Goal: Information Seeking & Learning: Learn about a topic

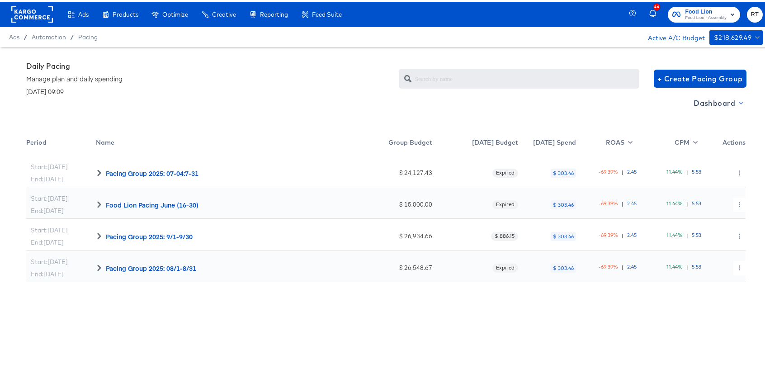
click at [705, 104] on span "Dashboard" at bounding box center [718, 101] width 48 height 13
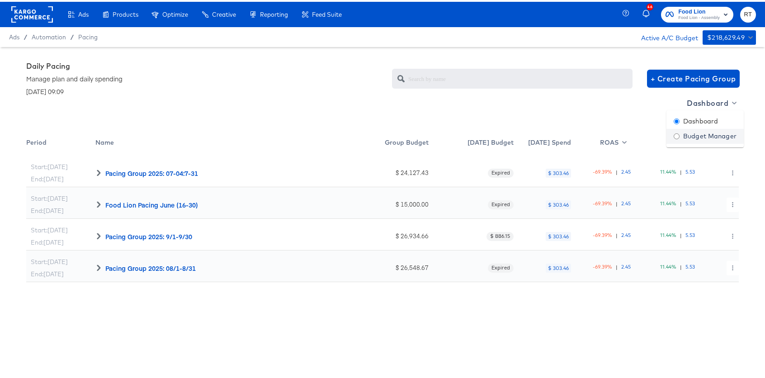
click at [707, 134] on div "Budget Manager" at bounding box center [705, 134] width 63 height 9
radio input "false"
radio input "true"
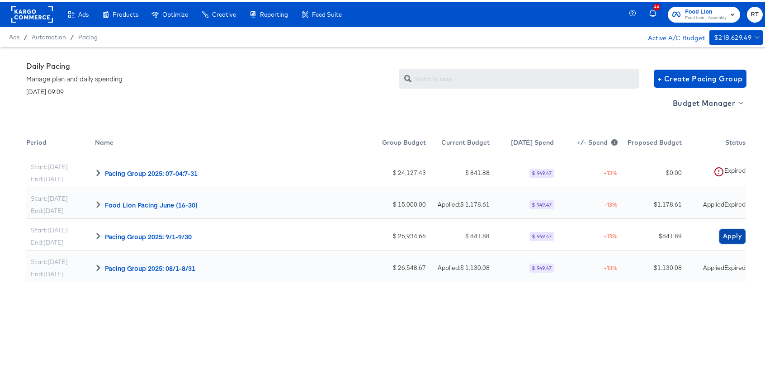
click at [730, 233] on span "Apply" at bounding box center [732, 234] width 19 height 11
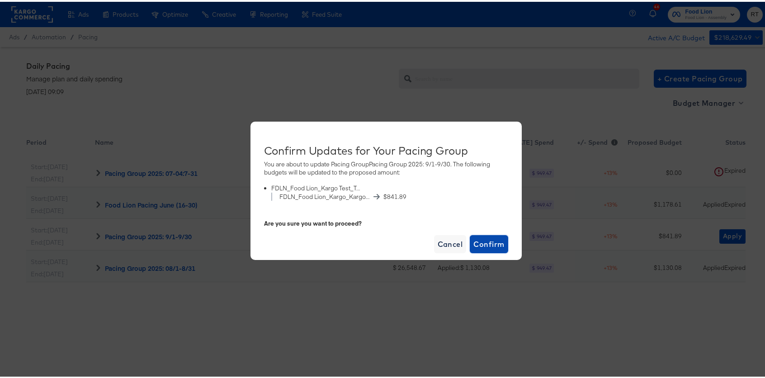
click at [491, 245] on span "Confirm" at bounding box center [488, 242] width 31 height 13
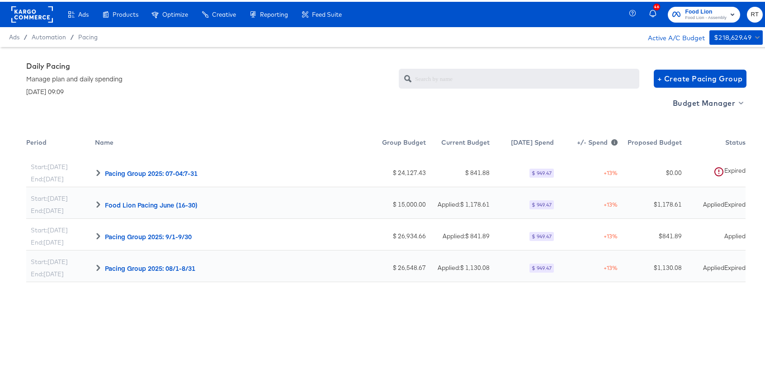
click at [319, 73] on div "Daily Pacing Manage plan and daily spending September 10th, 2025 | 09:09 + Crea…" at bounding box center [385, 77] width 719 height 34
click at [33, 6] on rect at bounding box center [32, 13] width 42 height 16
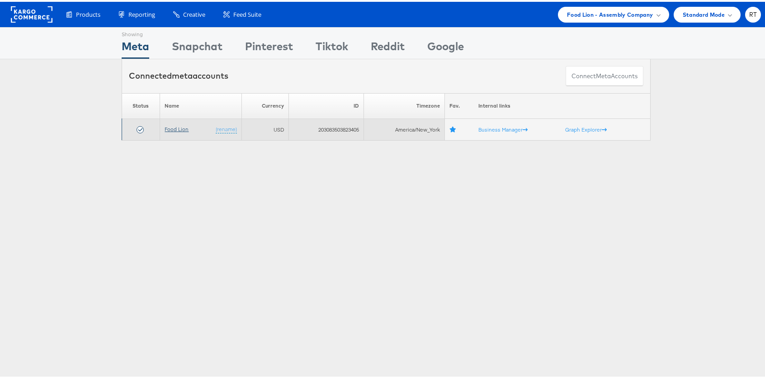
click at [179, 127] on link "Food Lion" at bounding box center [177, 127] width 24 height 7
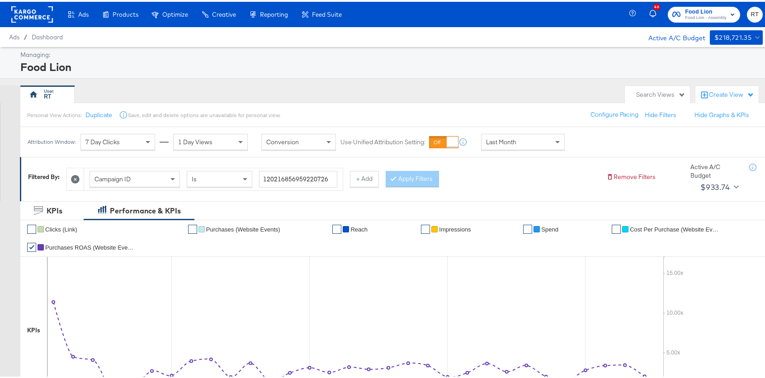
scroll to position [327, 0]
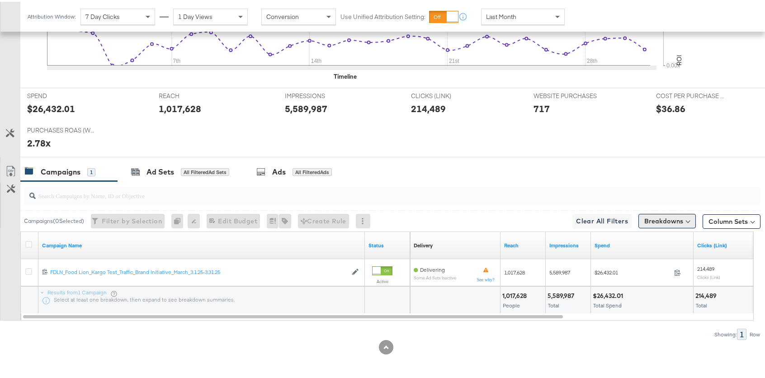
click at [667, 221] on button "Breakdowns" at bounding box center [666, 219] width 57 height 14
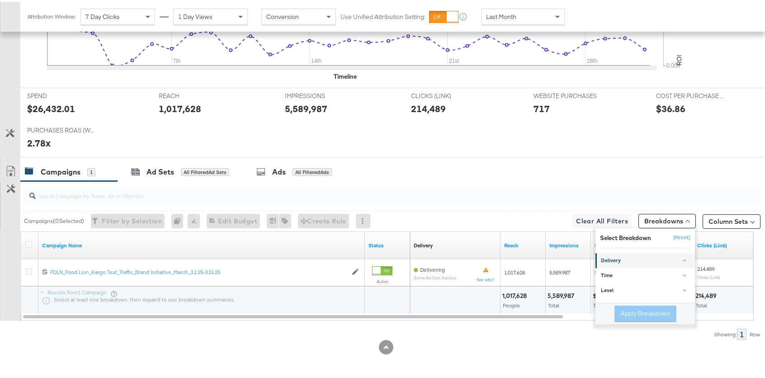
click at [625, 260] on div "Delivery" at bounding box center [646, 258] width 90 height 7
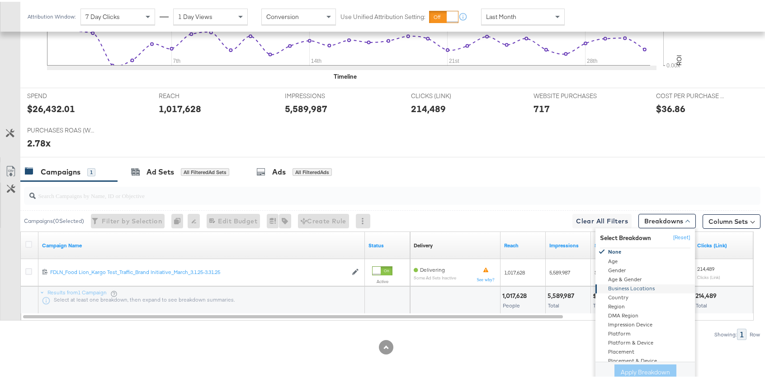
scroll to position [26, 0]
click at [632, 345] on div "Placement" at bounding box center [646, 345] width 98 height 9
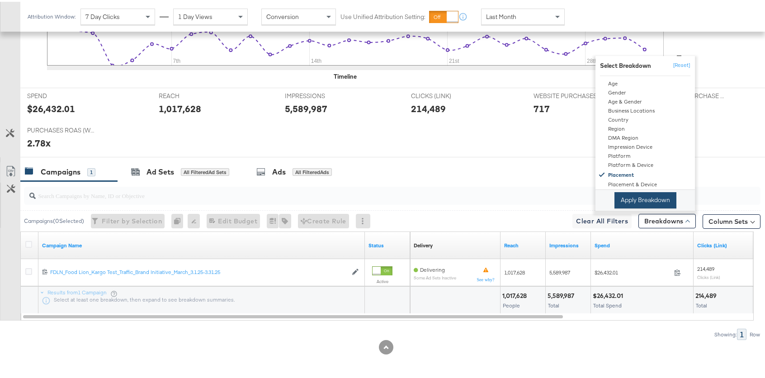
click at [655, 195] on button "Apply Breakdown" at bounding box center [645, 198] width 62 height 16
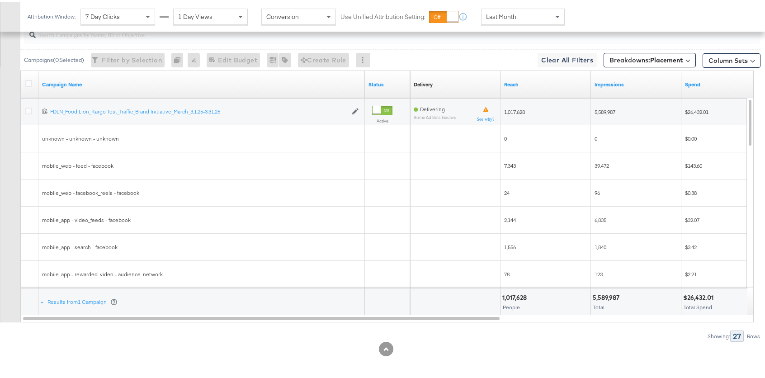
scroll to position [490, 0]
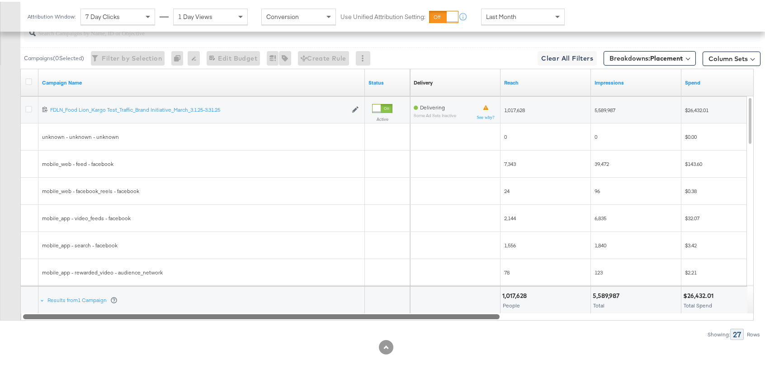
drag, startPoint x: 476, startPoint y: 315, endPoint x: 428, endPoint y: 316, distance: 47.9
click at [428, 316] on div at bounding box center [261, 315] width 477 height 8
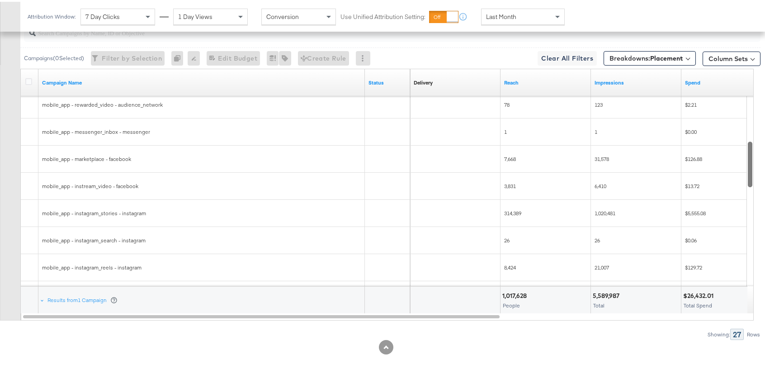
drag, startPoint x: 750, startPoint y: 124, endPoint x: 747, endPoint y: 166, distance: 42.1
click at [747, 166] on div at bounding box center [750, 163] width 6 height 46
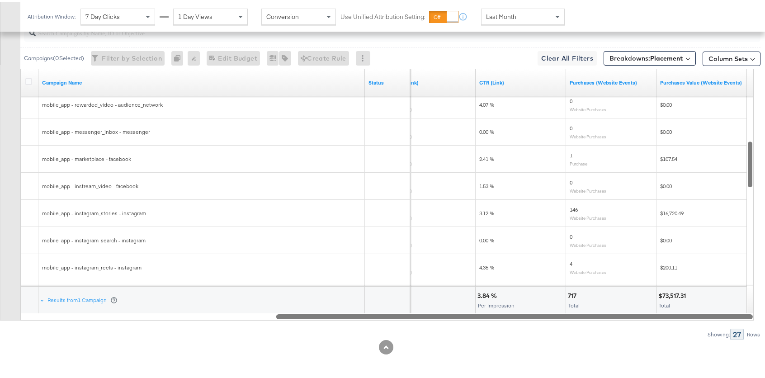
drag, startPoint x: 467, startPoint y: 316, endPoint x: 795, endPoint y: 302, distance: 328.5
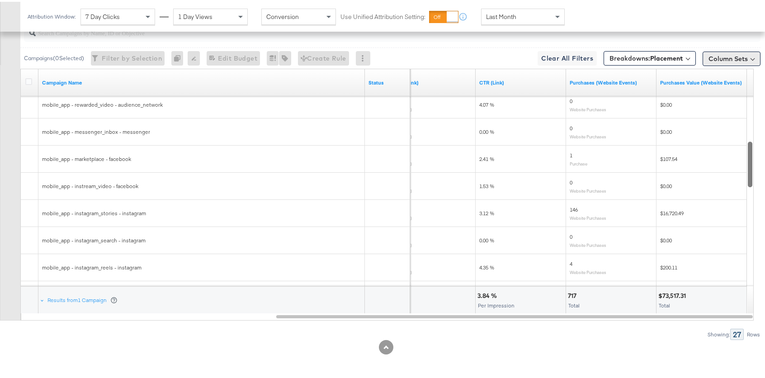
click at [725, 52] on button "Column Sets" at bounding box center [732, 57] width 58 height 14
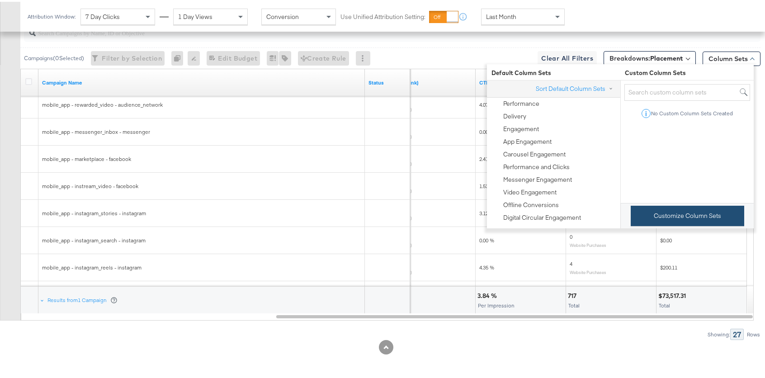
click at [688, 224] on button "Customize Column Sets" at bounding box center [687, 214] width 113 height 20
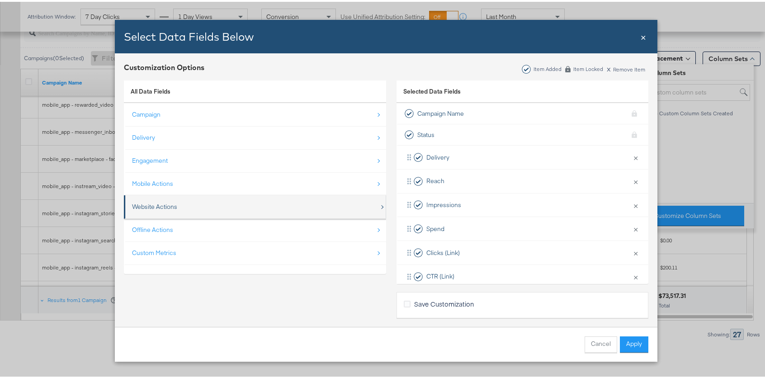
click at [191, 212] on div "Website Actions" at bounding box center [255, 205] width 247 height 19
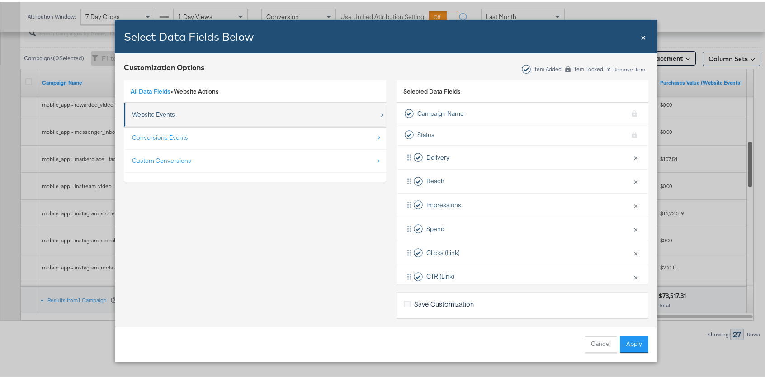
click at [156, 106] on div "Website Events" at bounding box center [255, 113] width 247 height 19
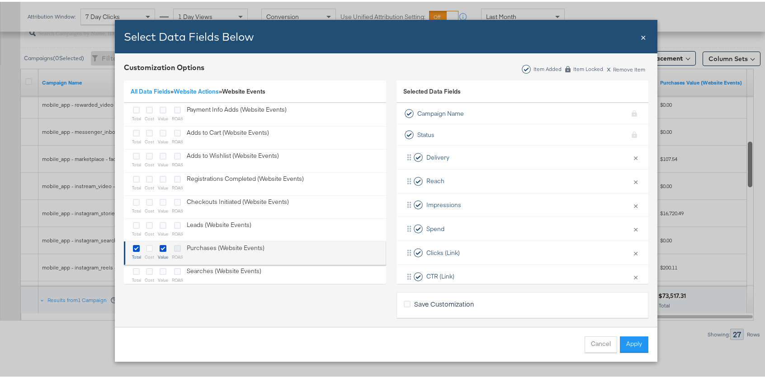
click at [175, 248] on icon "Bulk Add Locations Modal" at bounding box center [177, 246] width 7 height 7
click at [0, 0] on input "Bulk Add Locations Modal" at bounding box center [0, 0] width 0 height 0
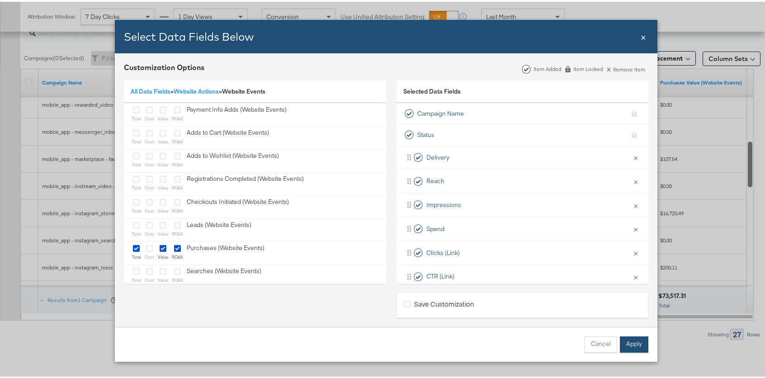
click at [637, 345] on button "Apply" at bounding box center [634, 343] width 28 height 16
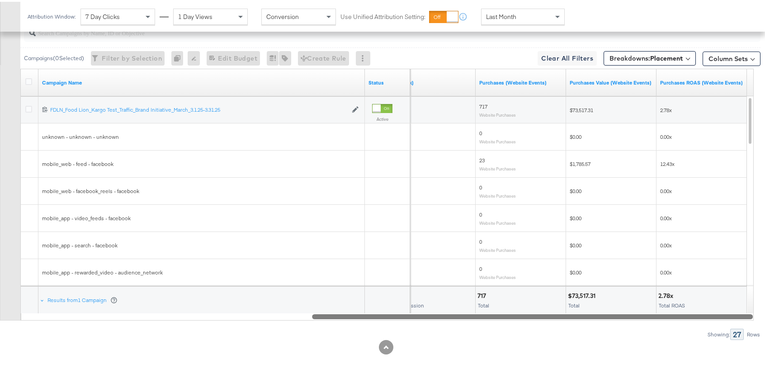
drag, startPoint x: 515, startPoint y: 316, endPoint x: 608, endPoint y: 315, distance: 93.1
click at [608, 315] on div at bounding box center [532, 315] width 441 height 8
drag, startPoint x: 675, startPoint y: 312, endPoint x: 600, endPoint y: 306, distance: 75.8
click at [600, 306] on div "Campaign Name Status CTR (Link) Purchases (Website Events) Purchases Value (Web…" at bounding box center [386, 193] width 733 height 252
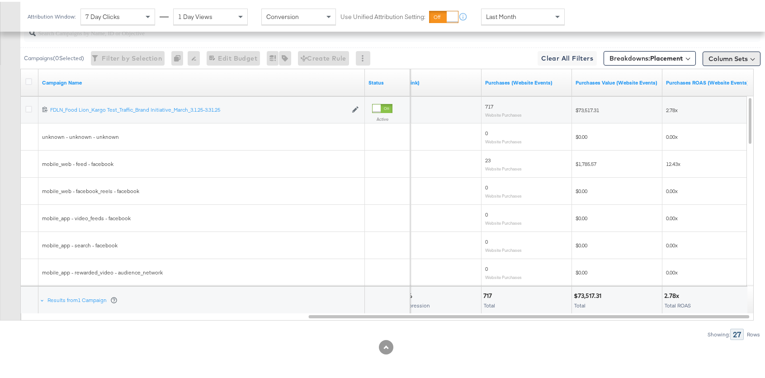
click at [731, 55] on button "Column Sets" at bounding box center [732, 57] width 58 height 14
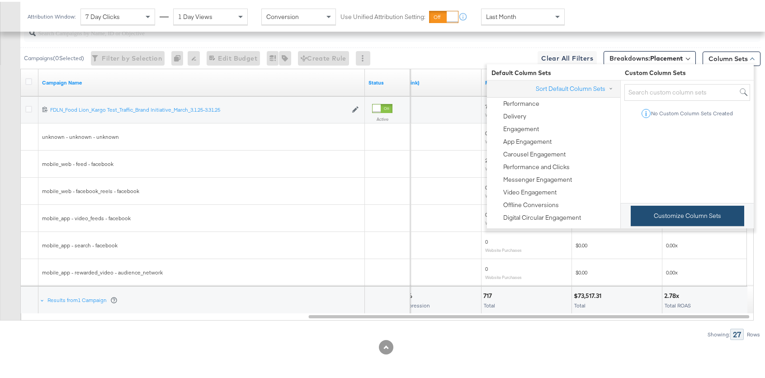
click at [684, 224] on button "Customize Column Sets" at bounding box center [687, 214] width 113 height 20
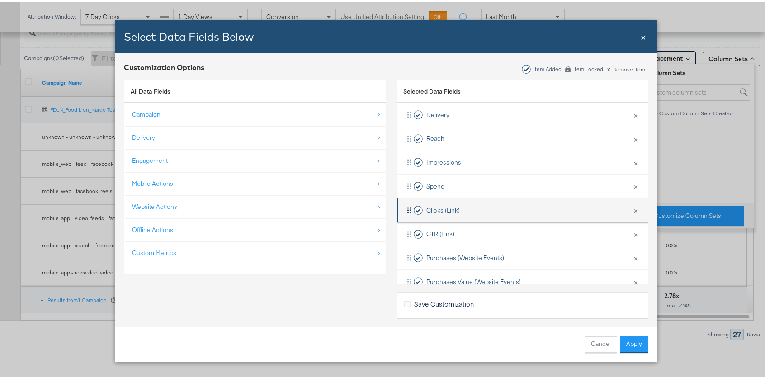
scroll to position [85, 0]
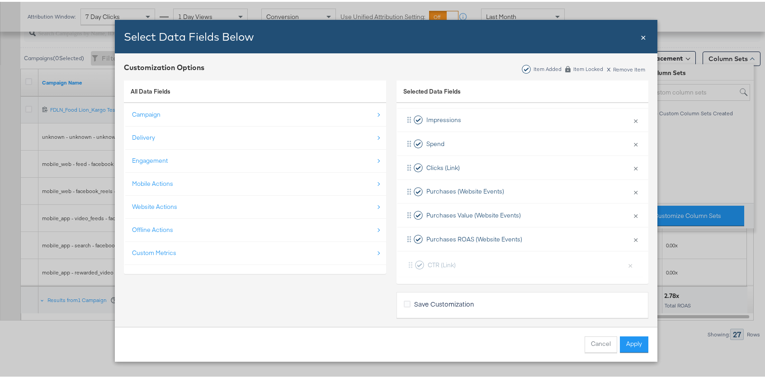
drag, startPoint x: 405, startPoint y: 188, endPoint x: 410, endPoint y: 265, distance: 77.0
click at [410, 265] on div "Delivery × Remove from KPIs Reach × Remove from KPIs Impressions × Remove from …" at bounding box center [522, 166] width 252 height 214
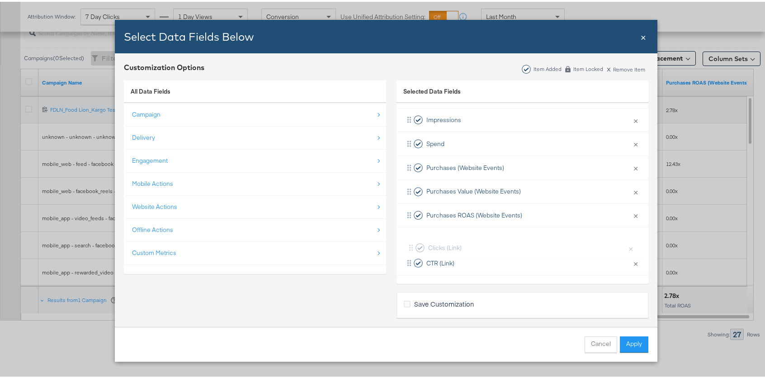
drag, startPoint x: 407, startPoint y: 164, endPoint x: 413, endPoint y: 248, distance: 84.3
click at [413, 248] on div "Delivery × Remove from KPIs Reach × Remove from KPIs Impressions × Remove from …" at bounding box center [522, 166] width 252 height 214
click at [640, 345] on button "Apply" at bounding box center [634, 343] width 28 height 16
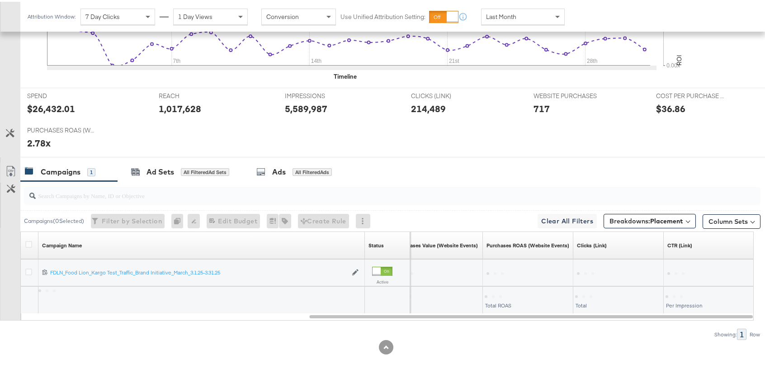
scroll to position [490, 0]
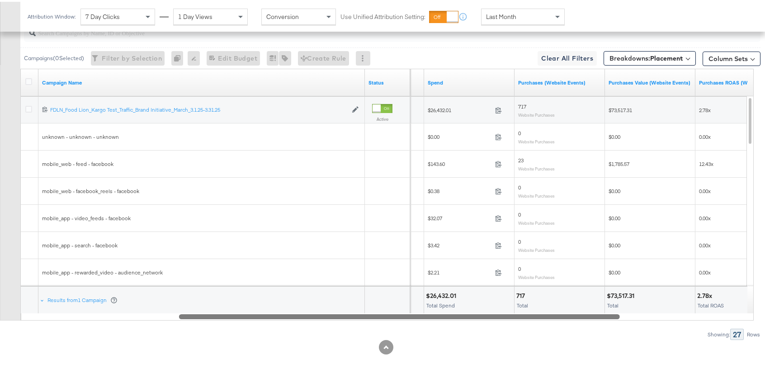
drag, startPoint x: 557, startPoint y: 314, endPoint x: 447, endPoint y: 313, distance: 109.9
click at [447, 313] on div at bounding box center [399, 315] width 441 height 8
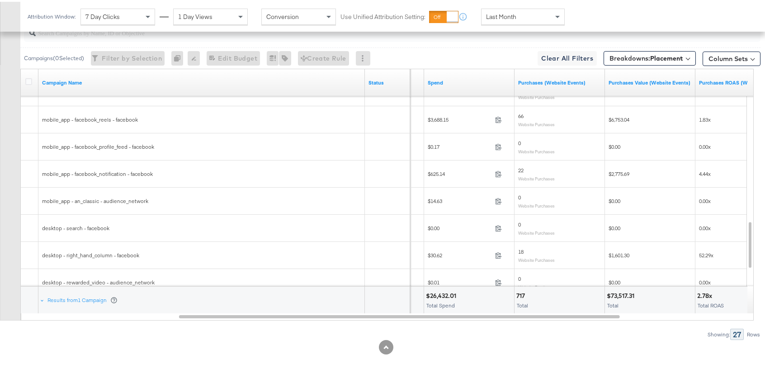
click at [201, 115] on div "mobile_app - facebook_reels - facebook" at bounding box center [201, 117] width 319 height 7
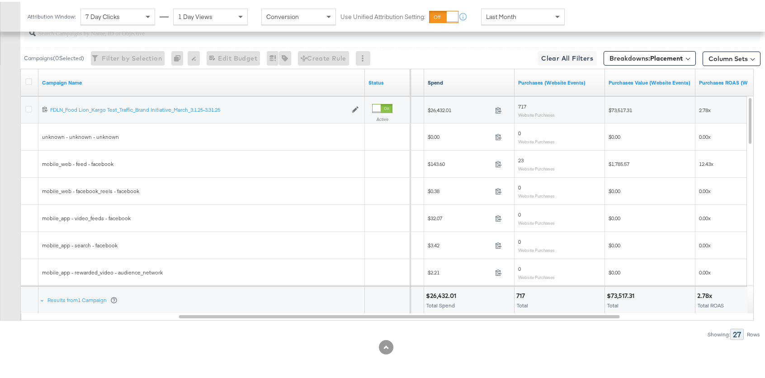
click at [434, 80] on link "Spend" at bounding box center [469, 80] width 83 height 7
click at [434, 80] on link "Spend ↓" at bounding box center [469, 80] width 83 height 7
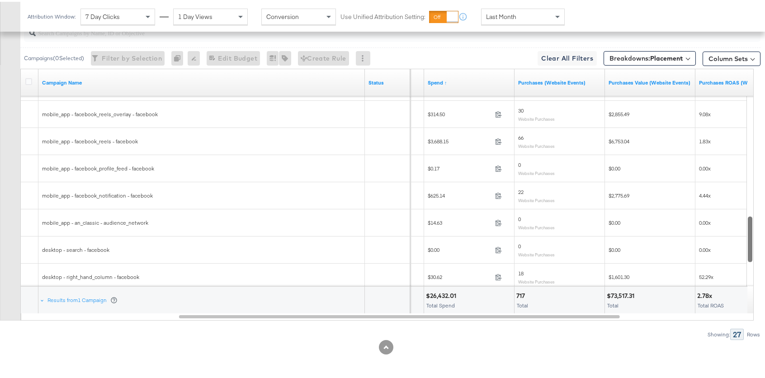
drag, startPoint x: 751, startPoint y: 229, endPoint x: 756, endPoint y: 225, distance: 6.8
click at [756, 225] on div "KPIs Performance & KPIs Customize KPIs ✔ Clicks (Link) ✔ Purchases (Website Eve…" at bounding box center [386, 44] width 772 height 668
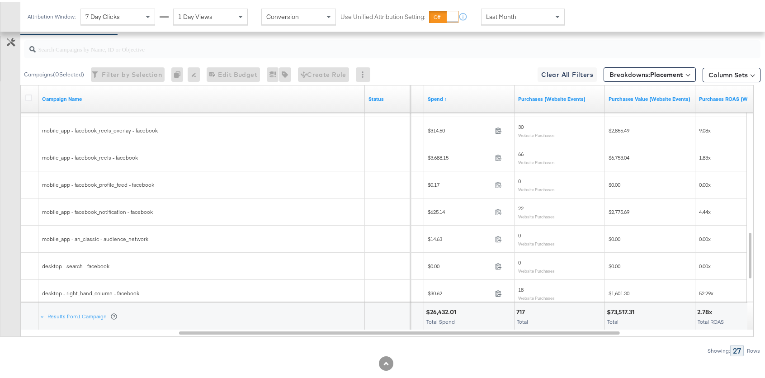
scroll to position [472, 0]
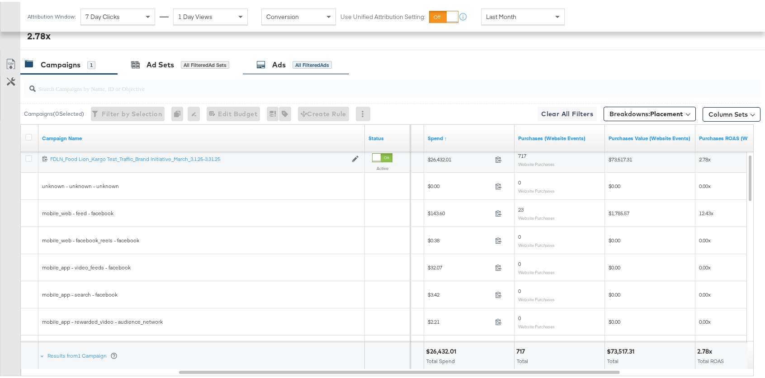
click at [309, 62] on div "All Filtered Ads" at bounding box center [312, 63] width 39 height 8
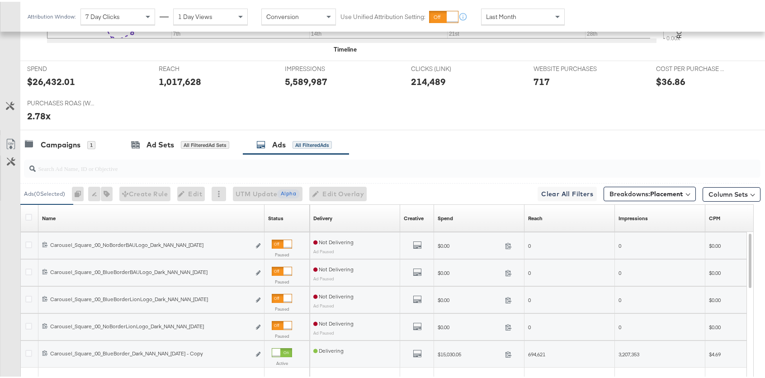
scroll to position [434, 0]
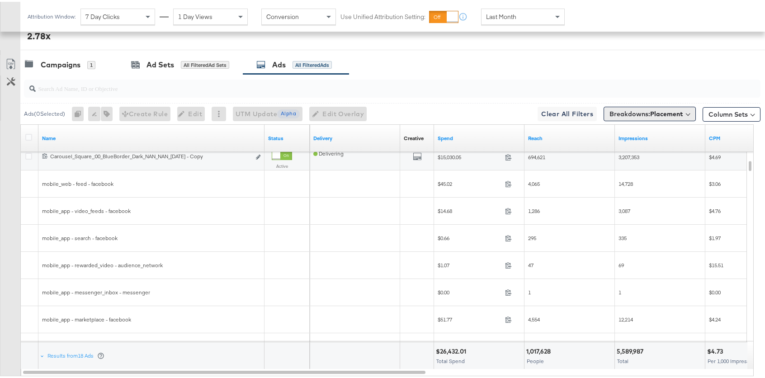
click at [626, 119] on button "Breakdowns: Placement" at bounding box center [650, 112] width 92 height 14
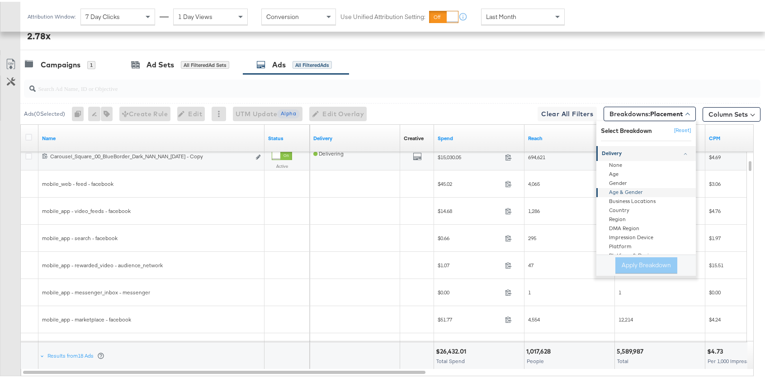
click at [614, 191] on div "Age & Gender" at bounding box center [647, 191] width 98 height 9
click at [632, 182] on div "Gender" at bounding box center [647, 182] width 98 height 9
click at [638, 261] on button "Apply Breakdown" at bounding box center [646, 263] width 62 height 16
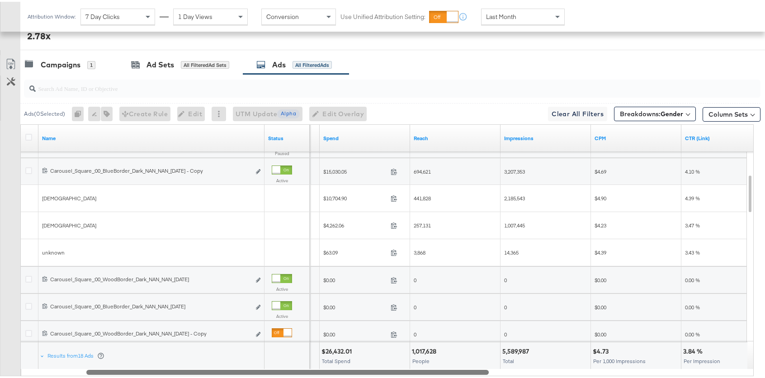
drag, startPoint x: 345, startPoint y: 370, endPoint x: 452, endPoint y: 382, distance: 106.9
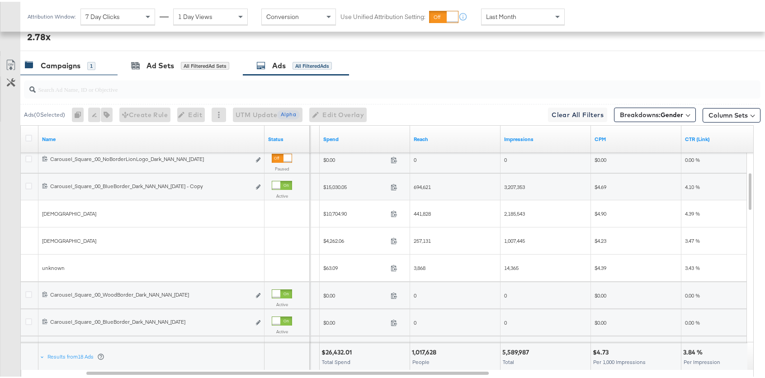
scroll to position [432, 0]
click at [87, 66] on div "1" at bounding box center [91, 65] width 8 height 8
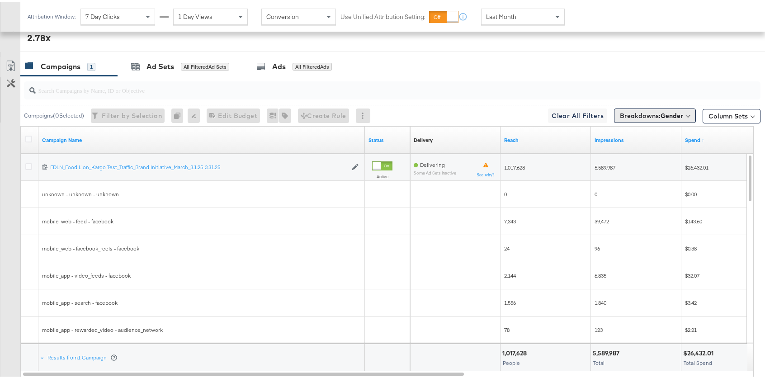
click at [651, 116] on span "Breakdowns: Gender" at bounding box center [651, 113] width 63 height 9
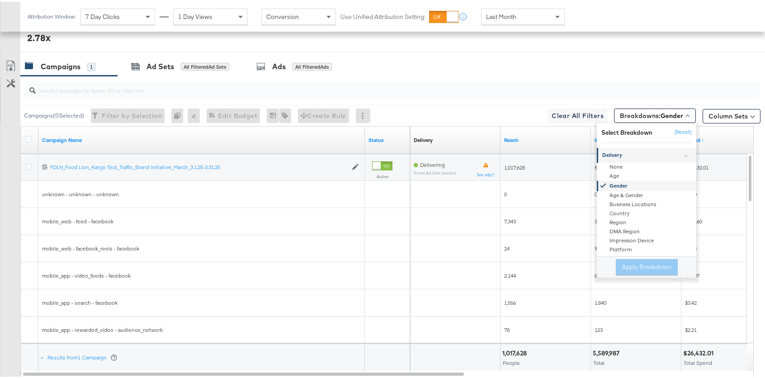
click at [622, 184] on div "Gender" at bounding box center [647, 184] width 98 height 10
click at [649, 265] on div "Apply Breakdown" at bounding box center [647, 265] width 62 height 16
click at [679, 129] on button "[Reset]" at bounding box center [680, 130] width 23 height 14
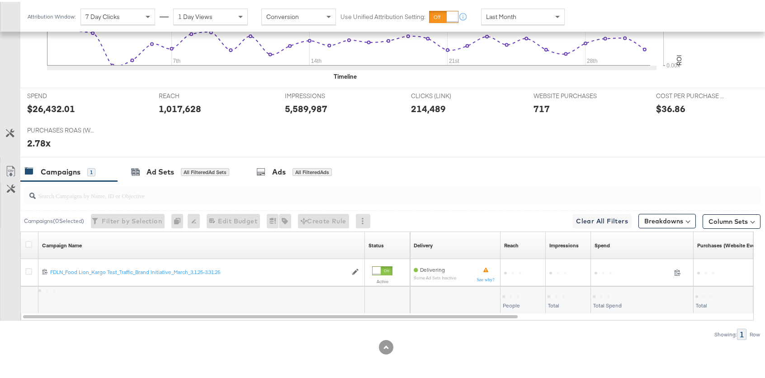
scroll to position [327, 0]
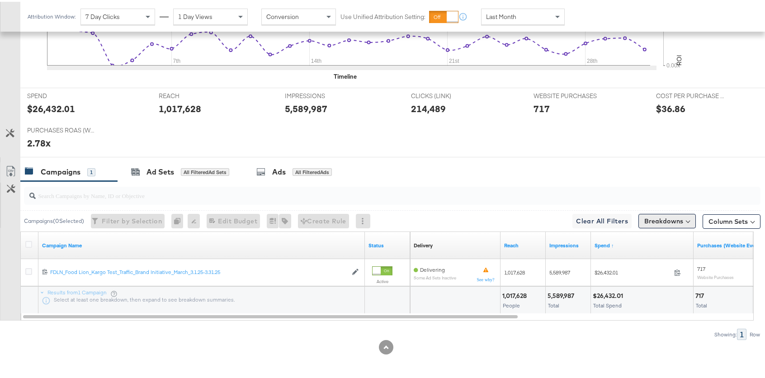
click at [661, 221] on button "Breakdowns" at bounding box center [666, 219] width 57 height 14
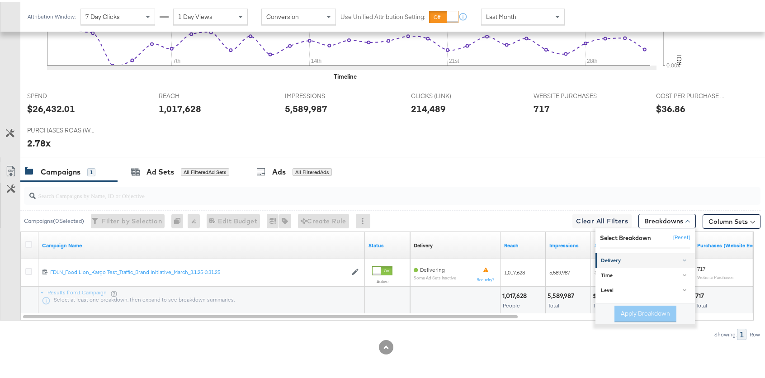
click at [622, 257] on div "Delivery" at bounding box center [646, 258] width 90 height 7
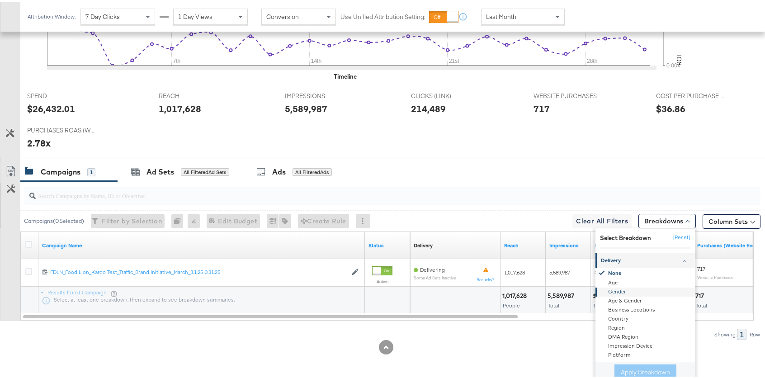
drag, startPoint x: 617, startPoint y: 290, endPoint x: 625, endPoint y: 299, distance: 12.2
click at [617, 290] on div "Gender" at bounding box center [646, 290] width 98 height 9
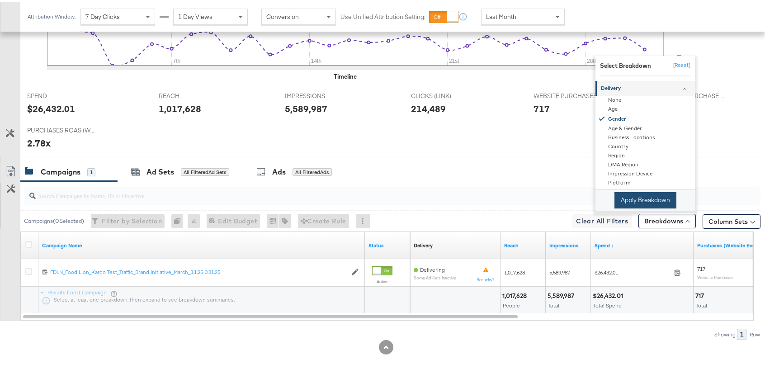
click at [648, 195] on button "Apply Breakdown" at bounding box center [645, 198] width 62 height 16
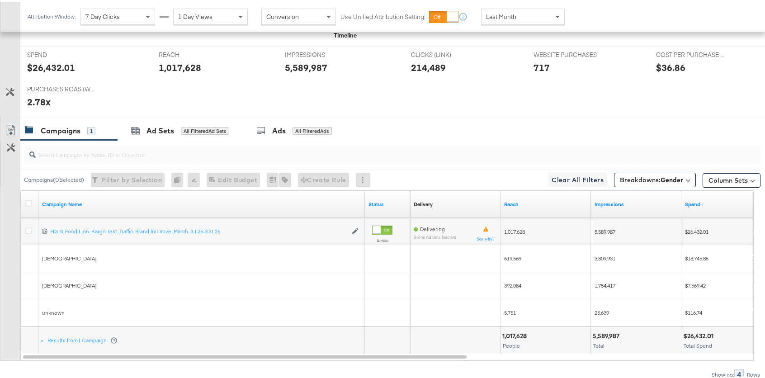
scroll to position [368, 0]
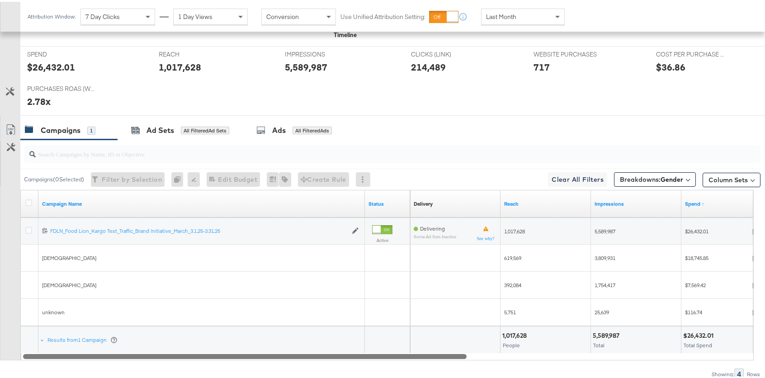
drag, startPoint x: 433, startPoint y: 355, endPoint x: 313, endPoint y: 348, distance: 120.5
click at [313, 348] on div "Campaign Name Status Delivery Sorting Unavailable Reach Impressions Spend ↑ 120…" at bounding box center [386, 273] width 733 height 170
drag, startPoint x: 329, startPoint y: 354, endPoint x: 173, endPoint y: 349, distance: 156.1
click at [173, 349] on div "Campaign Name Status Delivery Sorting Unavailable Reach Impressions Spend ↑ 120…" at bounding box center [386, 273] width 733 height 170
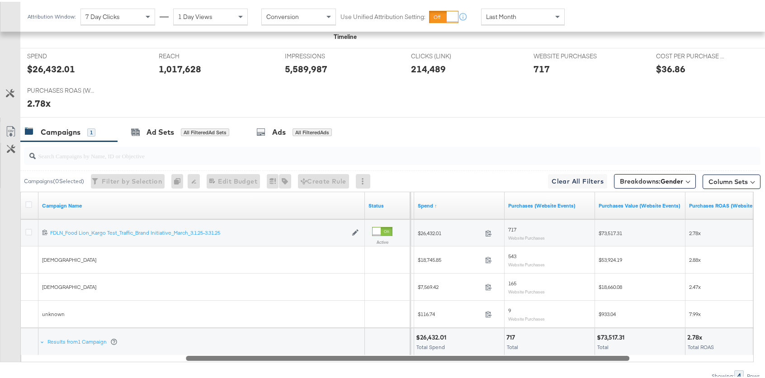
drag, startPoint x: 453, startPoint y: 355, endPoint x: 677, endPoint y: 368, distance: 223.7
click at [677, 368] on div "Campaigns ( 0 Selected) Filter by Selection Filter 0 campaigns 0 Rename 0 campa…" at bounding box center [380, 260] width 760 height 240
click at [648, 180] on span "Breakdowns: Gender" at bounding box center [651, 179] width 63 height 9
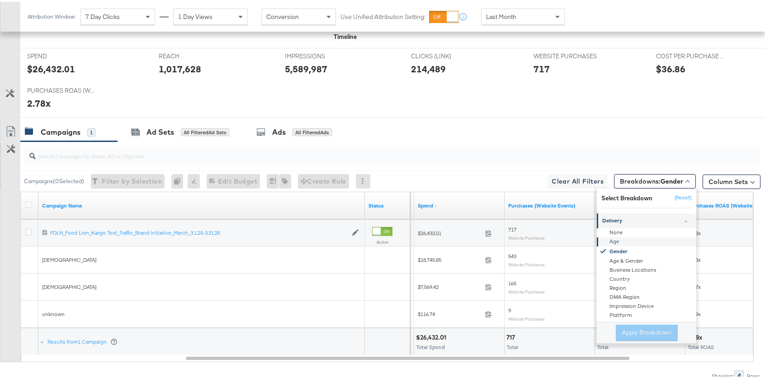
click at [629, 238] on div "Age" at bounding box center [647, 240] width 98 height 9
click at [648, 331] on button "Apply Breakdown" at bounding box center [647, 331] width 62 height 16
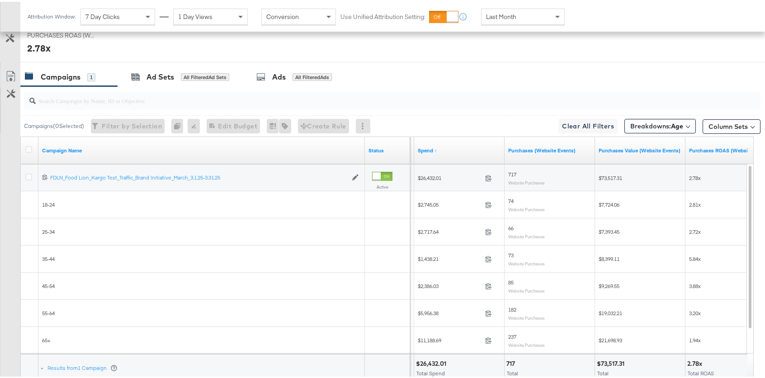
scroll to position [455, 0]
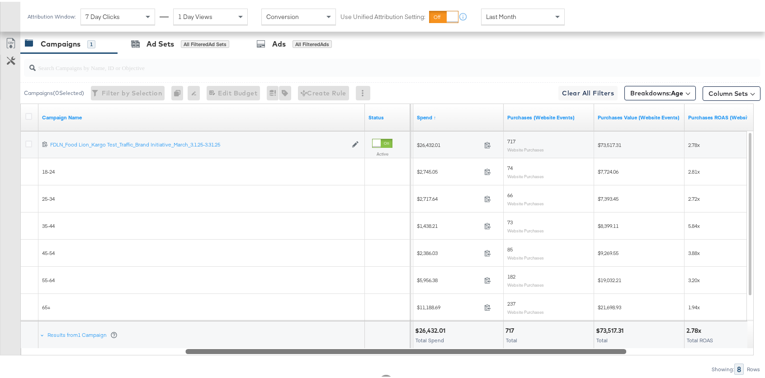
drag, startPoint x: 493, startPoint y: 348, endPoint x: 495, endPoint y: 338, distance: 10.0
click at [495, 338] on div "Campaign Name Status Impressions Spend ↑ Purchases (Website Events) Purchases V…" at bounding box center [386, 228] width 733 height 252
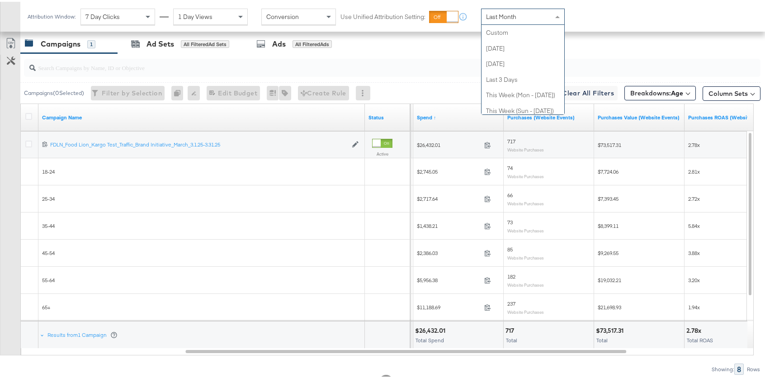
click at [505, 16] on span "Last Month" at bounding box center [501, 15] width 30 height 8
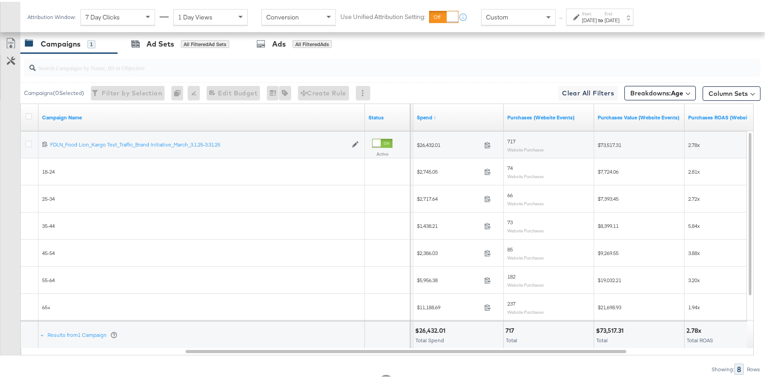
drag, startPoint x: 592, startPoint y: 16, endPoint x: 589, endPoint y: 23, distance: 7.1
click at [592, 16] on div "Sep 10th 2025" at bounding box center [589, 18] width 15 height 7
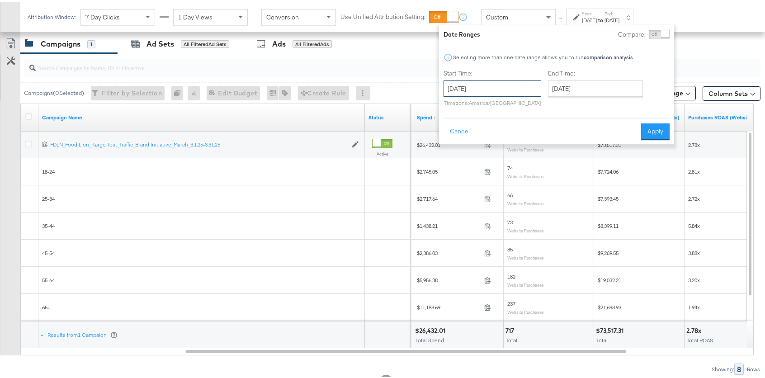
drag, startPoint x: 501, startPoint y: 87, endPoint x: 500, endPoint y: 94, distance: 6.5
click at [500, 87] on input "September 10th 2025" at bounding box center [493, 87] width 98 height 16
click at [457, 104] on span "‹" at bounding box center [454, 106] width 14 height 14
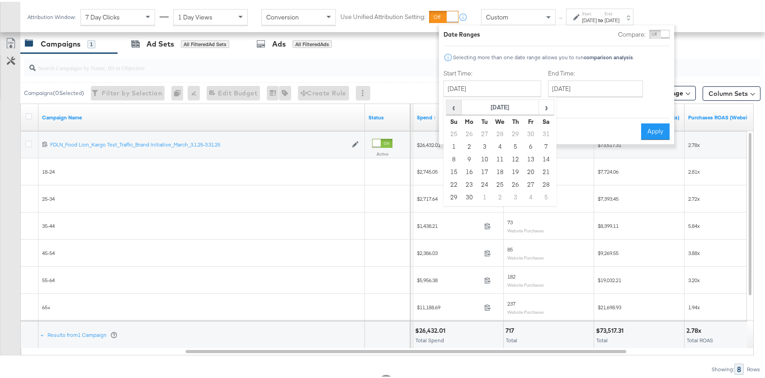
click at [457, 104] on span "‹" at bounding box center [454, 106] width 14 height 14
click at [518, 130] on td "1" at bounding box center [515, 132] width 15 height 13
type input "May 1st 2025"
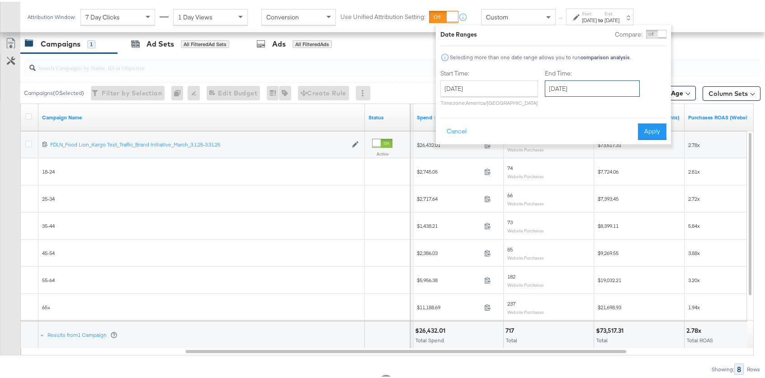
click at [579, 90] on input "September 10th 2025" at bounding box center [592, 87] width 95 height 16
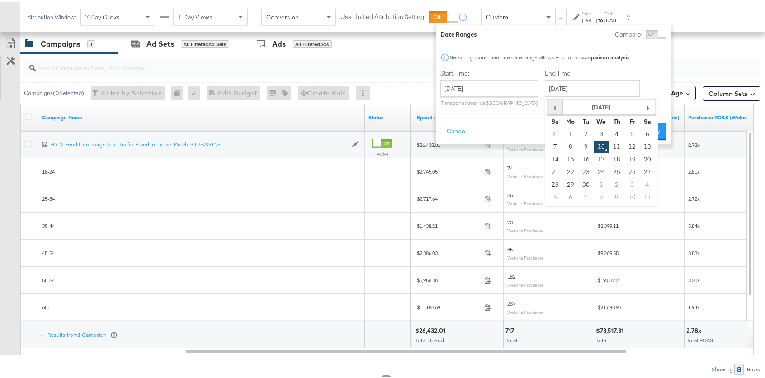
click at [548, 106] on span "‹" at bounding box center [555, 106] width 14 height 14
click at [548, 107] on span "‹" at bounding box center [555, 106] width 14 height 14
click at [645, 184] on td "31" at bounding box center [647, 183] width 15 height 13
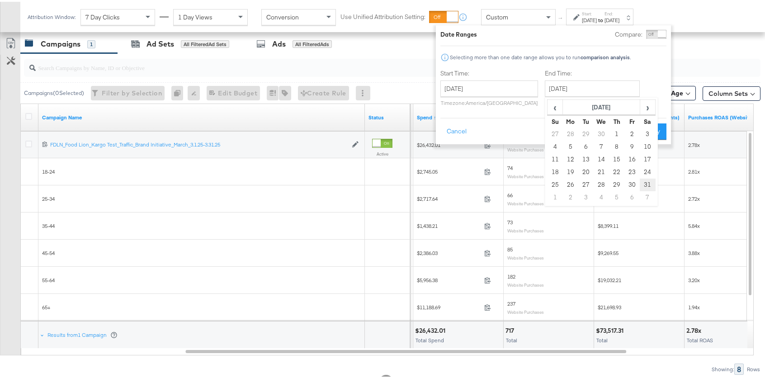
type input "May 31st 2025"
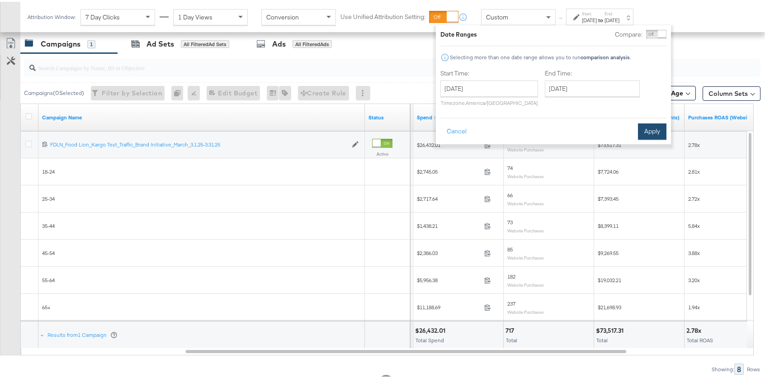
click at [648, 133] on button "Apply" at bounding box center [652, 130] width 28 height 16
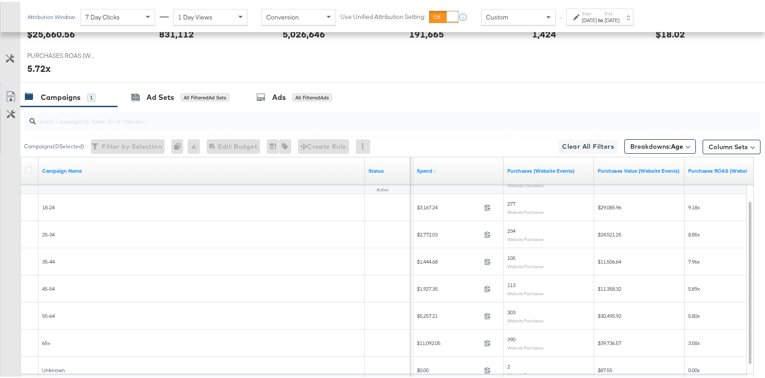
scroll to position [490, 0]
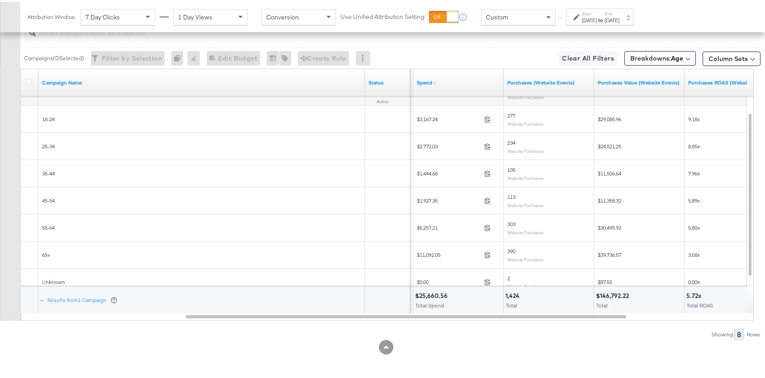
drag, startPoint x: 273, startPoint y: 335, endPoint x: 292, endPoint y: 322, distance: 22.4
click at [274, 335] on div "Showing: 8 Rows" at bounding box center [380, 332] width 760 height 11
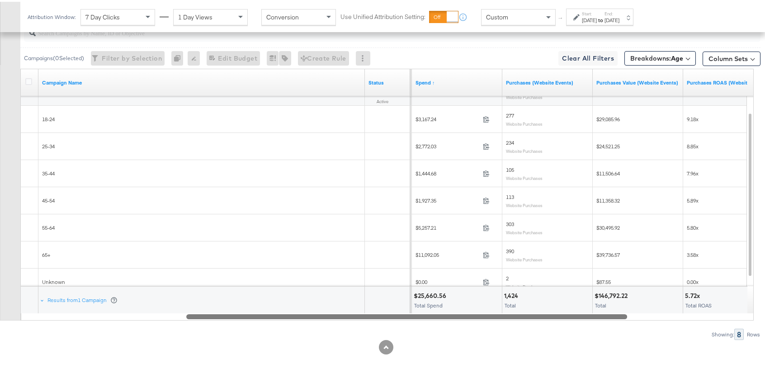
click at [301, 317] on div at bounding box center [406, 315] width 441 height 8
click at [299, 319] on div "Campaigns ( 0 Selected) Filter by Selection Filter 0 campaigns 0 Rename 0 campa…" at bounding box center [380, 177] width 760 height 321
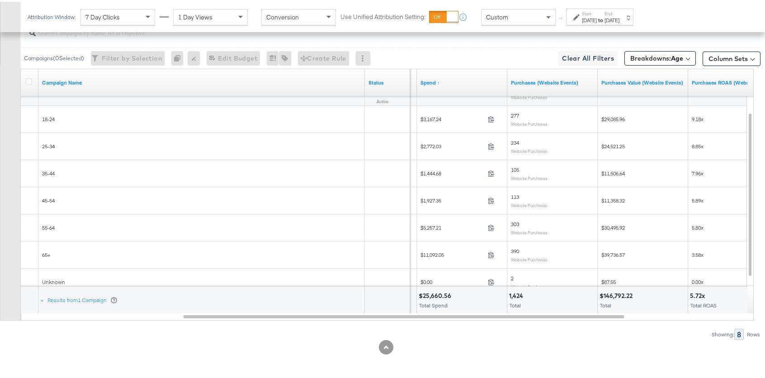
click at [604, 18] on strong "to" at bounding box center [601, 18] width 8 height 7
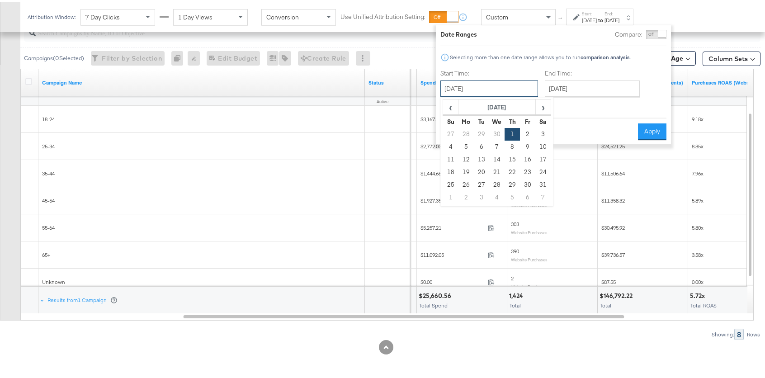
click at [479, 83] on input "May 1st 2025" at bounding box center [489, 87] width 98 height 16
click at [544, 104] on span "›" at bounding box center [543, 106] width 14 height 14
click at [448, 146] on td "1" at bounding box center [450, 145] width 15 height 13
type input "June 1st 2025"
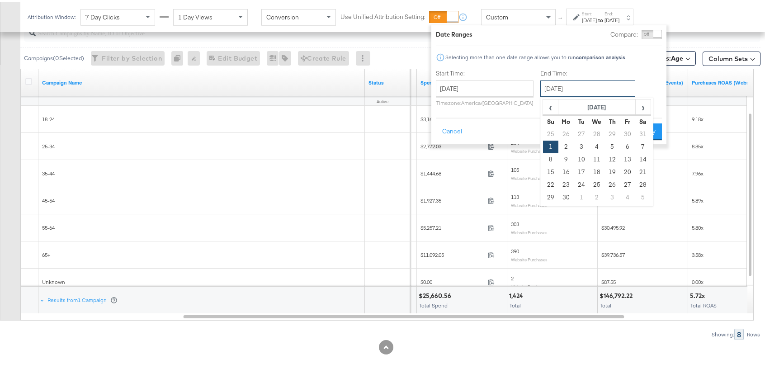
click at [568, 92] on input "June 1st 2025" at bounding box center [587, 87] width 95 height 16
click at [562, 195] on td "30" at bounding box center [565, 195] width 15 height 13
type input "June 30th 2025"
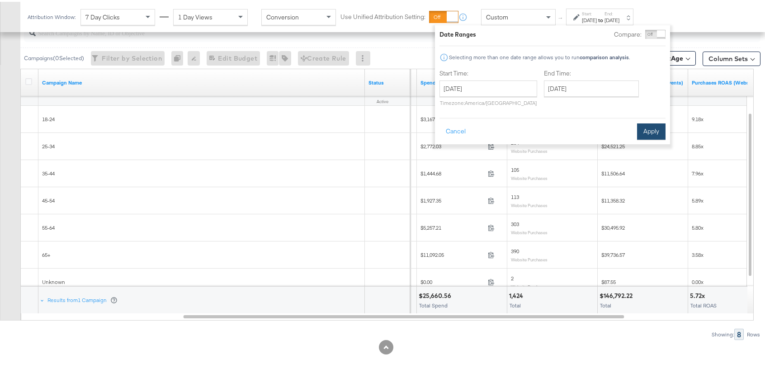
click at [643, 127] on button "Apply" at bounding box center [651, 130] width 28 height 16
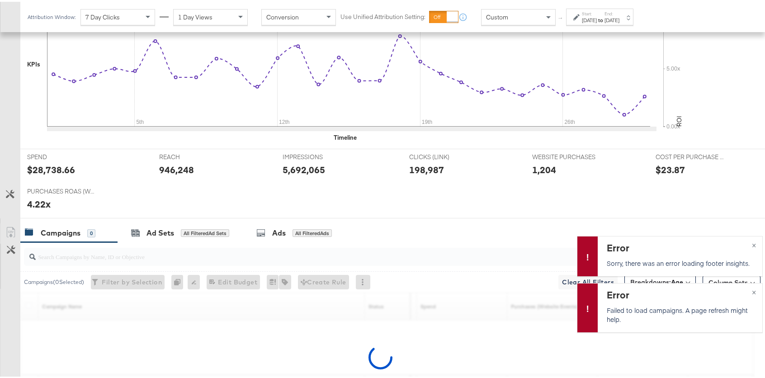
scroll to position [354, 0]
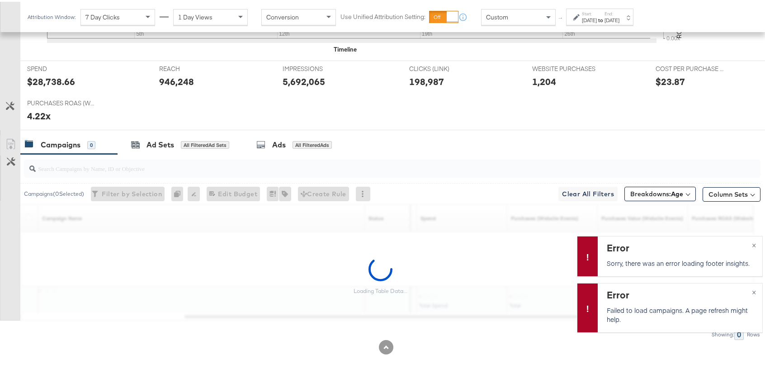
click at [619, 15] on div "[DATE]" at bounding box center [611, 18] width 15 height 7
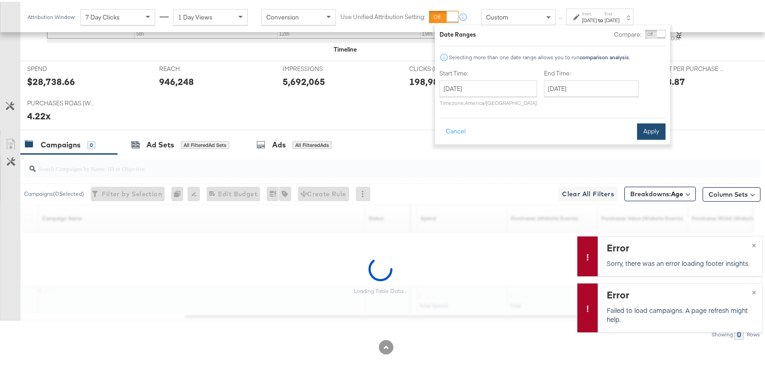
click at [648, 134] on button "Apply" at bounding box center [651, 130] width 28 height 16
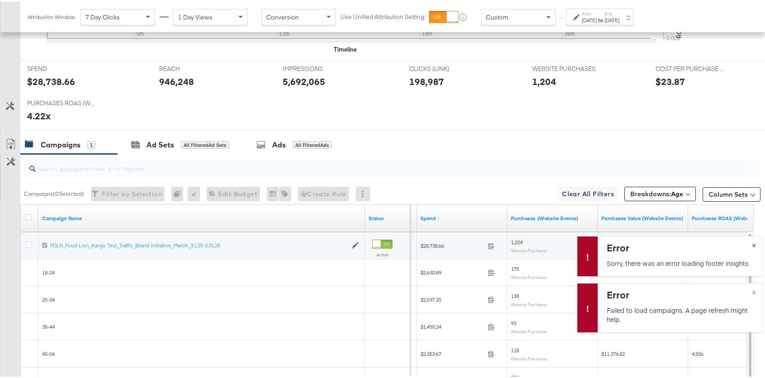
click at [746, 243] on button "×" at bounding box center [754, 243] width 17 height 16
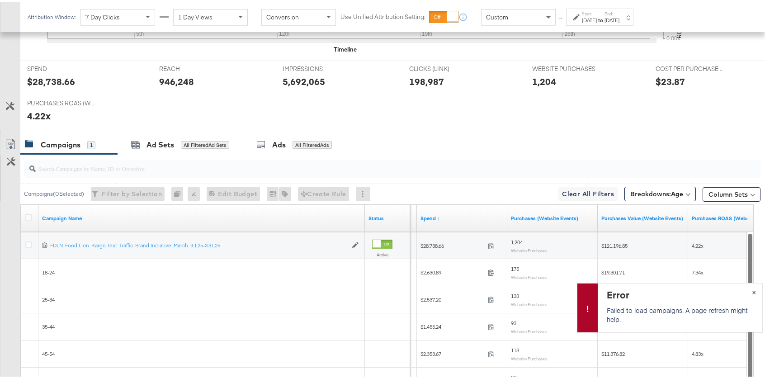
click at [752, 288] on span "×" at bounding box center [754, 289] width 4 height 10
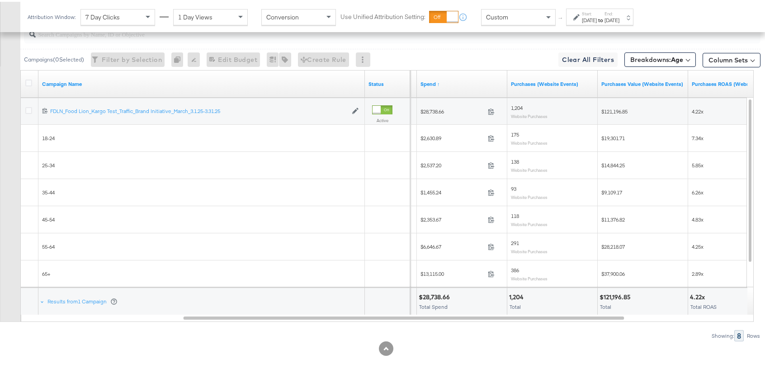
scroll to position [490, 0]
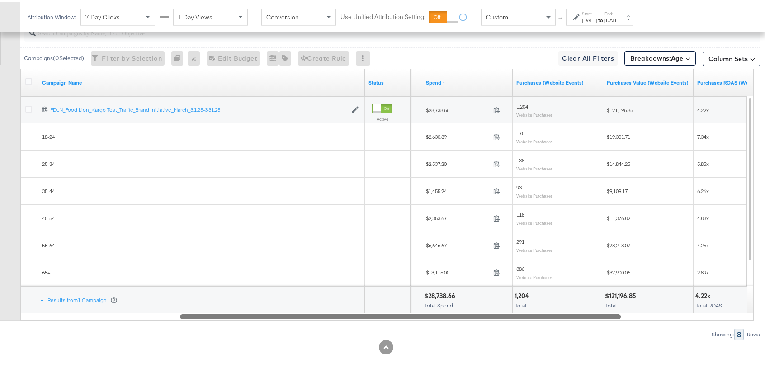
click at [565, 314] on div at bounding box center [400, 315] width 441 height 8
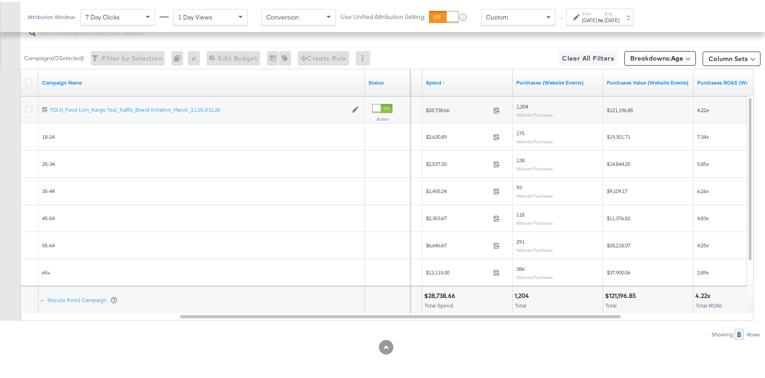
scroll to position [345, 0]
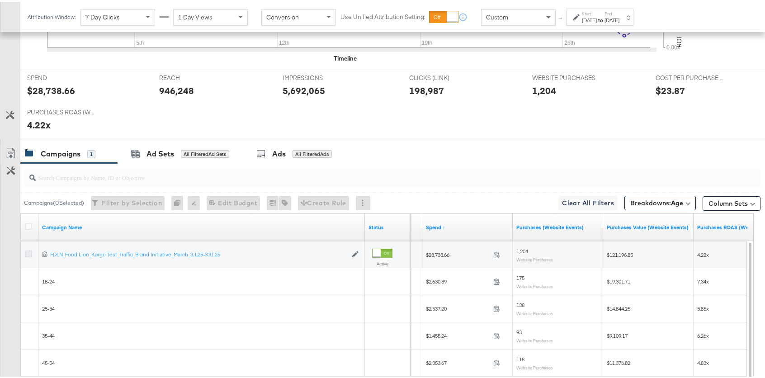
click at [30, 250] on icon at bounding box center [28, 252] width 7 height 7
click at [0, 0] on input "checkbox" at bounding box center [0, 0] width 0 height 0
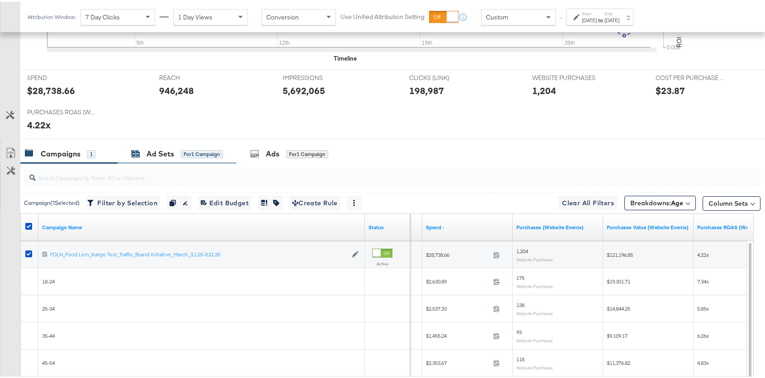
click at [160, 151] on div "Ad Sets" at bounding box center [160, 152] width 28 height 10
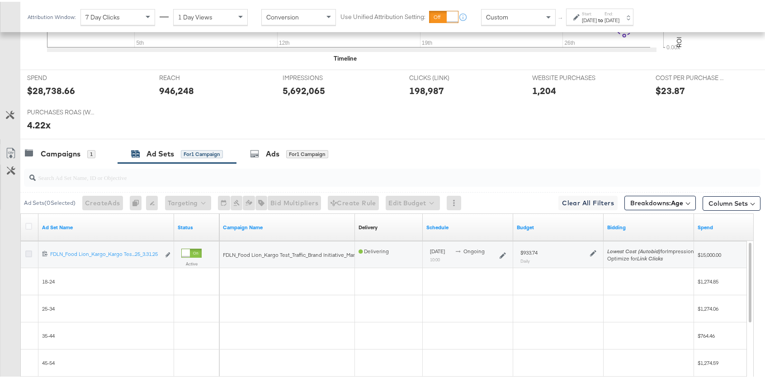
click at [28, 250] on icon at bounding box center [28, 252] width 7 height 7
click at [0, 0] on input "checkbox" at bounding box center [0, 0] width 0 height 0
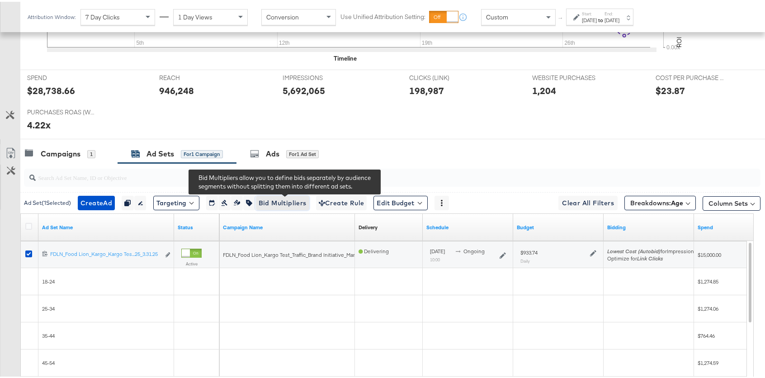
click at [267, 199] on span "Bid Multipliers" at bounding box center [283, 201] width 48 height 11
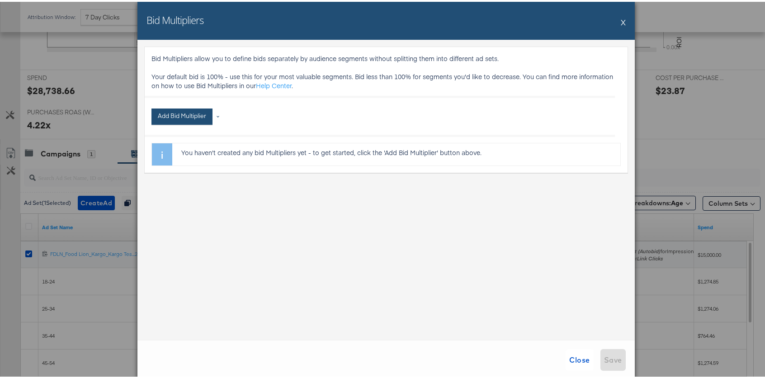
click at [191, 116] on button "Add Bid Multiplier" at bounding box center [181, 115] width 61 height 16
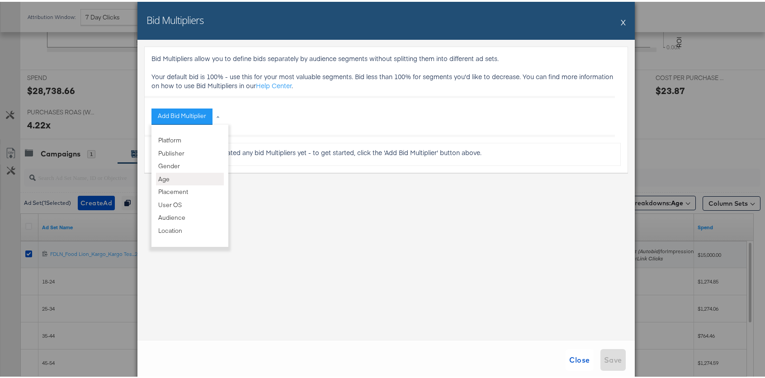
click at [170, 175] on li "Age" at bounding box center [190, 177] width 68 height 13
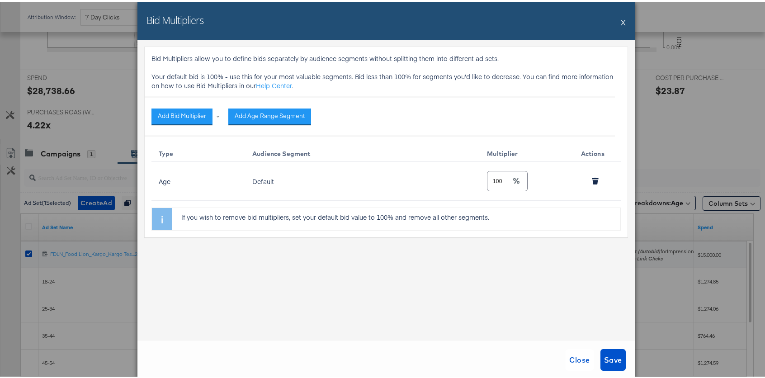
click at [621, 16] on button "X" at bounding box center [623, 20] width 5 height 18
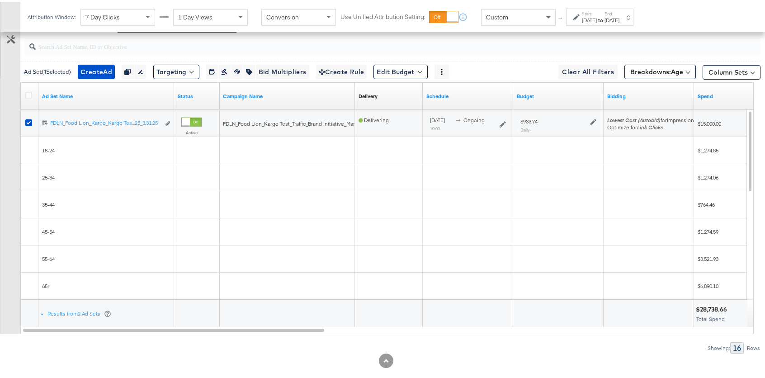
scroll to position [486, 0]
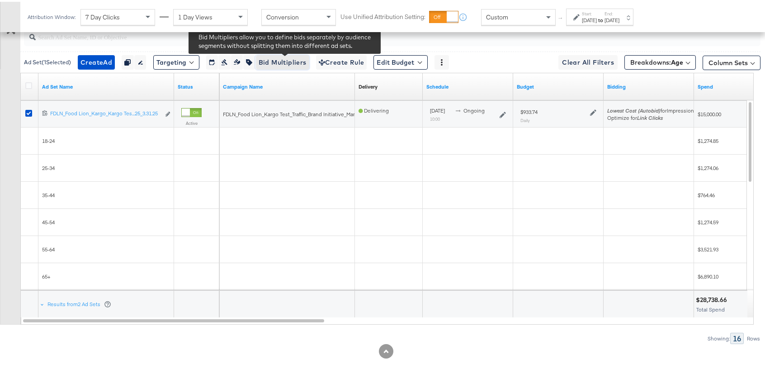
click at [267, 59] on span "Bid Multipliers" at bounding box center [283, 60] width 48 height 11
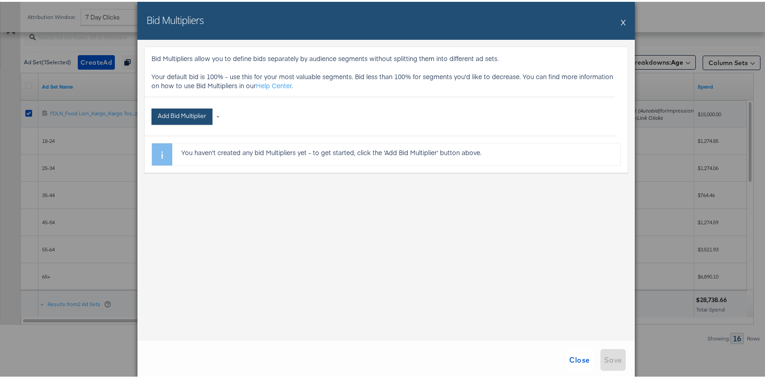
click at [169, 111] on button "Add Bid Multiplier" at bounding box center [181, 115] width 61 height 16
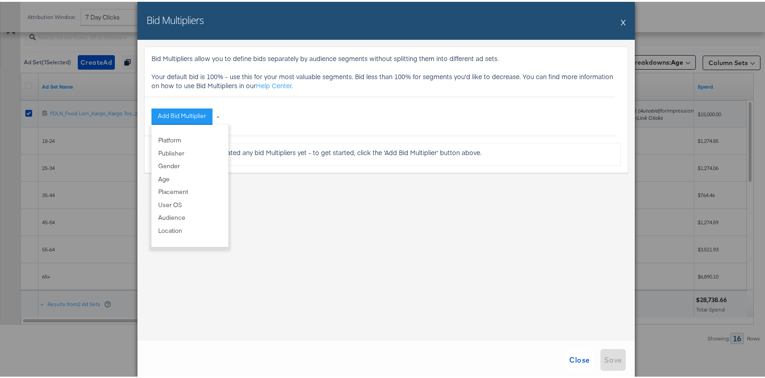
drag, startPoint x: 539, startPoint y: 306, endPoint x: 557, endPoint y: 288, distance: 25.6
click at [551, 300] on div "Bid Multipliers allow you to define bids separately by audience segments withou…" at bounding box center [385, 188] width 497 height 300
drag, startPoint x: 619, startPoint y: 19, endPoint x: 622, endPoint y: 27, distance: 8.6
click at [621, 19] on button "X" at bounding box center [623, 20] width 5 height 18
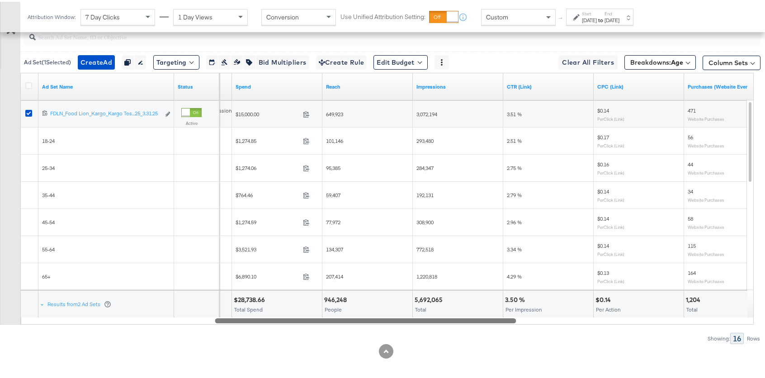
drag, startPoint x: 202, startPoint y: 318, endPoint x: 394, endPoint y: 314, distance: 192.2
click at [394, 314] on div "Ad Set Name Status Bidding Spend Reach Impressions CTR (Link) CPC (Link) Purcha…" at bounding box center [386, 197] width 733 height 252
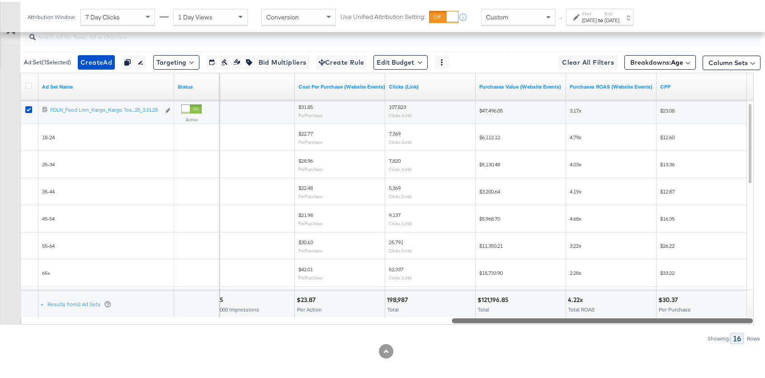
drag, startPoint x: 500, startPoint y: 321, endPoint x: 746, endPoint y: 305, distance: 245.5
click at [746, 305] on div "Ad Set Name Status CPM Cost Per Purchase (Website Events) Clicks (Link) Purchas…" at bounding box center [386, 197] width 733 height 252
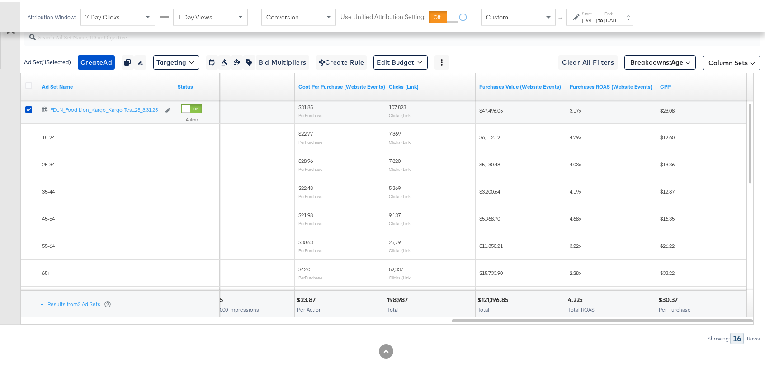
click at [726, 46] on div at bounding box center [390, 35] width 740 height 29
click at [726, 57] on button "Column Sets" at bounding box center [732, 61] width 58 height 14
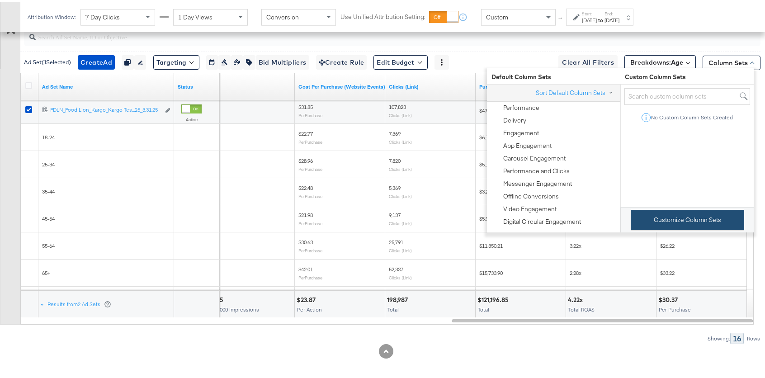
click at [668, 215] on div "Customize Column Sets" at bounding box center [686, 217] width 133 height 25
click at [691, 225] on button "Customize Column Sets" at bounding box center [687, 218] width 113 height 20
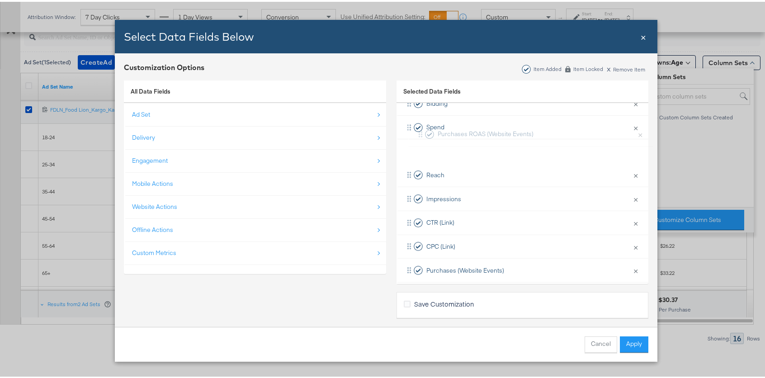
scroll to position [142, 0]
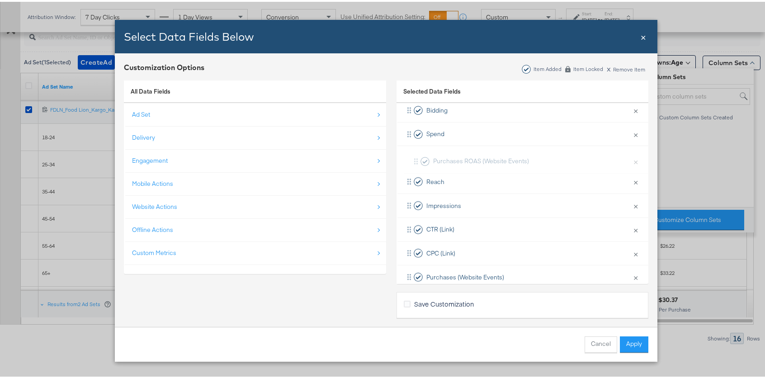
drag, startPoint x: 405, startPoint y: 240, endPoint x: 414, endPoint y: 156, distance: 83.7
click at [414, 156] on div "Campaign Name × Remove from KPIs Delivery × Remove from KPIs Schedule × Remove …" at bounding box center [522, 203] width 252 height 405
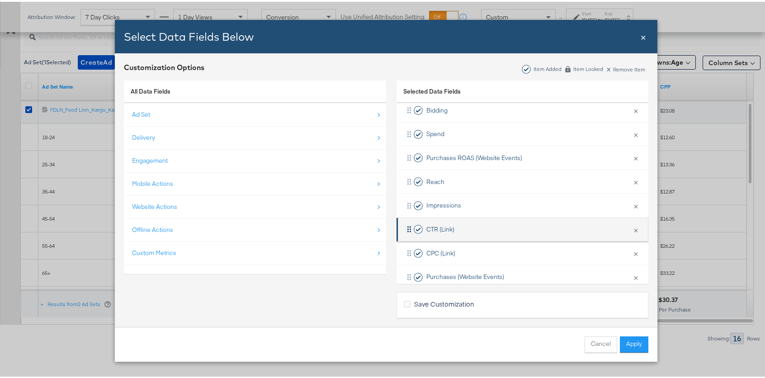
scroll to position [144, 0]
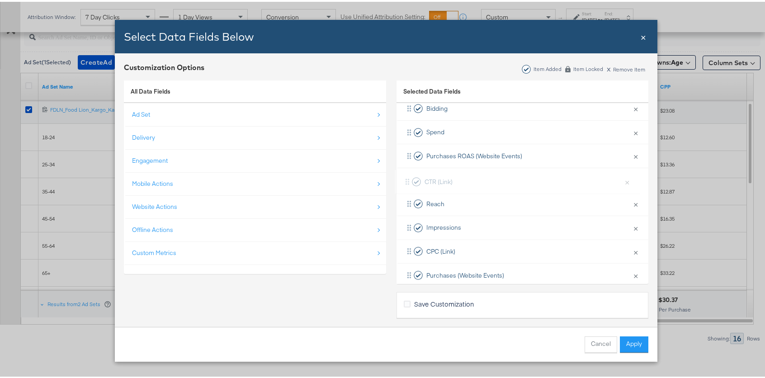
drag, startPoint x: 406, startPoint y: 227, endPoint x: 407, endPoint y: 177, distance: 49.3
click at [407, 177] on div "Campaign Name × Remove from KPIs Delivery × Remove from KPIs Schedule × Remove …" at bounding box center [522, 202] width 252 height 405
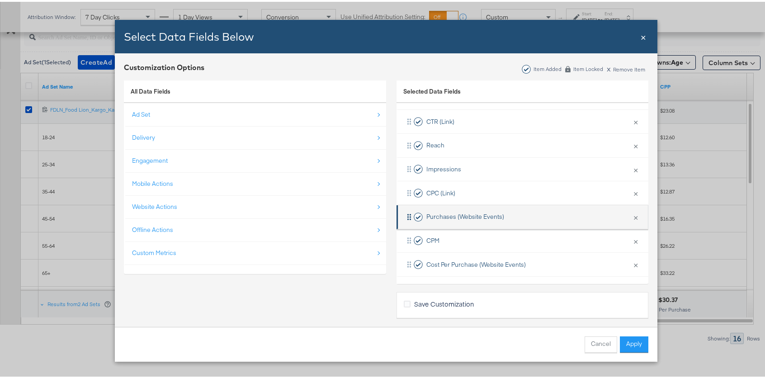
scroll to position [203, 0]
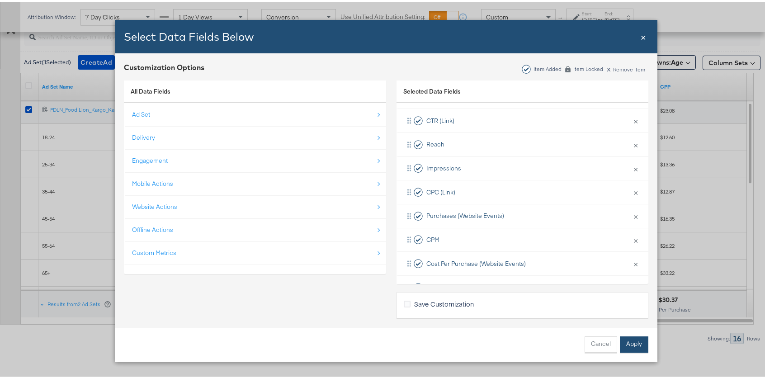
click at [624, 340] on button "Apply" at bounding box center [634, 343] width 28 height 16
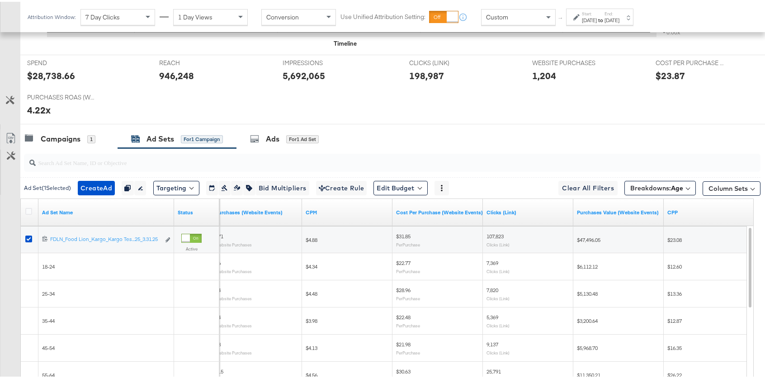
scroll to position [485, 0]
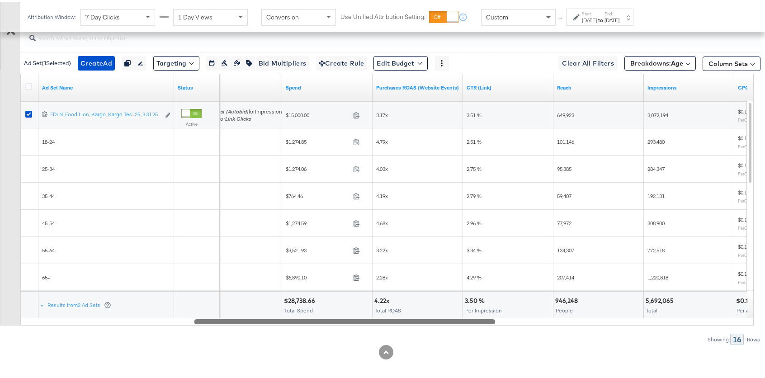
drag, startPoint x: 578, startPoint y: 322, endPoint x: 323, endPoint y: 325, distance: 255.0
click at [323, 325] on div "Ad Set ( 1 Selected) Create Ad Create 1 ad Duplicate 1 ad set Rename 1 ad set E…" at bounding box center [380, 182] width 760 height 321
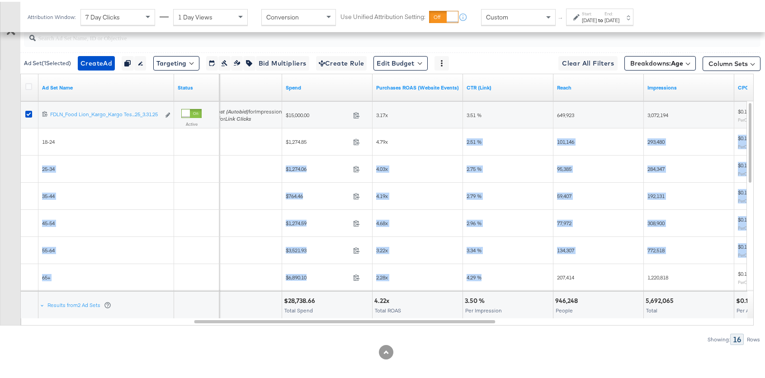
drag, startPoint x: 466, startPoint y: 132, endPoint x: 484, endPoint y: 277, distance: 146.6
click at [484, 72] on div "120225264419210726 FDLN_Food Lion_Kargo_Kargo Test Budgeting_Traffic_Incrementa…" at bounding box center [387, 72] width 733 height 0
click at [484, 277] on div "4.29 %" at bounding box center [508, 275] width 83 height 7
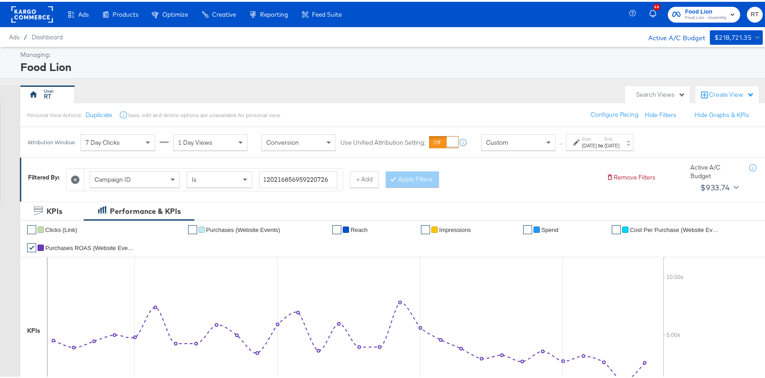
click at [585, 140] on div "Jun 1st 2025" at bounding box center [589, 143] width 15 height 7
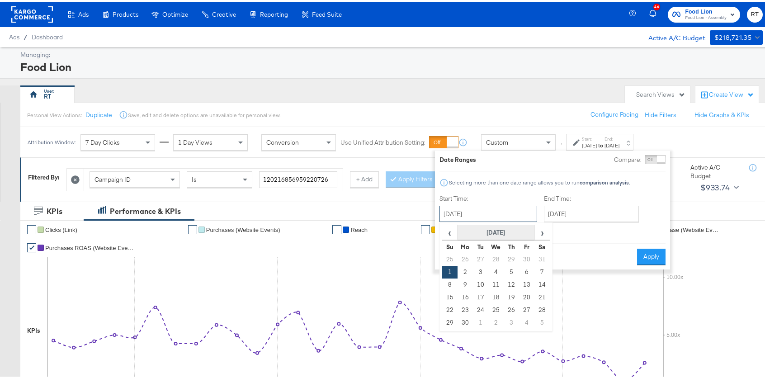
drag, startPoint x: 472, startPoint y: 214, endPoint x: 471, endPoint y: 227, distance: 12.2
click at [471, 214] on input "June 1st 2025" at bounding box center [488, 212] width 98 height 16
click at [447, 228] on span "‹" at bounding box center [450, 231] width 14 height 14
click at [509, 258] on td "1" at bounding box center [511, 257] width 15 height 13
type input "May 1st 2025"
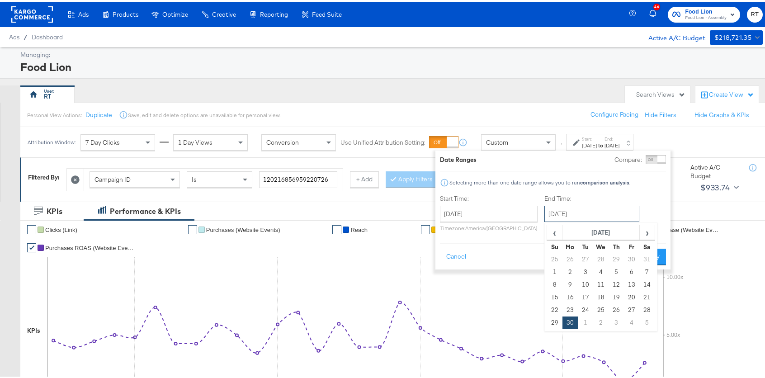
drag, startPoint x: 572, startPoint y: 208, endPoint x: 575, endPoint y: 216, distance: 8.0
click at [572, 208] on input "[DATE]" at bounding box center [591, 212] width 95 height 16
click at [644, 255] on td "31" at bounding box center [646, 257] width 15 height 13
type input "May 1st 2025"
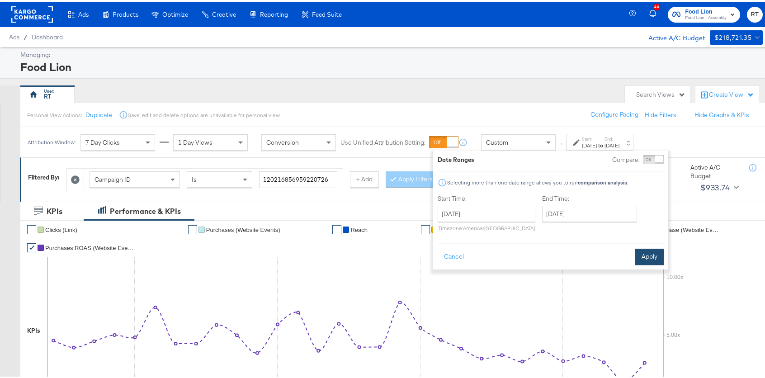
click at [652, 249] on button "Apply" at bounding box center [649, 255] width 28 height 16
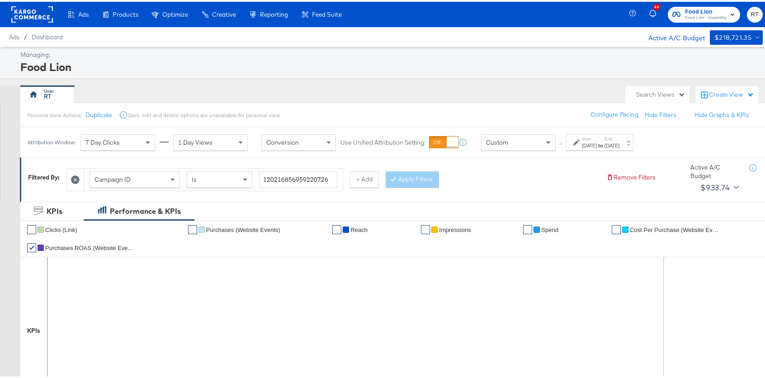
click at [75, 173] on div at bounding box center [75, 178] width 17 height 22
click at [77, 177] on icon at bounding box center [75, 178] width 9 height 9
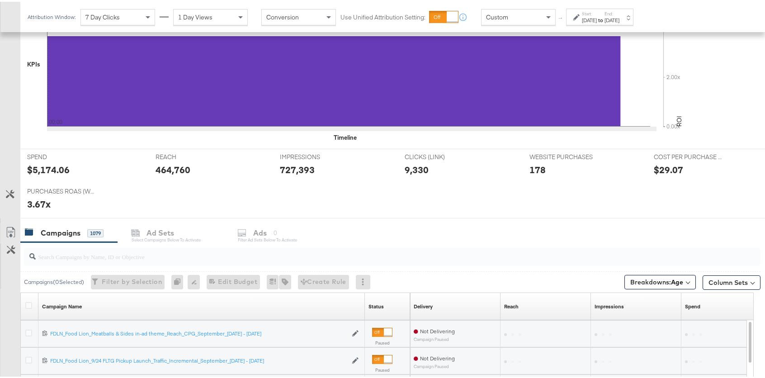
scroll to position [334, 0]
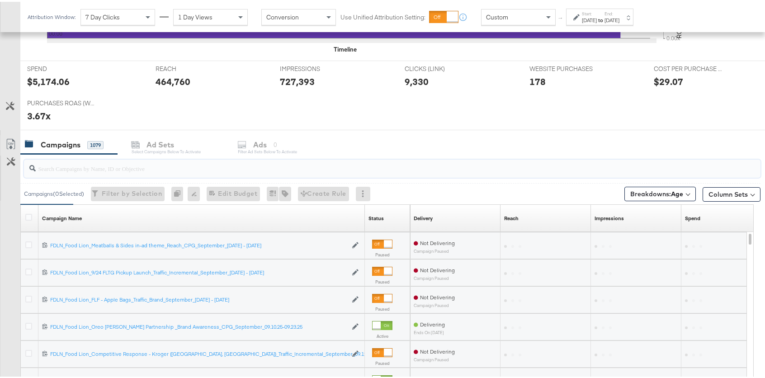
click at [156, 168] on input "search" at bounding box center [365, 163] width 658 height 18
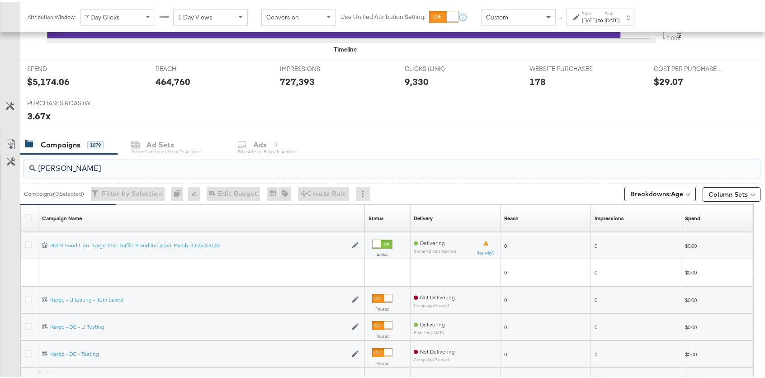
type input "kargo"
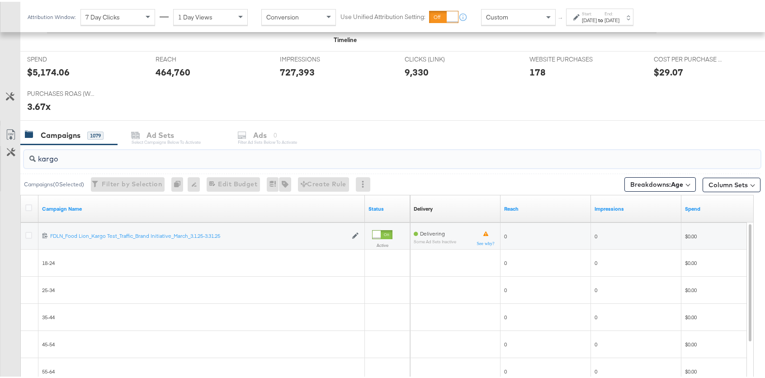
scroll to position [265, 0]
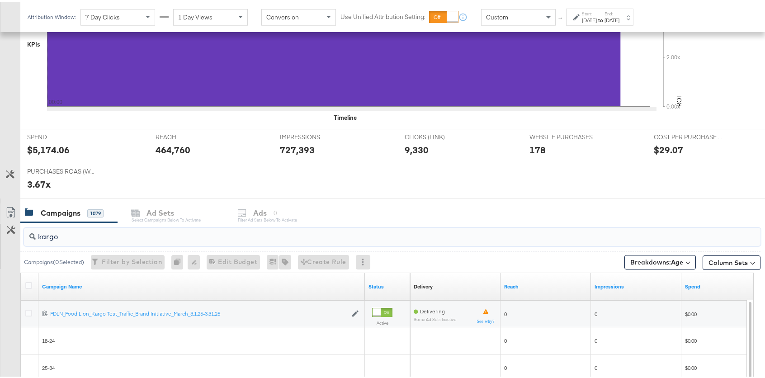
drag, startPoint x: 57, startPoint y: 235, endPoint x: 0, endPoint y: 222, distance: 58.7
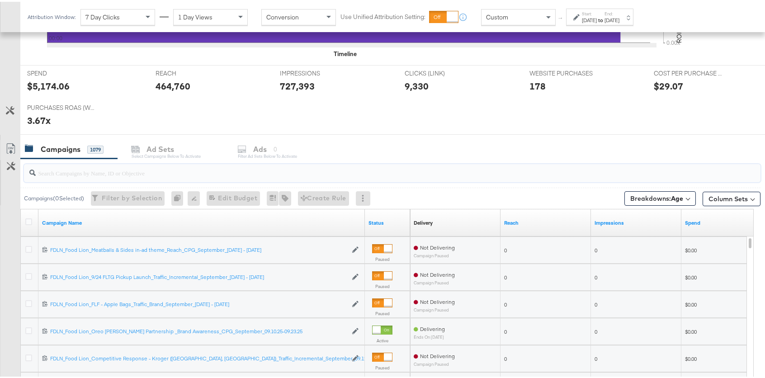
scroll to position [394, 0]
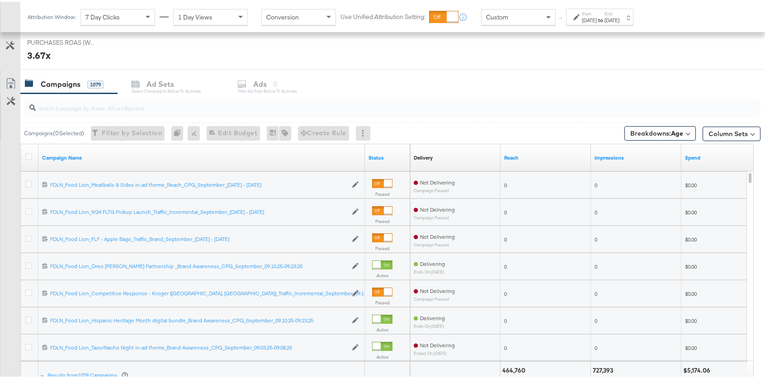
click at [470, 66] on div "SPEND SPEND $5,174.06 REACH REACH 464,760 IMPRESSIONS IMPRESSIONS 727,393 CLICK…" at bounding box center [395, 33] width 751 height 70
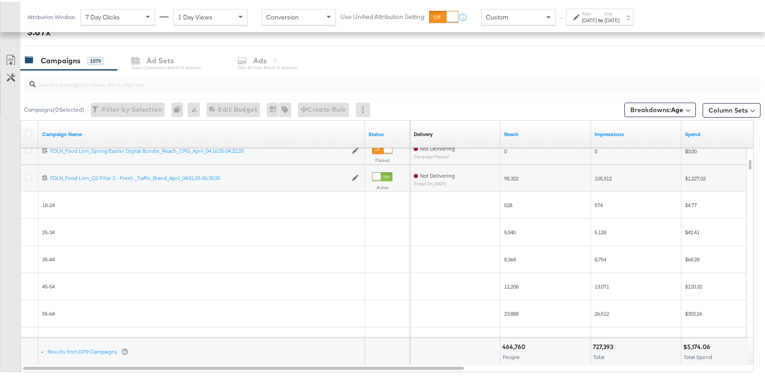
scroll to position [418, 0]
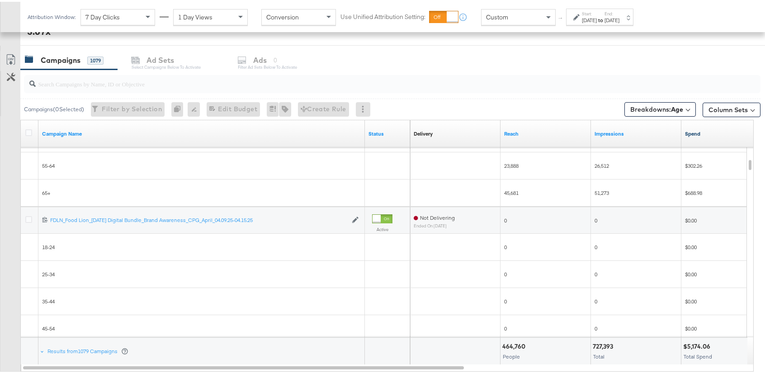
click at [692, 130] on link "Spend" at bounding box center [726, 131] width 83 height 7
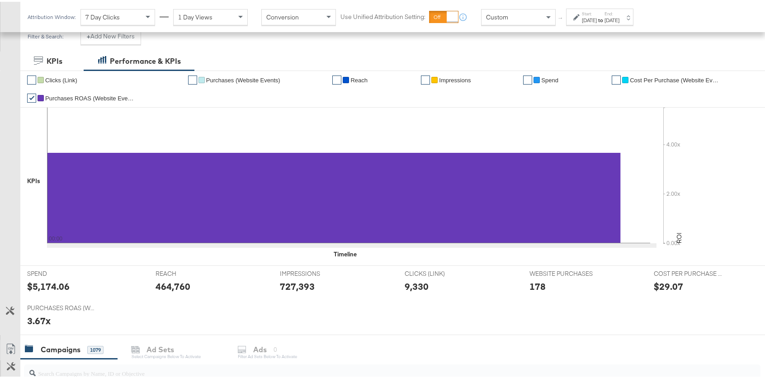
scroll to position [0, 0]
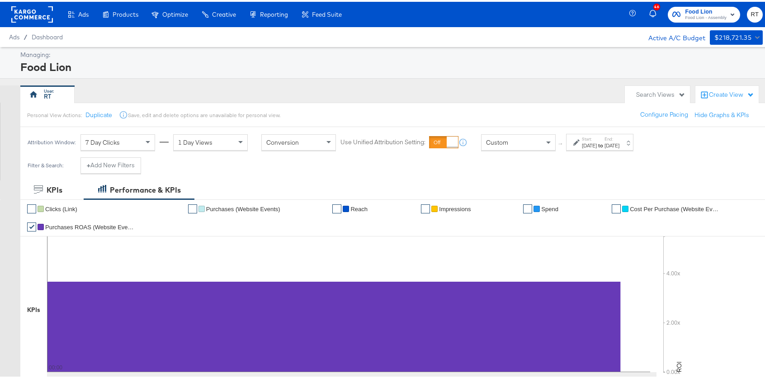
click at [228, 169] on div "Filter & Search: + Add New Filters" at bounding box center [386, 167] width 772 height 23
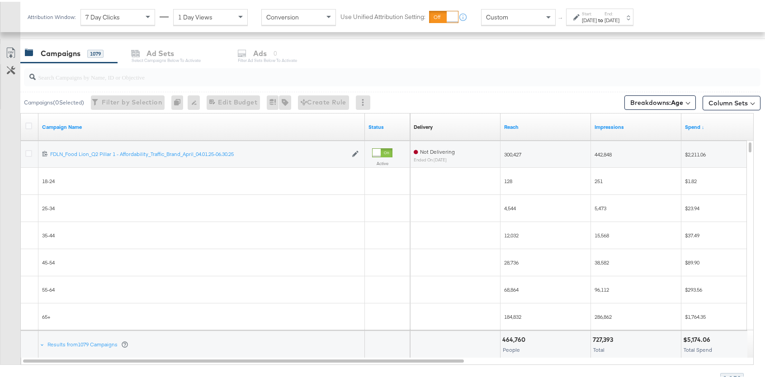
scroll to position [469, 0]
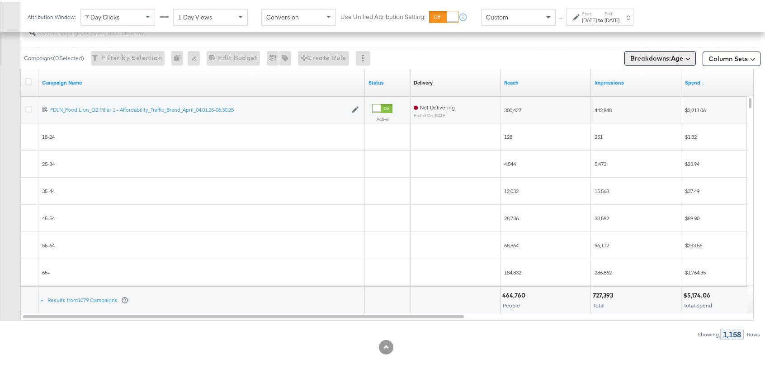
click at [643, 59] on span "Breakdowns: Age" at bounding box center [656, 56] width 53 height 9
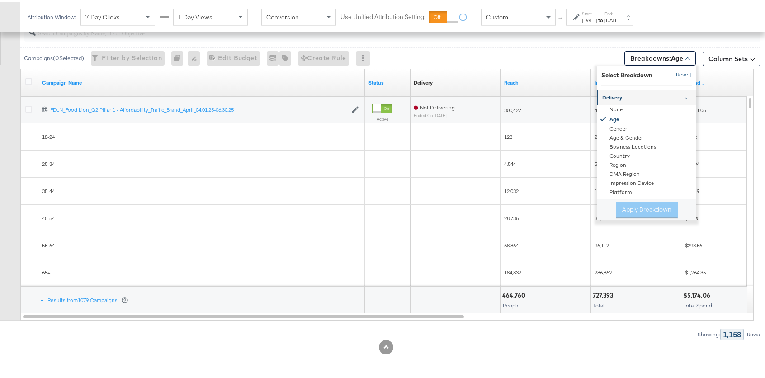
click at [673, 72] on button "[Reset]" at bounding box center [680, 73] width 23 height 14
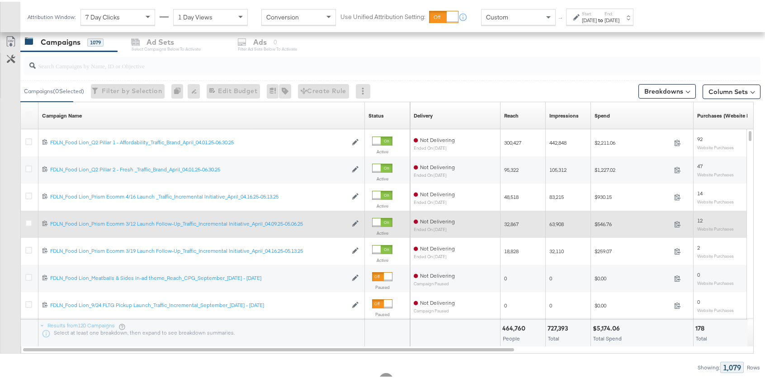
scroll to position [435, 0]
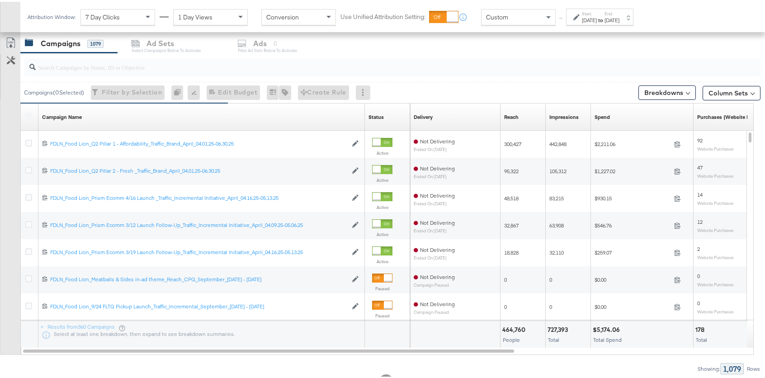
click at [630, 22] on div "Start: May 1st 2025 to End: May 1st 2025" at bounding box center [599, 15] width 67 height 17
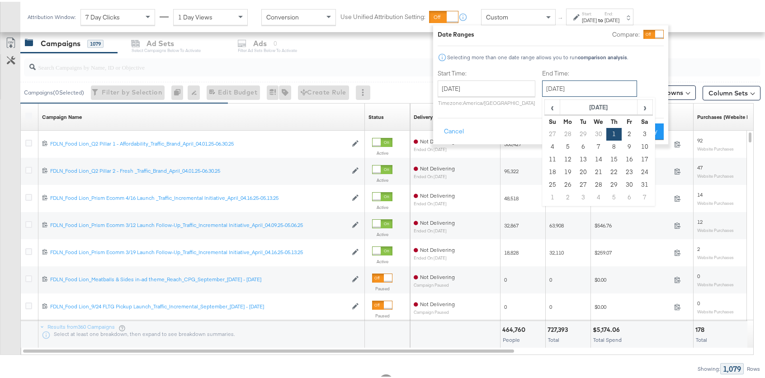
drag, startPoint x: 601, startPoint y: 87, endPoint x: 595, endPoint y: 148, distance: 61.4
click at [601, 87] on input "May 1st 2025" at bounding box center [589, 87] width 95 height 16
click at [644, 184] on td "31" at bounding box center [644, 183] width 15 height 13
type input "May 31st 2025"
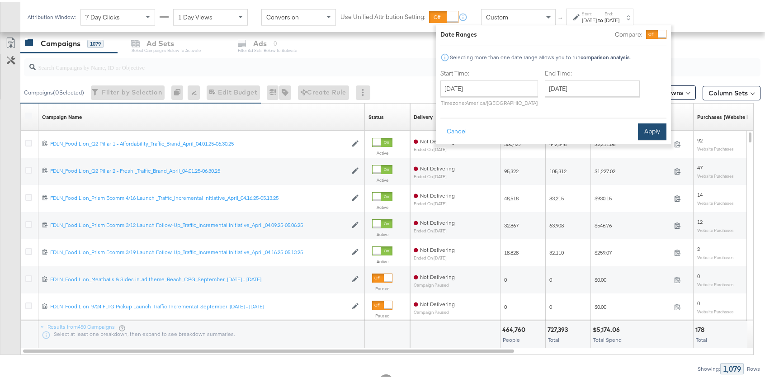
drag, startPoint x: 651, startPoint y: 126, endPoint x: 518, endPoint y: 104, distance: 134.7
click at [651, 126] on button "Apply" at bounding box center [652, 130] width 28 height 16
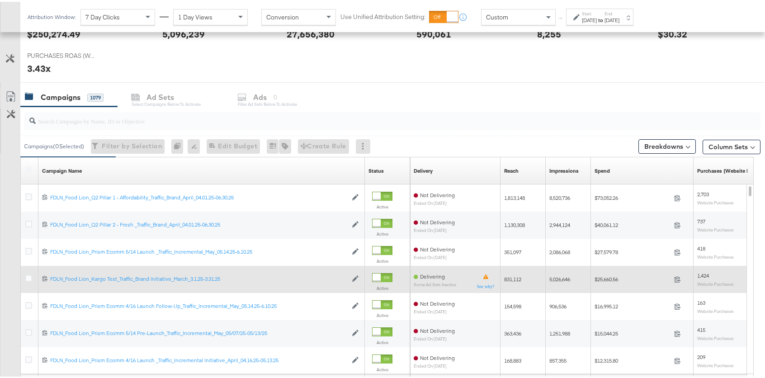
scroll to position [469, 0]
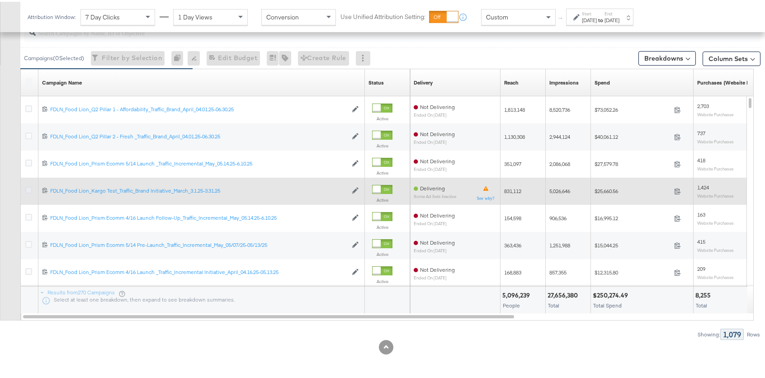
click at [28, 189] on icon at bounding box center [28, 188] width 7 height 7
click at [0, 0] on input "checkbox" at bounding box center [0, 0] width 0 height 0
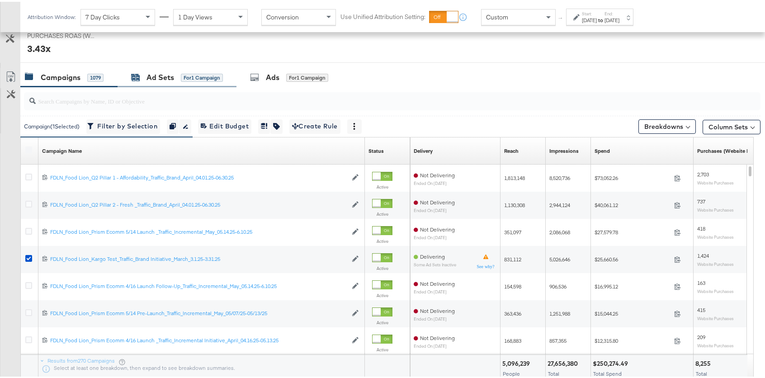
click at [163, 78] on div "Ad Sets" at bounding box center [160, 76] width 28 height 10
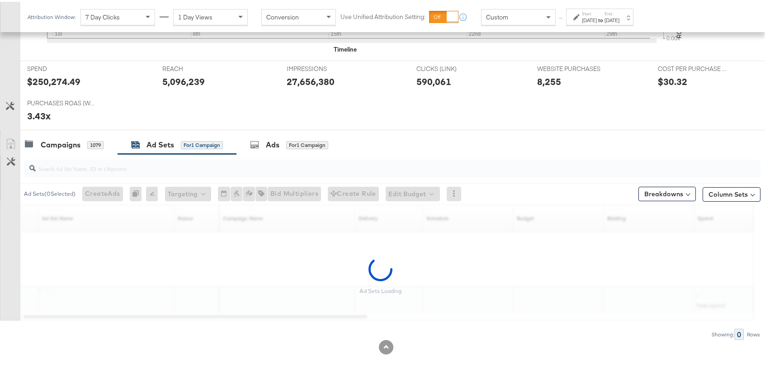
scroll to position [334, 0]
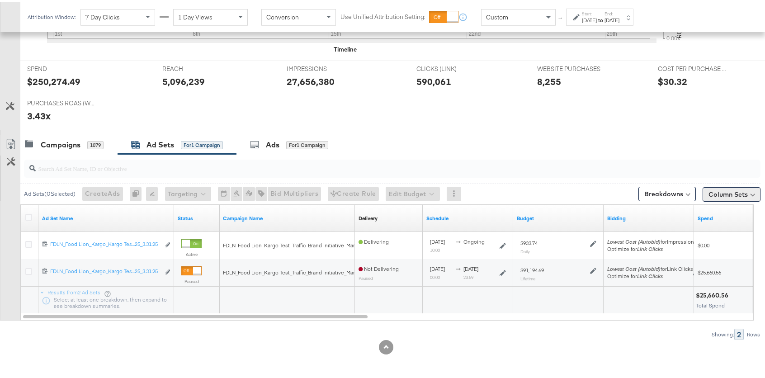
click at [734, 195] on button "Column Sets" at bounding box center [732, 192] width 58 height 14
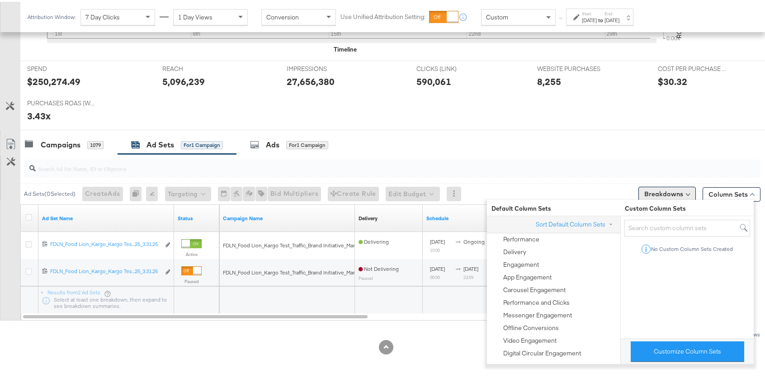
click at [659, 194] on button "Breakdowns" at bounding box center [666, 192] width 57 height 14
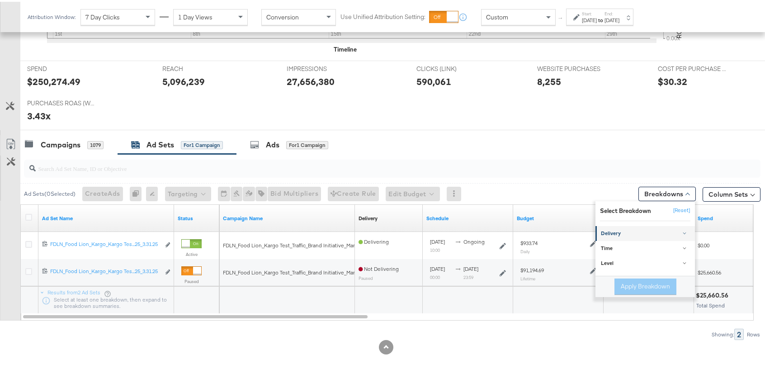
click at [632, 231] on div "Delivery" at bounding box center [646, 231] width 90 height 7
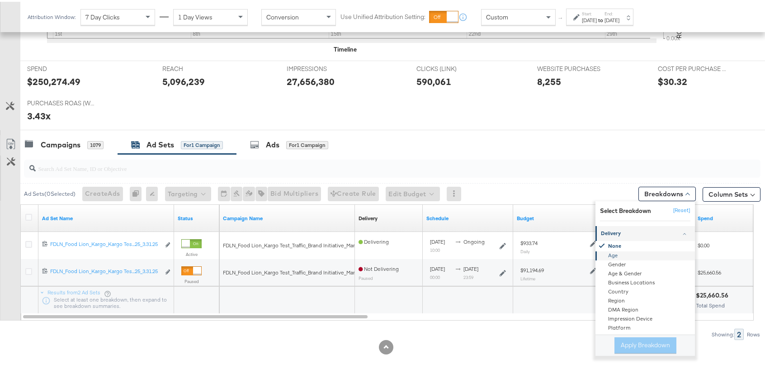
click at [628, 255] on div "Age" at bounding box center [646, 254] width 98 height 9
click at [650, 342] on button "Apply Breakdown" at bounding box center [645, 343] width 62 height 16
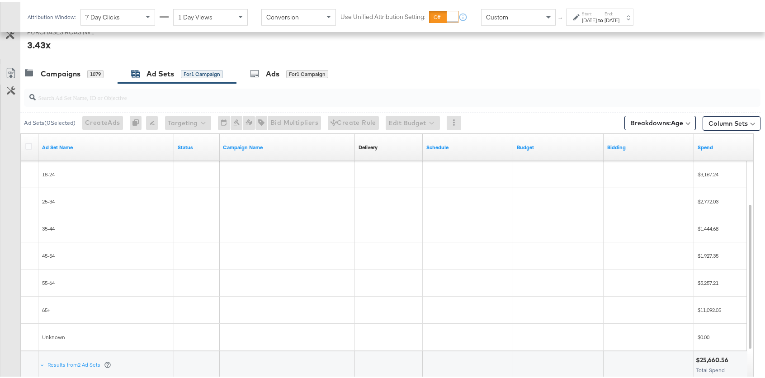
scroll to position [420, 0]
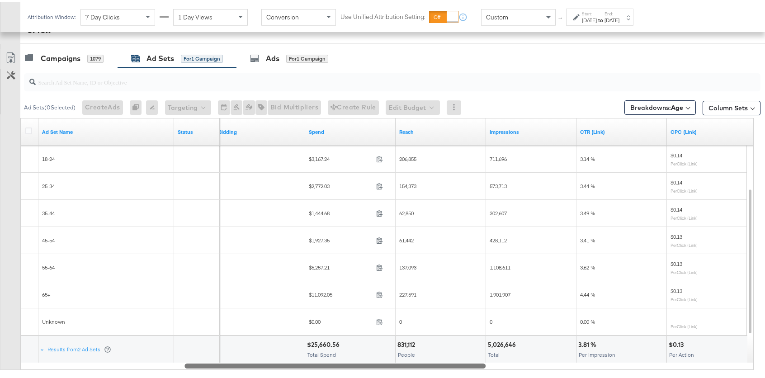
drag, startPoint x: 297, startPoint y: 364, endPoint x: 459, endPoint y: 362, distance: 162.3
click at [459, 362] on div at bounding box center [334, 364] width 301 height 8
click at [724, 109] on button "Column Sets" at bounding box center [732, 106] width 58 height 14
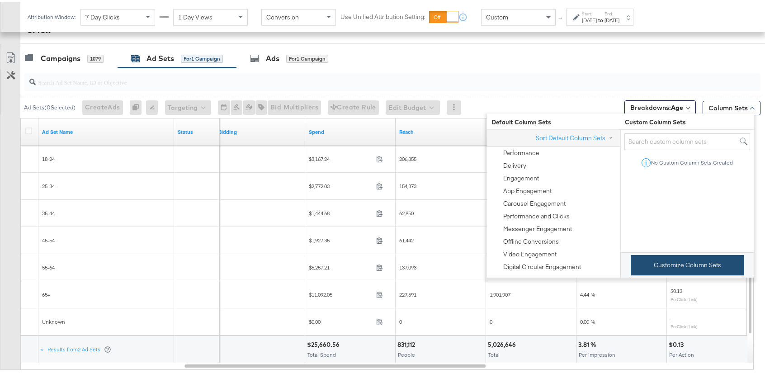
click at [679, 274] on button "Customize Column Sets" at bounding box center [687, 263] width 113 height 20
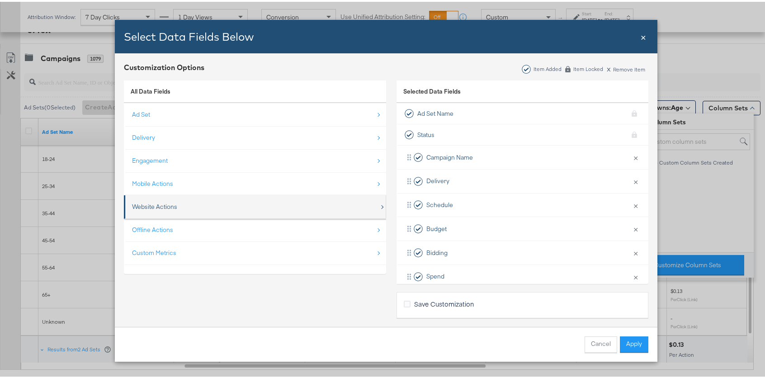
click at [219, 208] on div "Website Actions" at bounding box center [255, 205] width 247 height 19
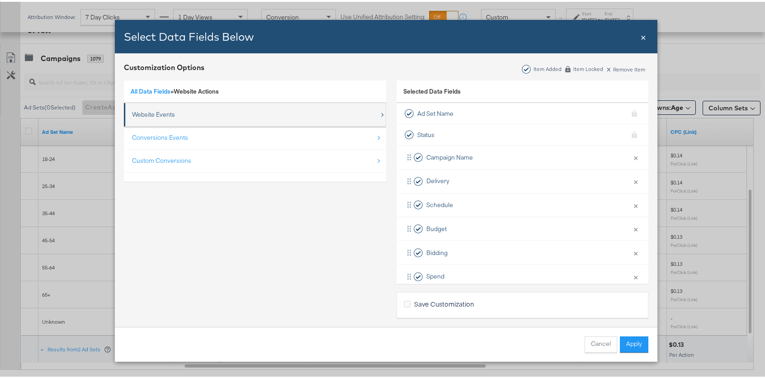
click at [178, 115] on div "Website Events" at bounding box center [255, 113] width 247 height 19
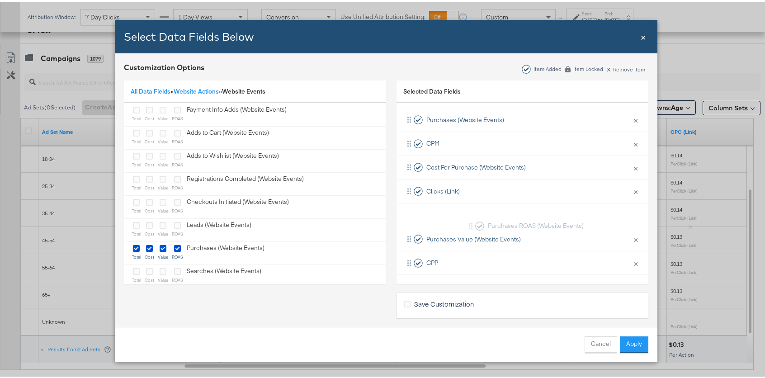
scroll to position [98, 0]
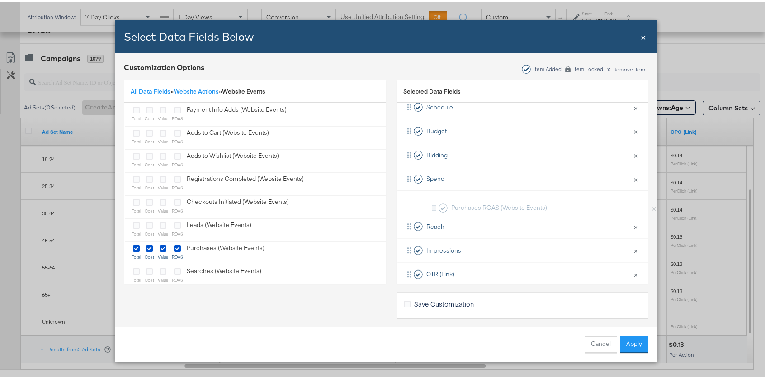
drag, startPoint x: 403, startPoint y: 238, endPoint x: 429, endPoint y: 203, distance: 43.3
click at [429, 203] on div "Campaign Name × Remove from KPIs Delivery × Remove from KPIs Schedule × Remove …" at bounding box center [522, 248] width 252 height 405
drag, startPoint x: 406, startPoint y: 271, endPoint x: 410, endPoint y: 195, distance: 76.1
click at [410, 195] on div "Campaign Name × Remove from KPIs Delivery × Remove from KPIs Schedule × Remove …" at bounding box center [522, 222] width 252 height 405
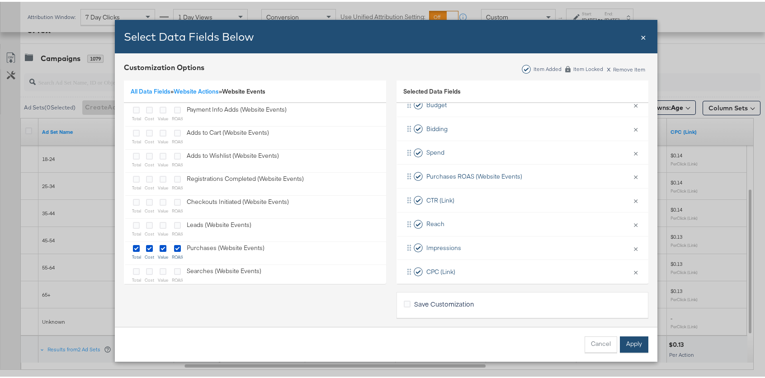
click at [627, 349] on button "Apply" at bounding box center [634, 343] width 28 height 16
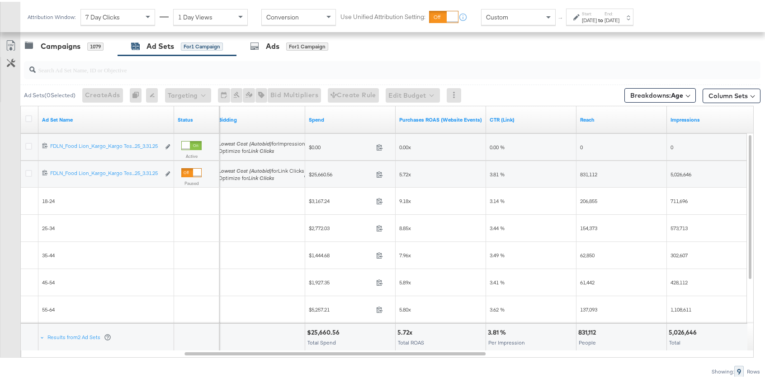
scroll to position [439, 0]
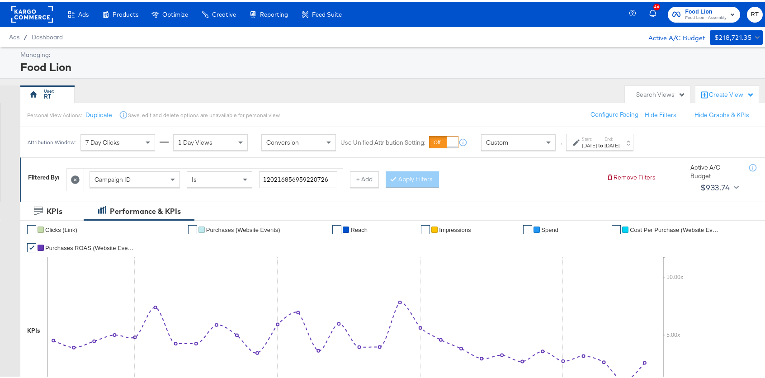
click at [556, 136] on div "↑ Start: Jun 1st 2025 to End: Jun 30th 2025" at bounding box center [595, 140] width 78 height 17
click at [577, 140] on icon at bounding box center [576, 141] width 6 height 6
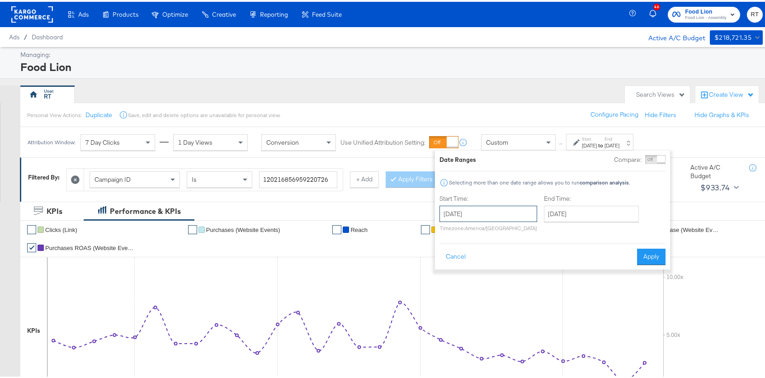
click at [492, 213] on input "[DATE]" at bounding box center [488, 212] width 98 height 16
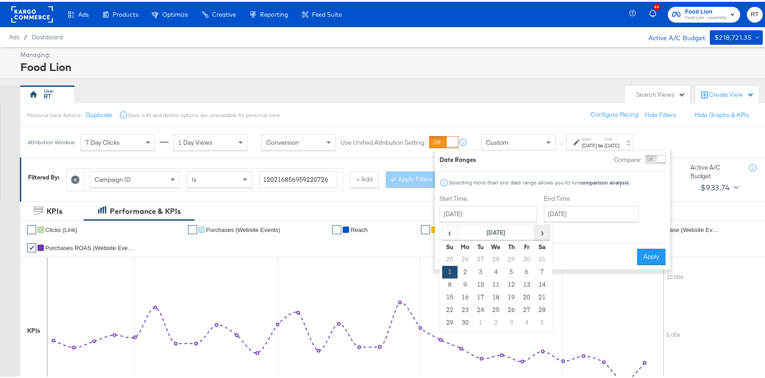
click at [542, 231] on span "›" at bounding box center [542, 231] width 14 height 14
click at [480, 257] on td "1" at bounding box center [480, 257] width 15 height 13
type input "July 1st 2025"
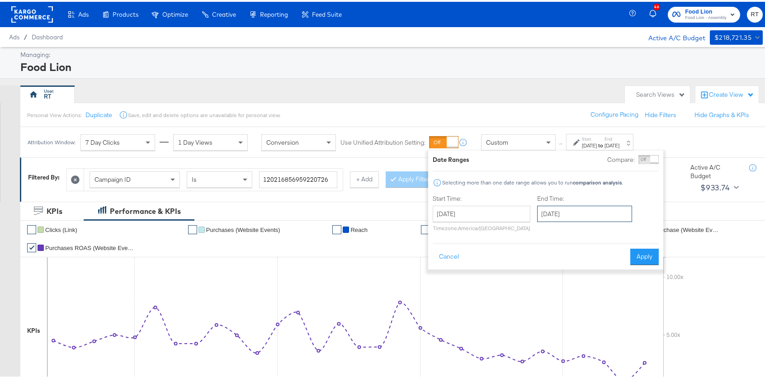
click at [555, 212] on input "July 1st 2025" at bounding box center [584, 212] width 95 height 16
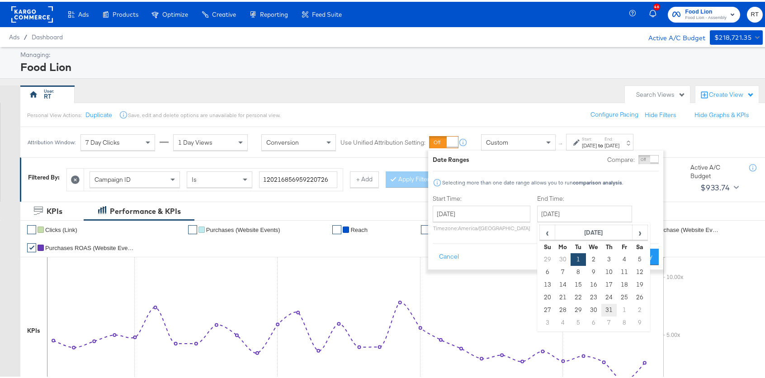
click at [610, 307] on td "31" at bounding box center [608, 308] width 15 height 13
type input "July 31st 2025"
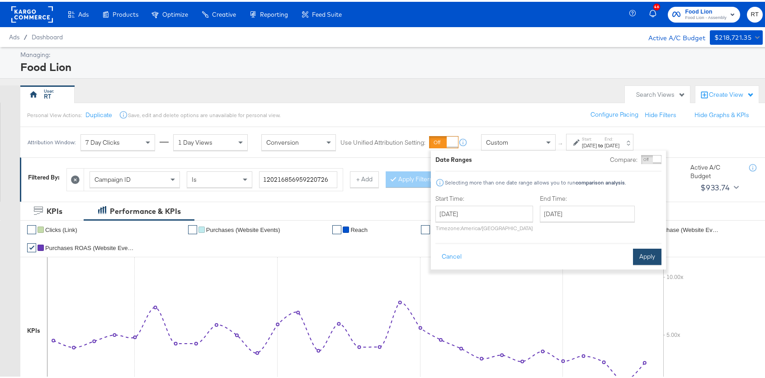
click at [649, 254] on button "Apply" at bounding box center [647, 255] width 28 height 16
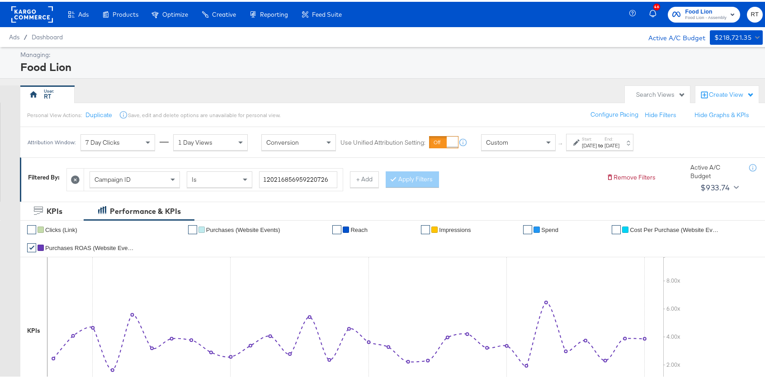
click at [523, 169] on div "Campaign ID Is 120216856959220726 + Add Apply Filters" at bounding box center [332, 176] width 533 height 28
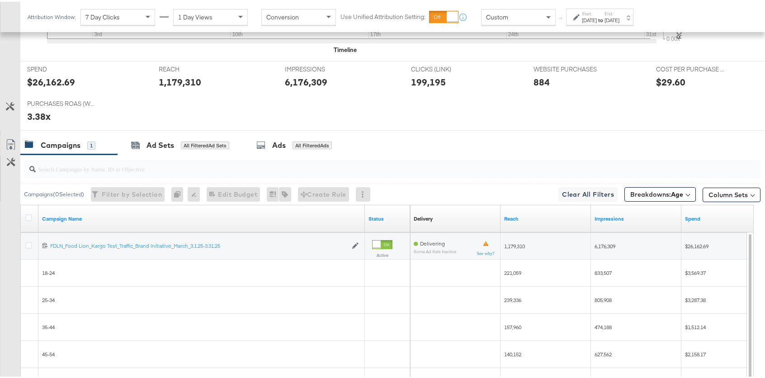
scroll to position [474, 0]
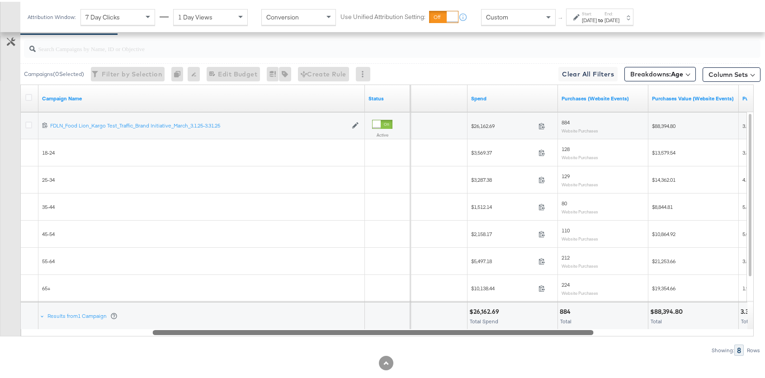
drag, startPoint x: 412, startPoint y: 332, endPoint x: 542, endPoint y: 320, distance: 130.8
click at [542, 320] on div "Campaign Name Status Impressions Spend Purchases (Website Events) Purchases Val…" at bounding box center [386, 209] width 733 height 252
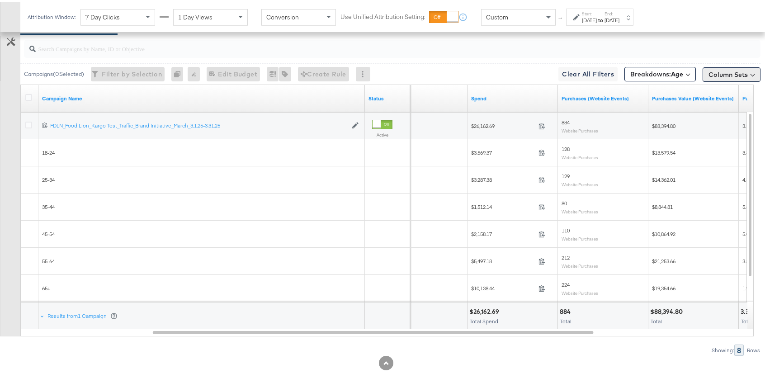
click at [736, 78] on button "Column Sets" at bounding box center [732, 73] width 58 height 14
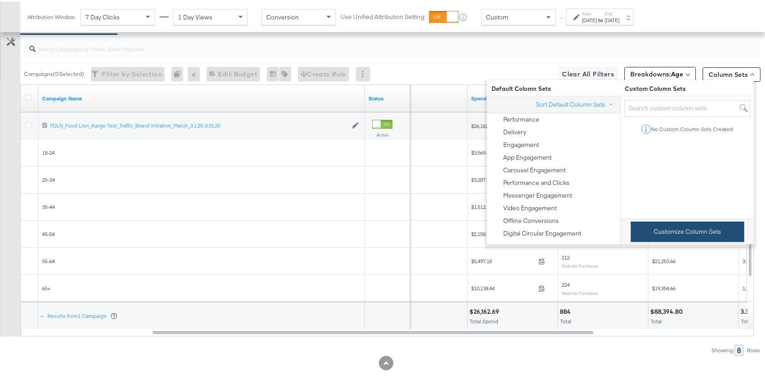
click at [683, 236] on button "Customize Column Sets" at bounding box center [687, 230] width 113 height 20
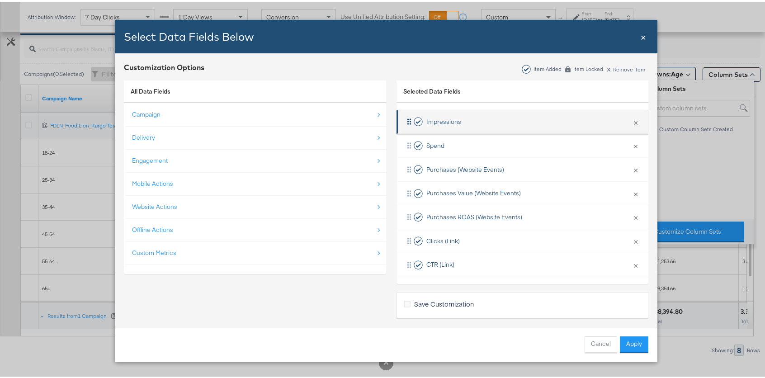
scroll to position [85, 0]
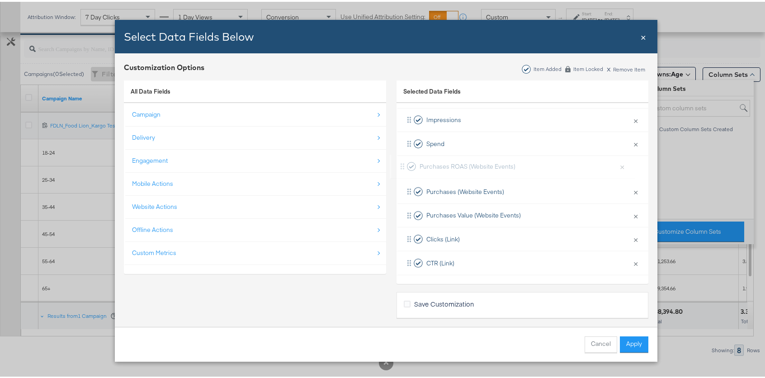
drag, startPoint x: 408, startPoint y: 211, endPoint x: 404, endPoint y: 162, distance: 49.0
click at [404, 162] on div "Delivery × Remove from KPIs Reach × Remove from KPIs Impressions × Remove from …" at bounding box center [522, 166] width 252 height 214
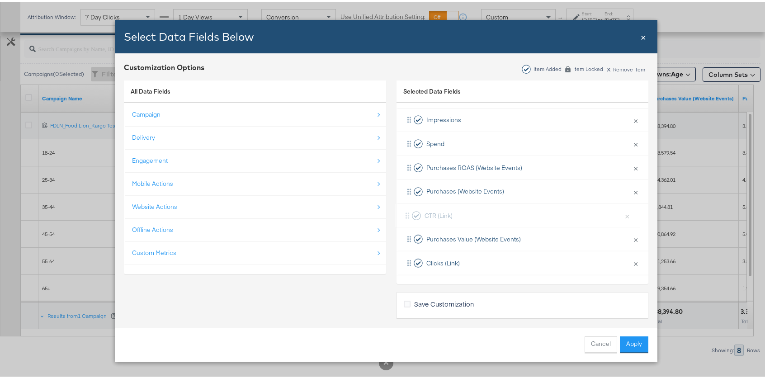
drag, startPoint x: 405, startPoint y: 261, endPoint x: 406, endPoint y: 209, distance: 51.6
click at [406, 209] on div "Delivery × Remove from KPIs Reach × Remove from KPIs Impressions × Remove from …" at bounding box center [522, 166] width 252 height 214
drag, startPoint x: 407, startPoint y: 215, endPoint x: 409, endPoint y: 190, distance: 24.9
click at [409, 190] on div "Delivery × Remove from KPIs Reach × Remove from KPIs Impressions × Remove from …" at bounding box center [522, 166] width 252 height 214
click at [637, 342] on button "Apply" at bounding box center [634, 343] width 28 height 16
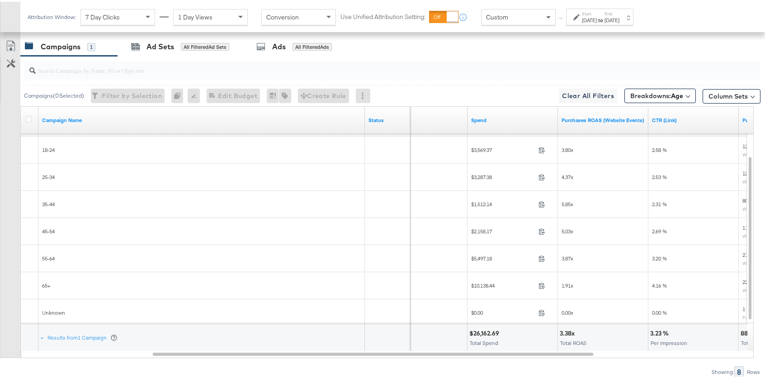
scroll to position [457, 0]
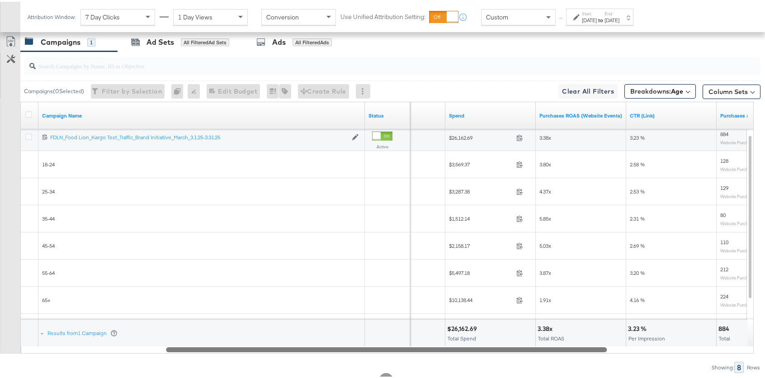
drag, startPoint x: 520, startPoint y: 348, endPoint x: 533, endPoint y: 348, distance: 13.1
click at [533, 348] on div at bounding box center [386, 348] width 441 height 8
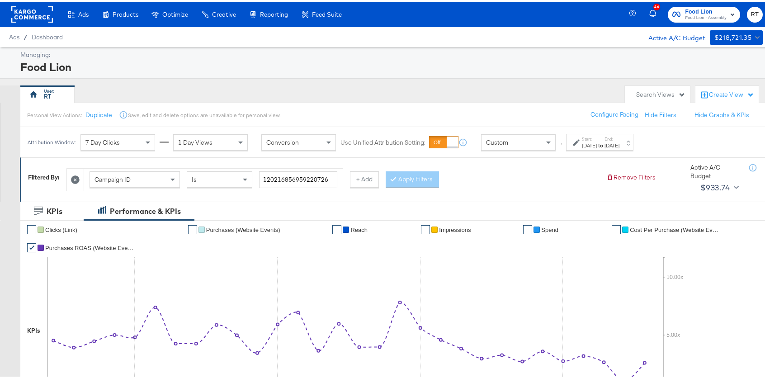
click at [578, 137] on div "Start: [DATE] to End: [DATE]" at bounding box center [596, 140] width 46 height 13
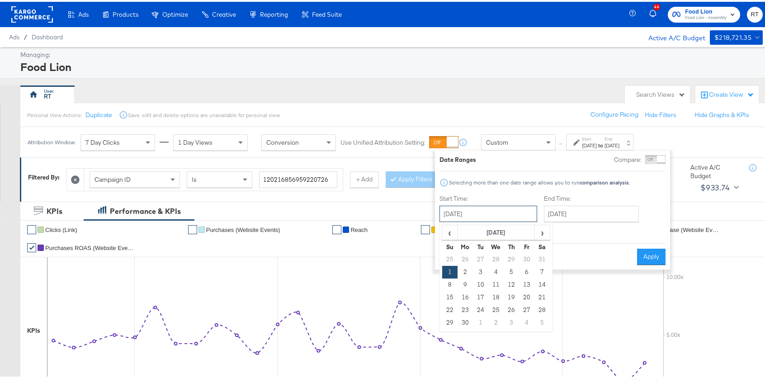
click at [491, 218] on input "[DATE]" at bounding box center [488, 212] width 98 height 16
click at [539, 235] on span "›" at bounding box center [542, 231] width 14 height 14
click at [538, 235] on span "›" at bounding box center [542, 231] width 14 height 14
click at [521, 256] on td "1" at bounding box center [526, 257] width 15 height 13
type input "[DATE]"
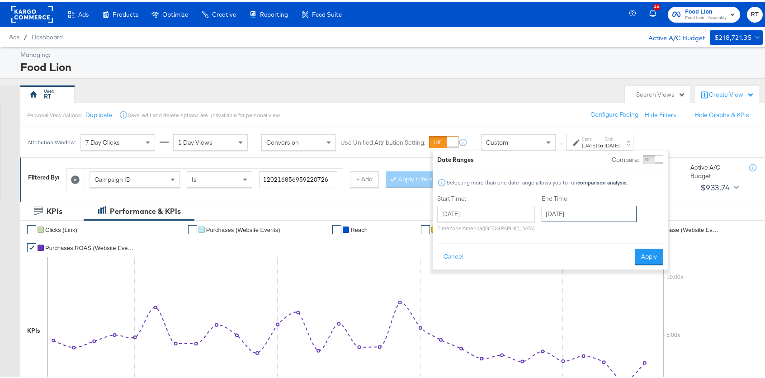
click at [590, 207] on input "[DATE]" at bounding box center [589, 212] width 95 height 16
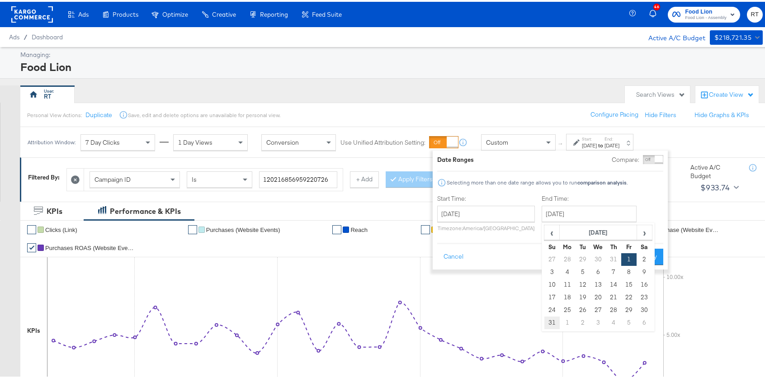
click at [550, 317] on td "31" at bounding box center [551, 321] width 15 height 13
type input "[DATE]"
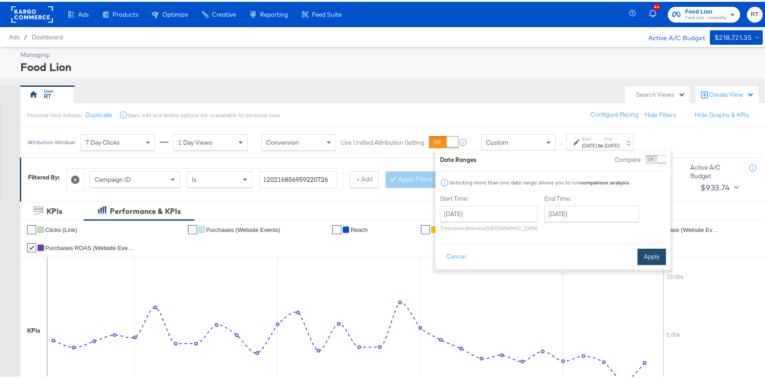
click at [650, 254] on button "Apply" at bounding box center [651, 255] width 28 height 16
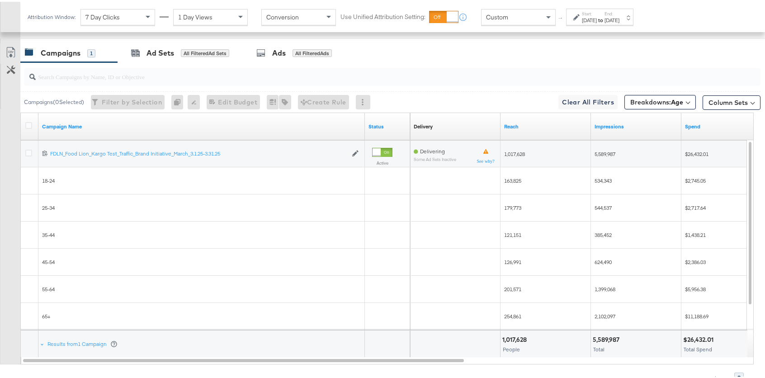
scroll to position [448, 0]
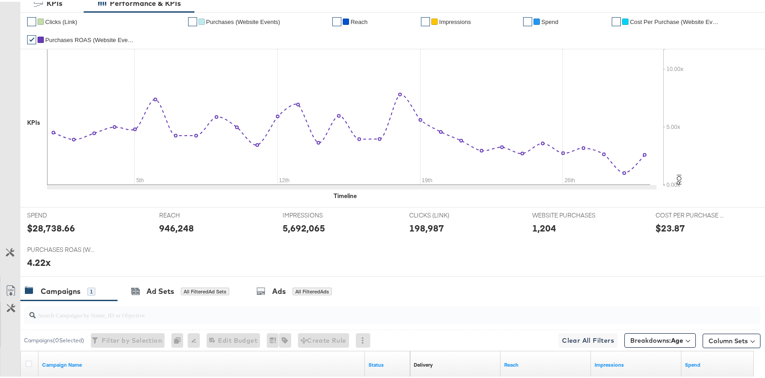
scroll to position [33, 0]
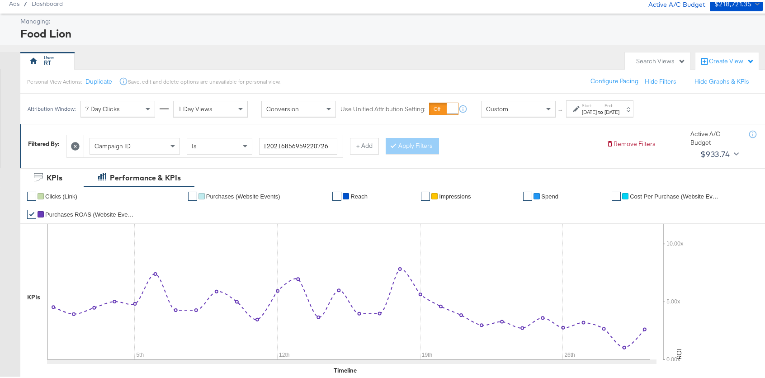
click at [592, 110] on div "Jun 1st 2025" at bounding box center [589, 110] width 15 height 7
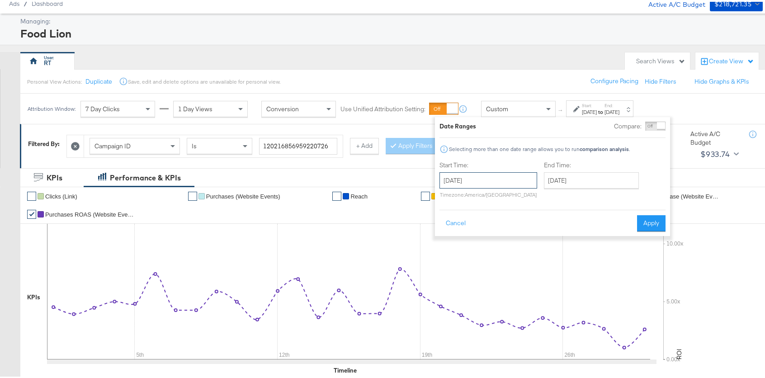
click at [494, 182] on input "[DATE]" at bounding box center [488, 178] width 98 height 16
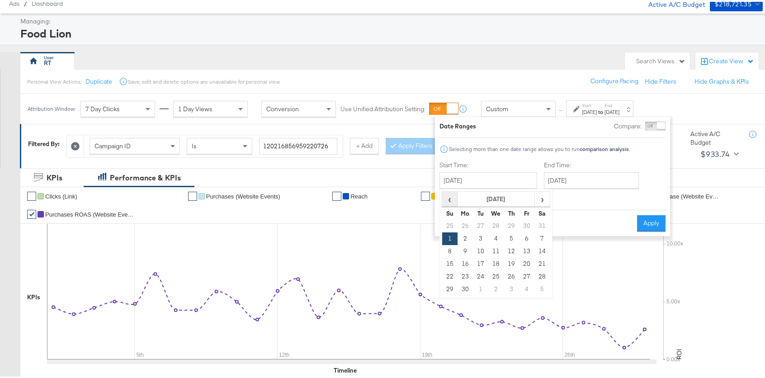
click at [447, 195] on span "‹" at bounding box center [450, 197] width 14 height 14
click at [480, 222] on td "1" at bounding box center [480, 224] width 15 height 13
type input "April 1st 2025"
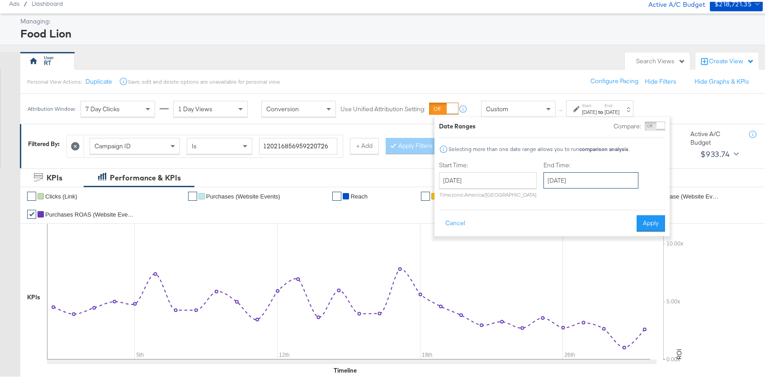
click at [569, 171] on input "June 30th 2025" at bounding box center [590, 178] width 95 height 16
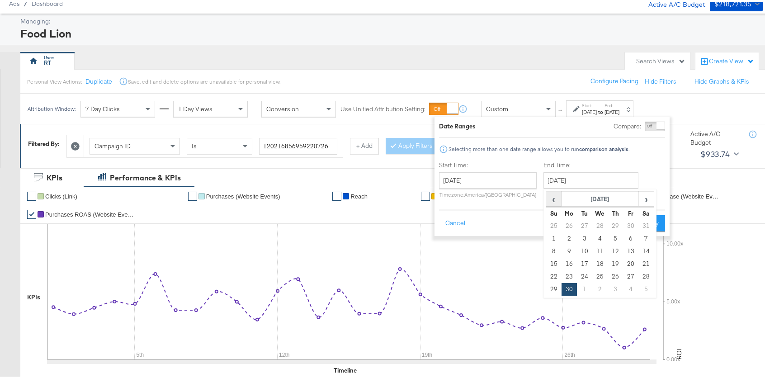
click at [549, 194] on span "‹" at bounding box center [554, 197] width 14 height 14
click at [592, 275] on td "30" at bounding box center [599, 275] width 15 height 13
type input "April 30th 2025"
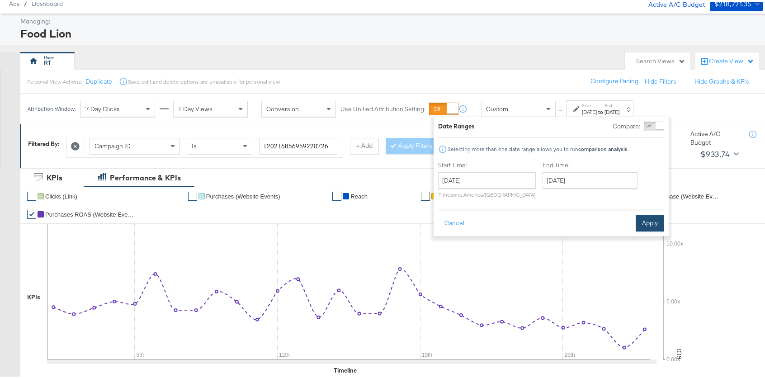
click at [653, 224] on button "Apply" at bounding box center [650, 221] width 28 height 16
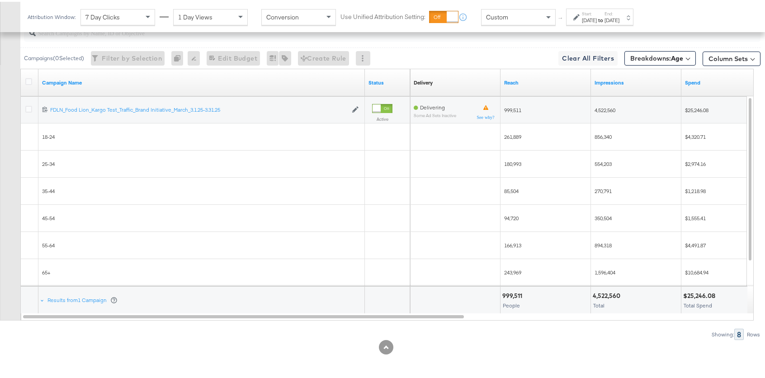
scroll to position [490, 0]
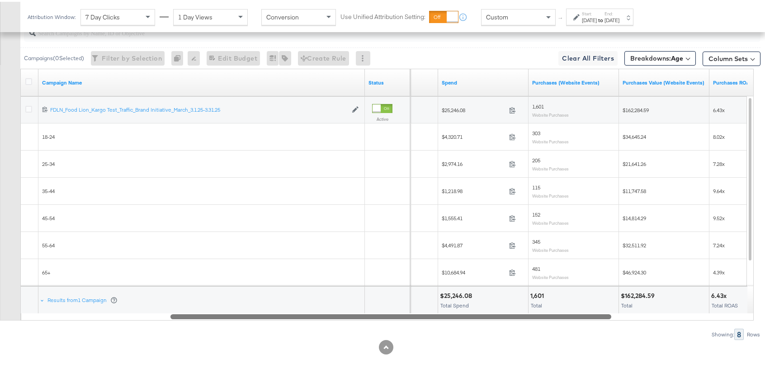
drag, startPoint x: 425, startPoint y: 313, endPoint x: 572, endPoint y: 302, distance: 148.2
click at [572, 302] on div "Campaign Name Status Impressions Spend Purchases (Website Events) Purchases Val…" at bounding box center [386, 193] width 733 height 252
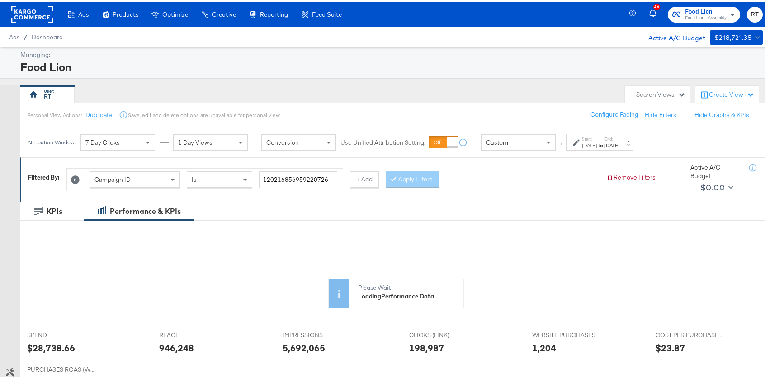
click at [590, 142] on div "[DATE]" at bounding box center [589, 143] width 15 height 7
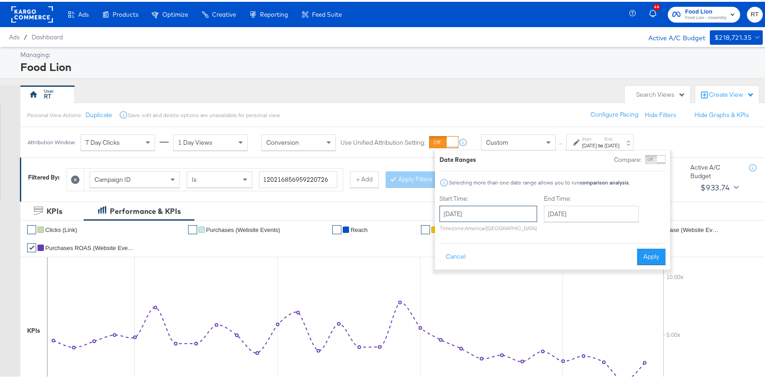
click at [464, 217] on input "June 1st 2025" at bounding box center [488, 212] width 98 height 16
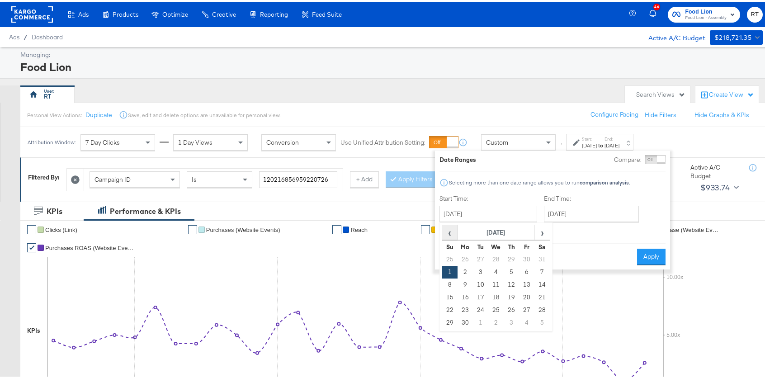
click at [453, 236] on span "‹" at bounding box center [450, 231] width 14 height 14
click at [541, 257] on td "1" at bounding box center [541, 257] width 15 height 13
type input "March 1st 2025"
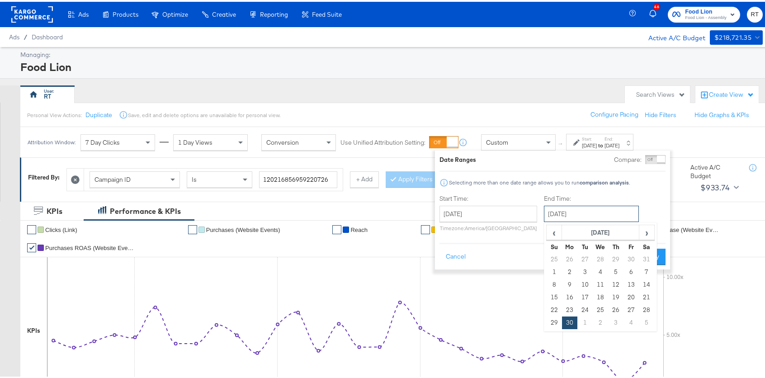
click at [599, 206] on input "June 30th 2025" at bounding box center [591, 212] width 95 height 16
click at [555, 232] on span "‹" at bounding box center [554, 231] width 14 height 14
click at [565, 323] on td "31" at bounding box center [569, 321] width 15 height 13
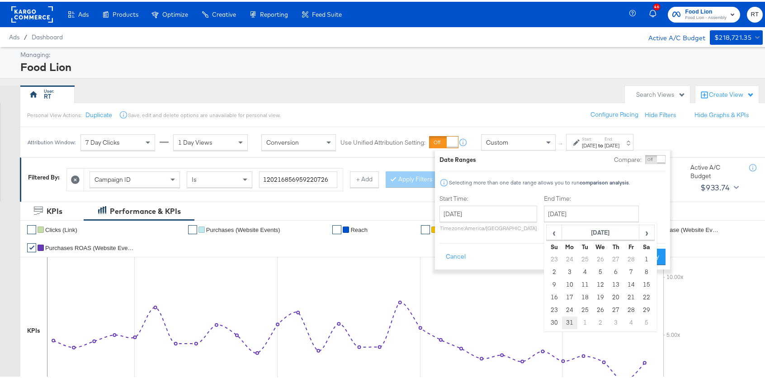
type input "March 31st 2025"
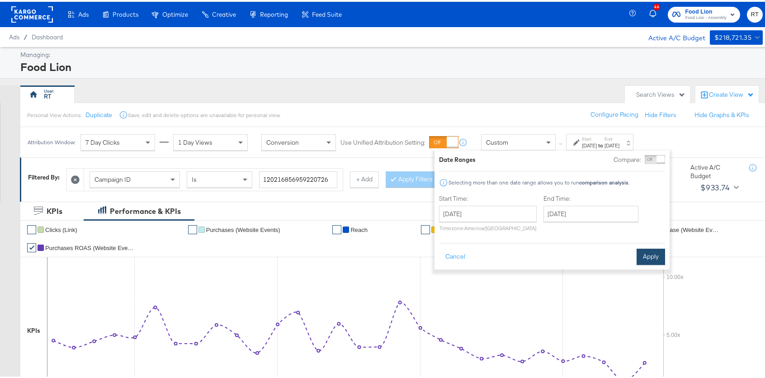
click at [654, 255] on button "Apply" at bounding box center [651, 255] width 28 height 16
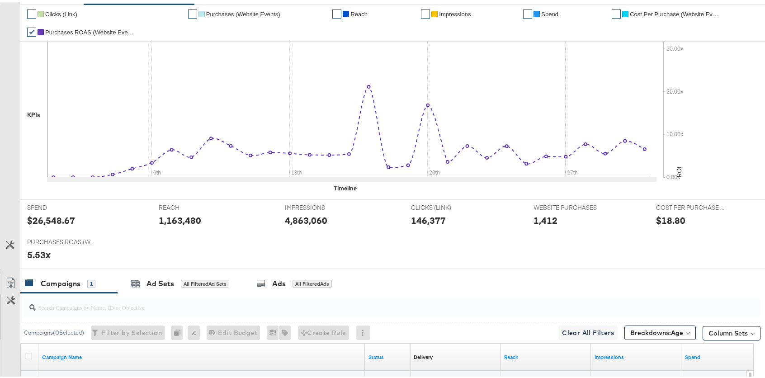
scroll to position [490, 0]
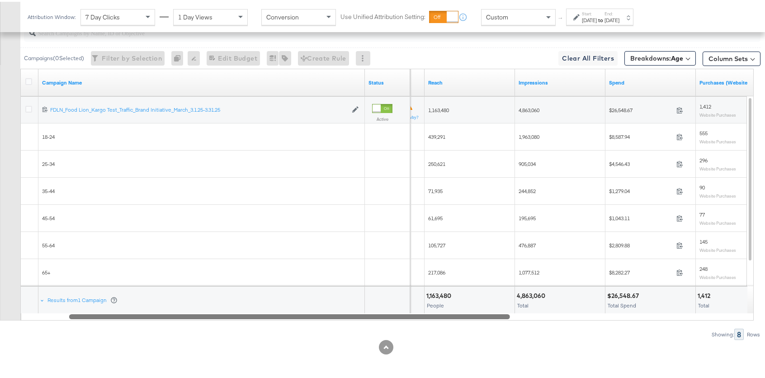
drag, startPoint x: 412, startPoint y: 311, endPoint x: 458, endPoint y: 315, distance: 46.2
click at [458, 315] on div at bounding box center [289, 315] width 441 height 8
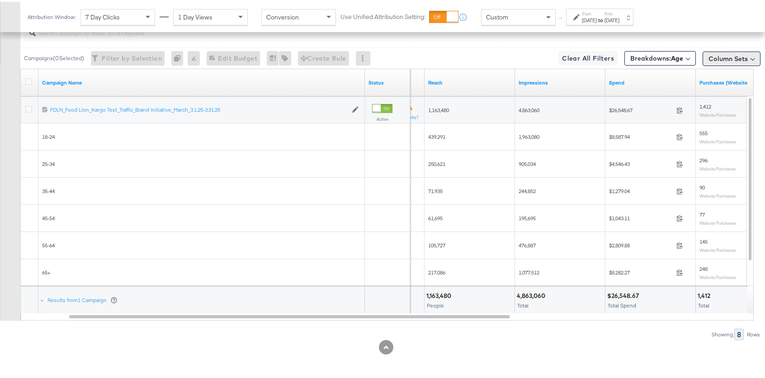
click at [715, 56] on button "Column Sets" at bounding box center [732, 57] width 58 height 14
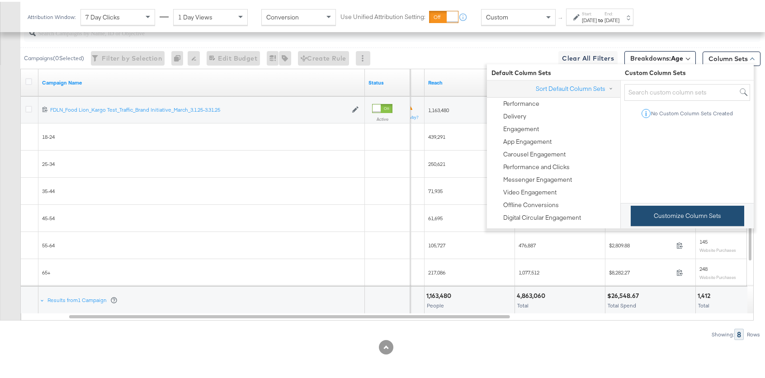
click at [681, 213] on button "Customize Column Sets" at bounding box center [687, 214] width 113 height 20
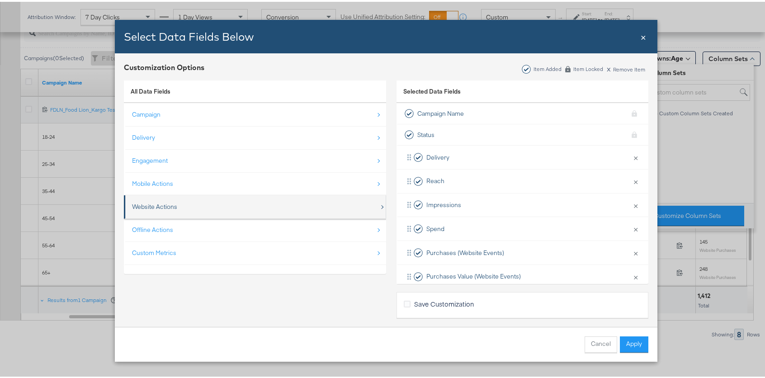
click at [237, 204] on div "Website Actions" at bounding box center [255, 205] width 247 height 19
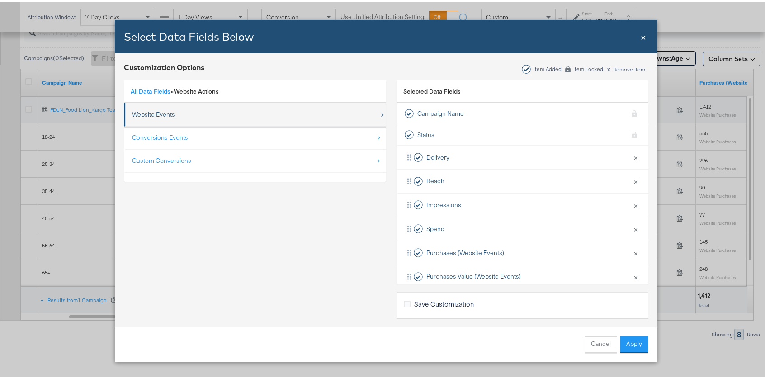
click at [226, 116] on div "Website Events" at bounding box center [255, 113] width 247 height 19
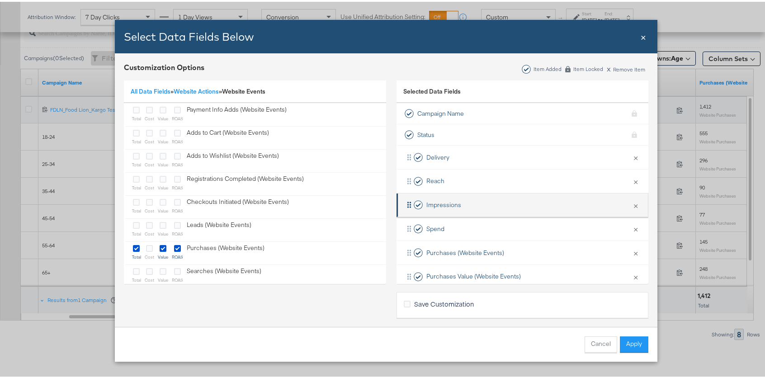
scroll to position [85, 0]
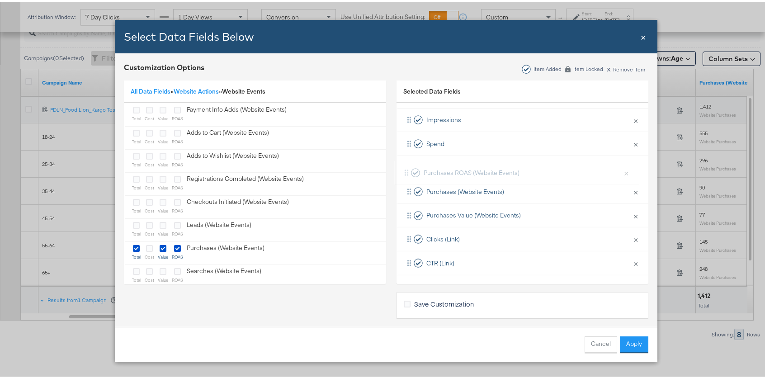
drag, startPoint x: 403, startPoint y: 213, endPoint x: 405, endPoint y: 168, distance: 44.8
click at [405, 168] on div "Delivery × Remove from KPIs Reach × Remove from KPIs Impressions × Remove from …" at bounding box center [522, 166] width 252 height 214
click at [627, 342] on button "Apply" at bounding box center [634, 343] width 28 height 16
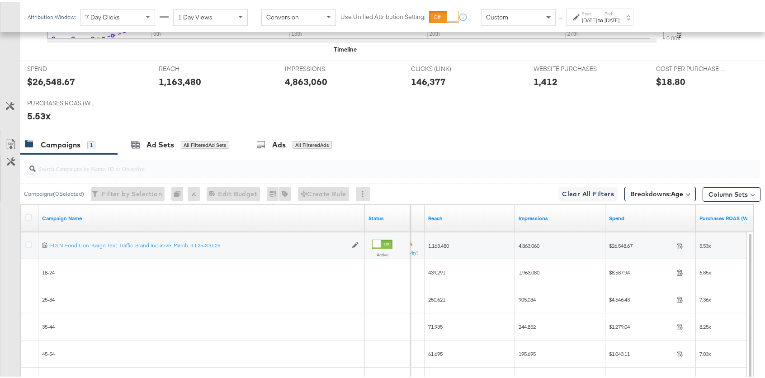
scroll to position [490, 0]
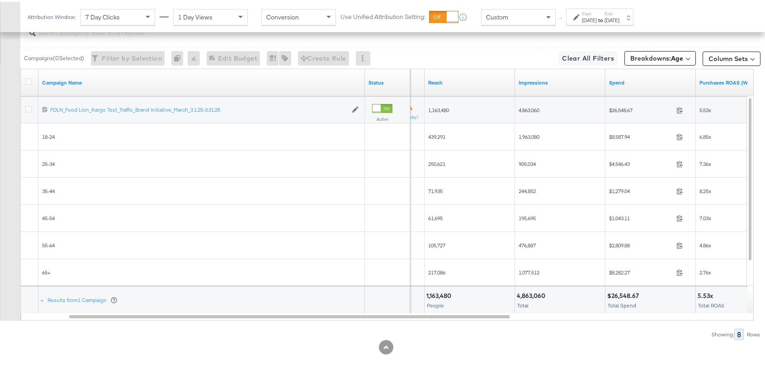
drag, startPoint x: 521, startPoint y: 335, endPoint x: 514, endPoint y: 330, distance: 9.0
click at [516, 331] on div "Showing: 8 Rows" at bounding box center [380, 332] width 760 height 11
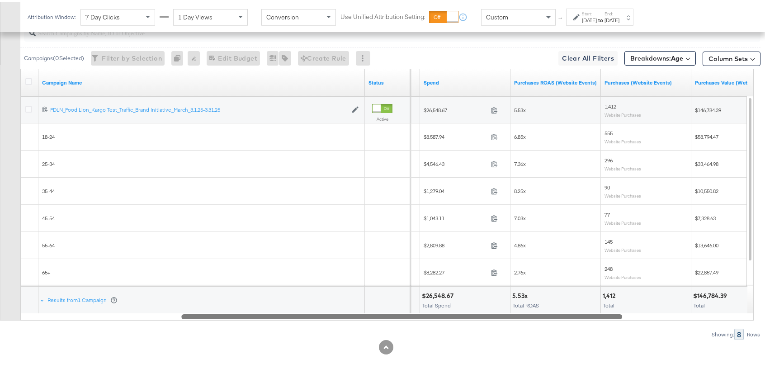
drag, startPoint x: 498, startPoint y: 315, endPoint x: 610, endPoint y: 311, distance: 112.6
click at [610, 311] on div "Campaign Name Status Impressions Spend Purchases ROAS (Website Events) Purchase…" at bounding box center [386, 193] width 733 height 252
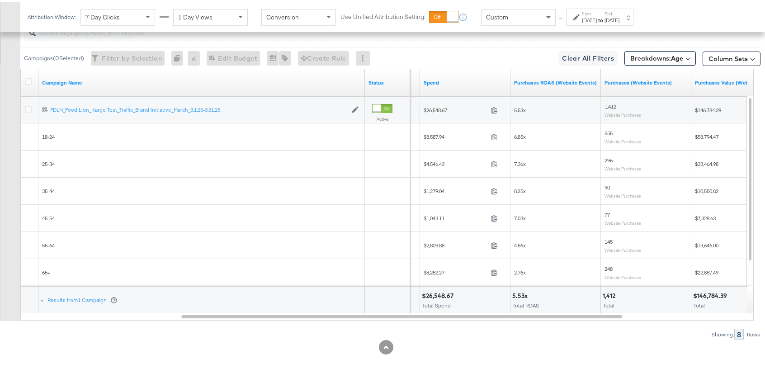
click at [476, 346] on div at bounding box center [386, 345] width 772 height 14
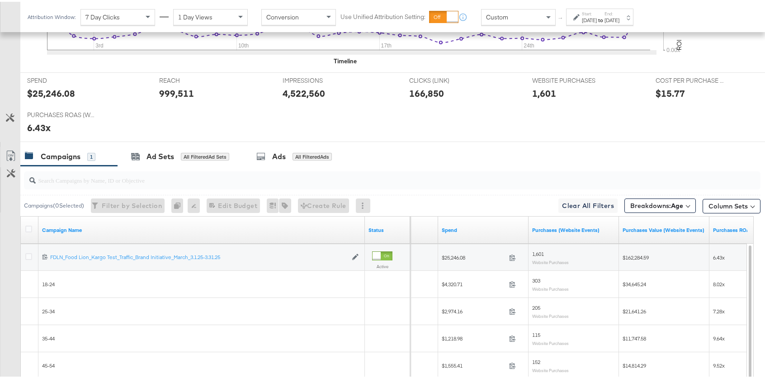
scroll to position [326, 0]
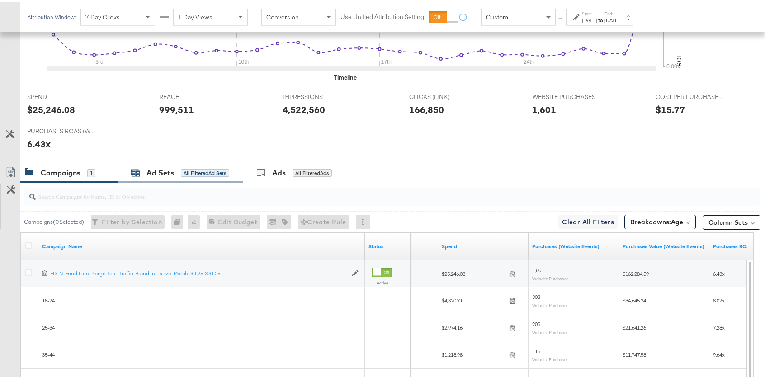
click at [185, 169] on div "All Filtered Ad Sets" at bounding box center [205, 171] width 48 height 8
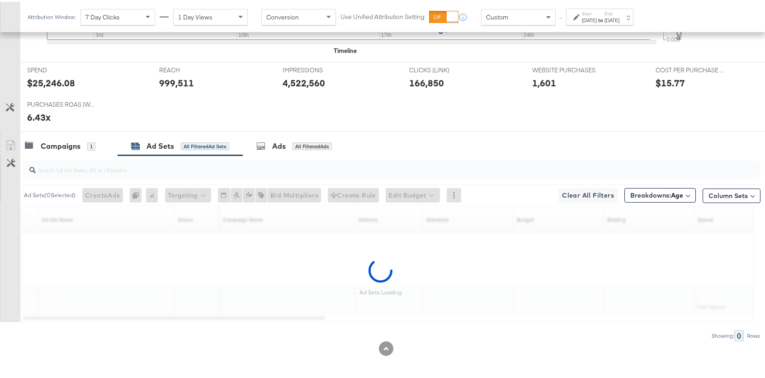
scroll to position [354, 0]
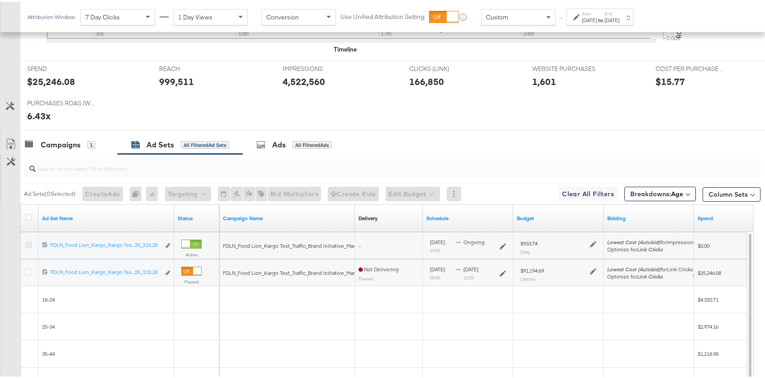
click at [26, 244] on icon at bounding box center [28, 243] width 7 height 7
click at [0, 0] on input "checkbox" at bounding box center [0, 0] width 0 height 0
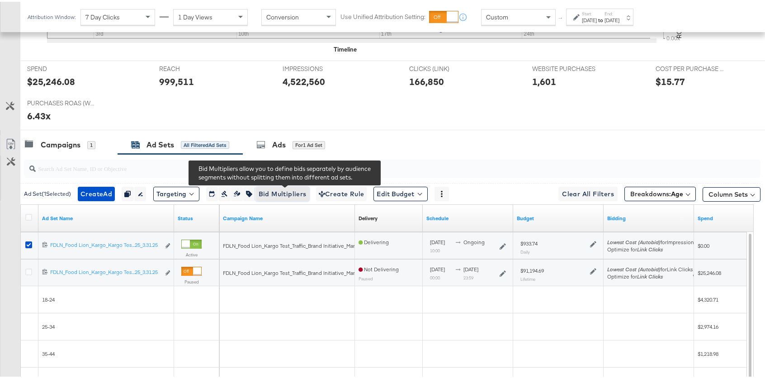
click at [283, 188] on span "Bid Multipliers" at bounding box center [283, 192] width 48 height 11
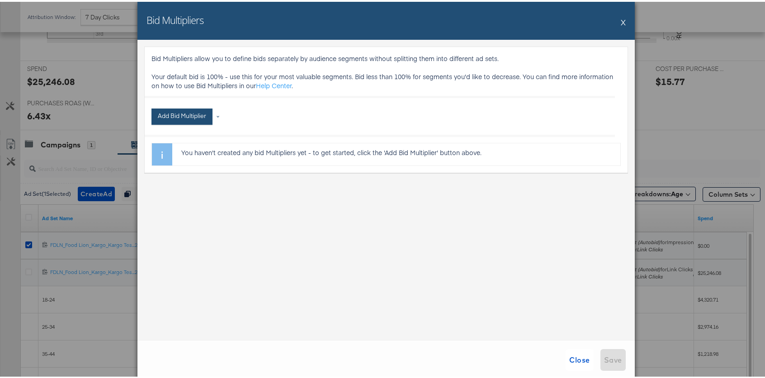
click at [192, 116] on button "Add Bid Multiplier" at bounding box center [181, 115] width 61 height 16
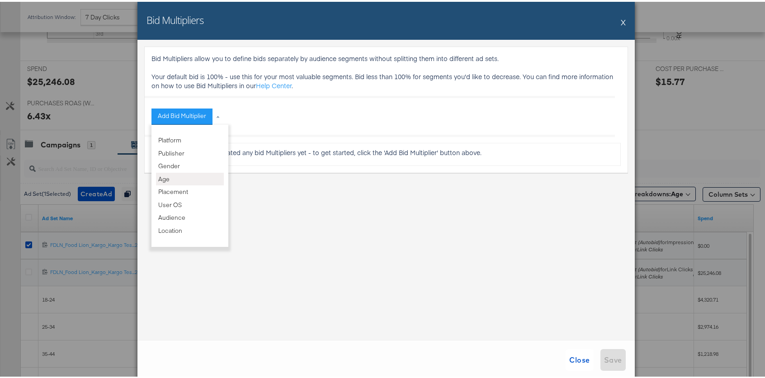
click at [177, 177] on li "Age" at bounding box center [190, 177] width 68 height 13
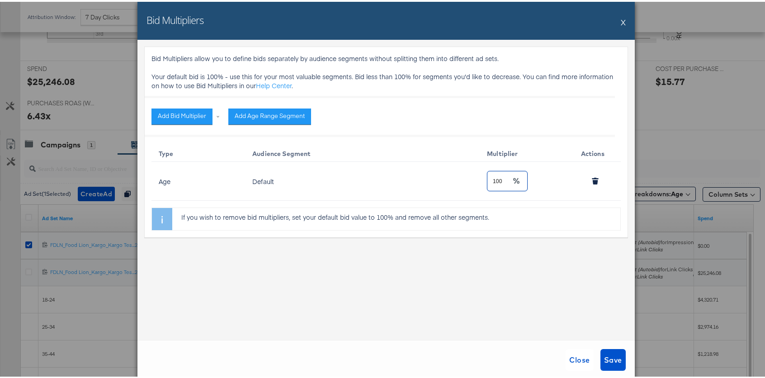
click at [496, 180] on input "100" at bounding box center [499, 175] width 24 height 19
drag, startPoint x: 194, startPoint y: 176, endPoint x: 354, endPoint y: 169, distance: 159.3
click at [197, 175] on td "Age" at bounding box center [198, 179] width 94 height 39
click at [497, 179] on input "100" at bounding box center [499, 175] width 24 height 19
click at [272, 118] on button "Add Age Range Segment" at bounding box center [269, 115] width 83 height 16
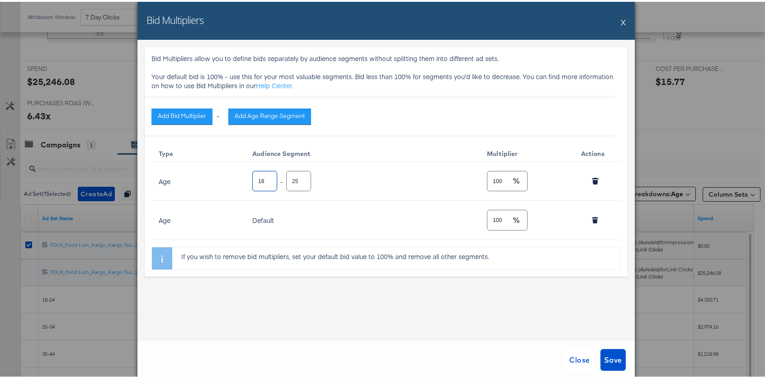
click at [256, 179] on input "18" at bounding box center [265, 175] width 24 height 19
drag, startPoint x: 255, startPoint y: 179, endPoint x: 260, endPoint y: 180, distance: 5.0
click at [260, 180] on input "18" at bounding box center [265, 175] width 24 height 19
type input "65"
click at [293, 179] on input "25" at bounding box center [299, 175] width 24 height 19
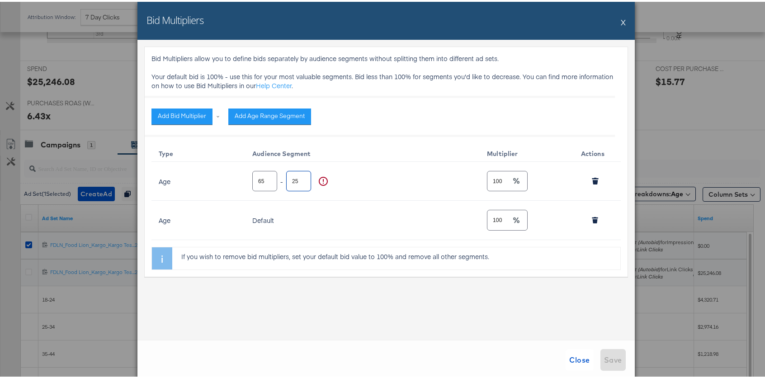
click at [293, 179] on input "25" at bounding box center [299, 175] width 24 height 19
type input "100"
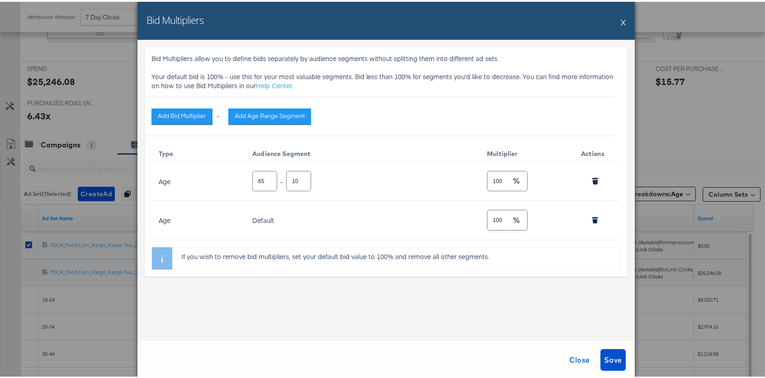
click at [392, 140] on div "Bid Multipliers allow you to define bids separately by audience segments withou…" at bounding box center [385, 160] width 469 height 216
drag, startPoint x: 500, startPoint y: 180, endPoint x: 479, endPoint y: 177, distance: 21.6
click at [480, 177] on td "100" at bounding box center [527, 179] width 94 height 39
type input "75"
click at [621, 19] on button "X" at bounding box center [623, 20] width 5 height 18
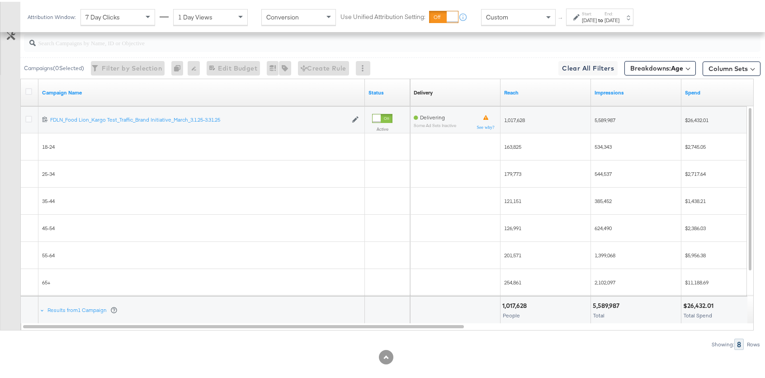
scroll to position [481, 0]
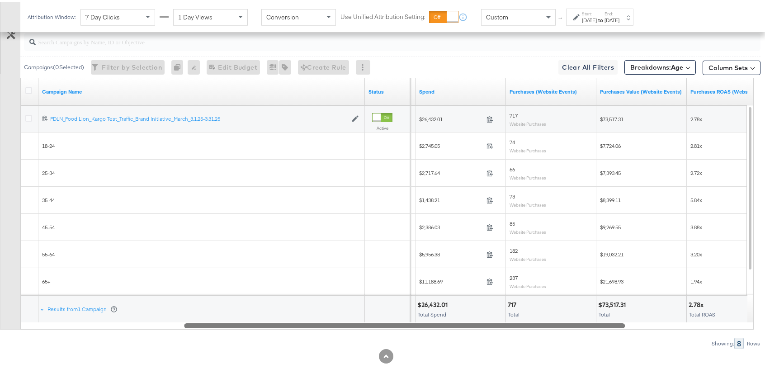
drag, startPoint x: 408, startPoint y: 322, endPoint x: 594, endPoint y: 326, distance: 186.3
click at [566, 311] on div "Campaign Name Status Impressions Spend Purchases (Website Events) Purchases Val…" at bounding box center [386, 202] width 733 height 252
click at [581, 19] on div "Start: [DATE] to End: [DATE]" at bounding box center [596, 15] width 46 height 13
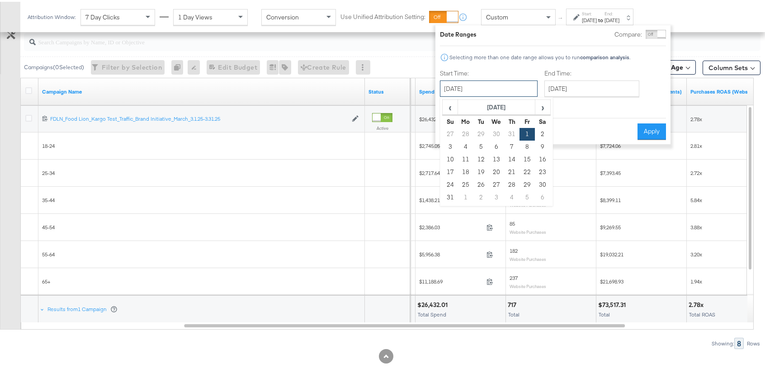
click at [465, 94] on input "[DATE]" at bounding box center [489, 87] width 98 height 16
click at [452, 102] on span "‹" at bounding box center [450, 106] width 14 height 14
click at [451, 102] on span "‹" at bounding box center [450, 106] width 14 height 14
click at [449, 101] on span "‹" at bounding box center [450, 106] width 14 height 14
click at [551, 106] on div "‹ [DATE] › Su Mo Tu We Th Fr Sa 27 28 29 30 1 2 3 4 5 6 7 8 9 10 11 12 13 14 15…" at bounding box center [496, 149] width 113 height 109
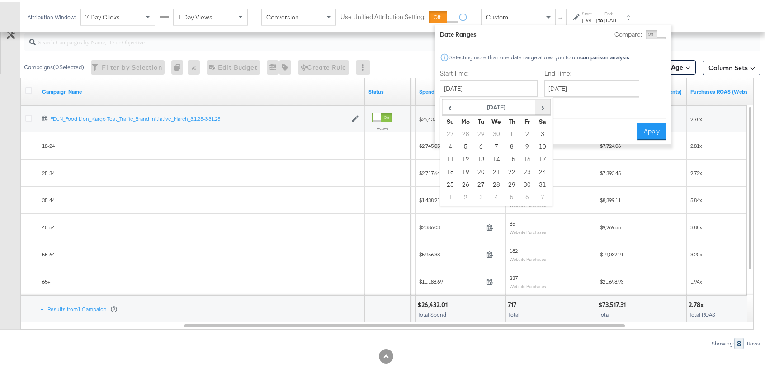
click at [546, 105] on span "›" at bounding box center [543, 106] width 14 height 14
drag, startPoint x: 450, startPoint y: 145, endPoint x: 465, endPoint y: 144, distance: 15.4
click at [450, 145] on td "1" at bounding box center [450, 145] width 15 height 13
type input "[DATE]"
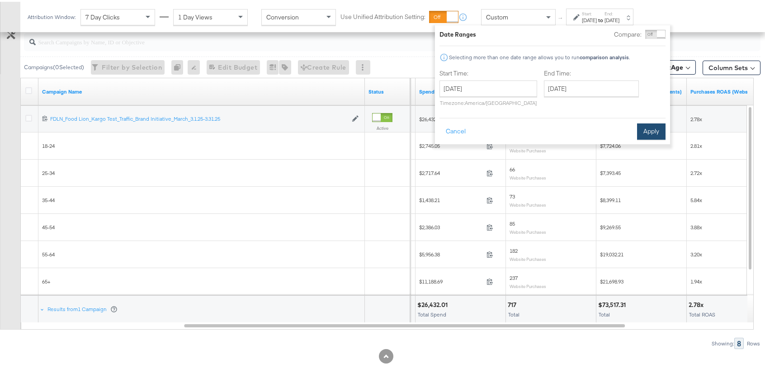
click at [658, 127] on button "Apply" at bounding box center [651, 130] width 28 height 16
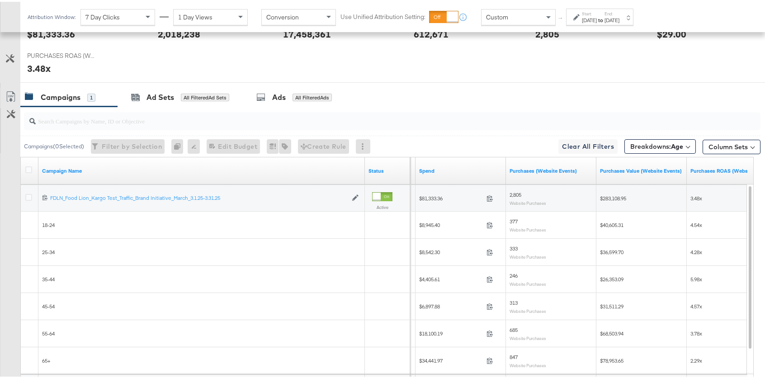
scroll to position [490, 0]
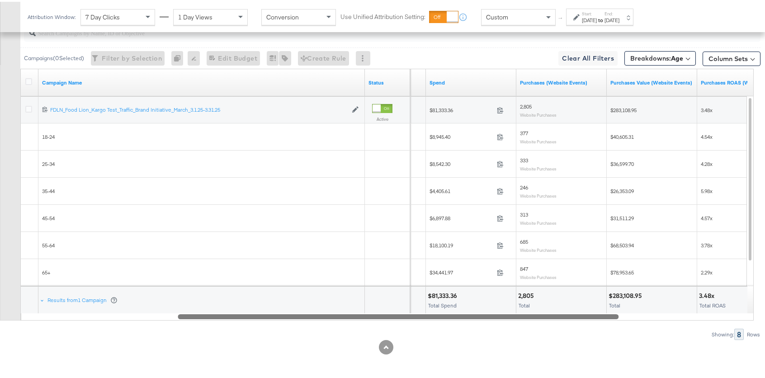
drag, startPoint x: 612, startPoint y: 314, endPoint x: 605, endPoint y: 301, distance: 14.4
click at [605, 301] on div "Campaign Name Status Impressions Spend Purchases (Website Events) Purchases Val…" at bounding box center [386, 193] width 733 height 252
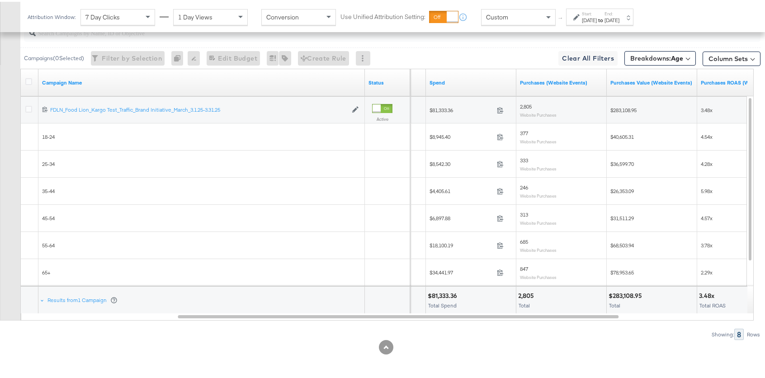
click at [524, 332] on div "Showing: 8 Rows" at bounding box center [380, 332] width 760 height 11
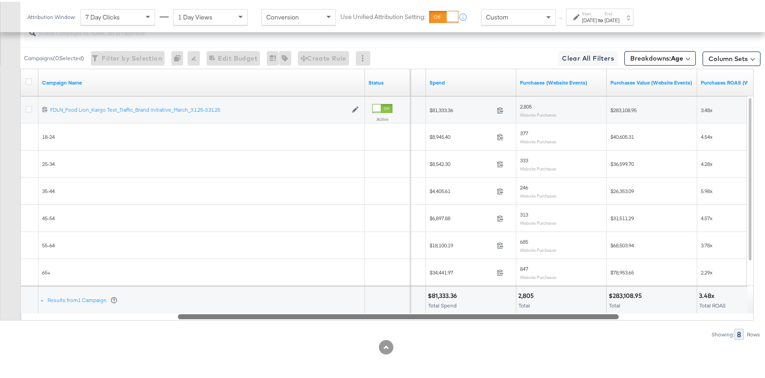
click at [531, 314] on div at bounding box center [398, 315] width 441 height 8
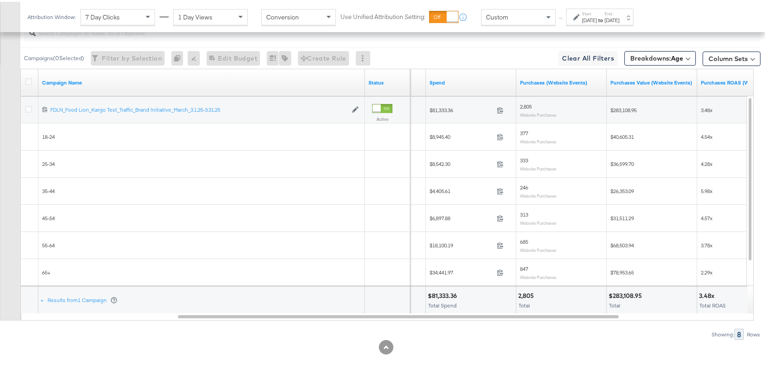
click at [573, 343] on div at bounding box center [386, 345] width 772 height 14
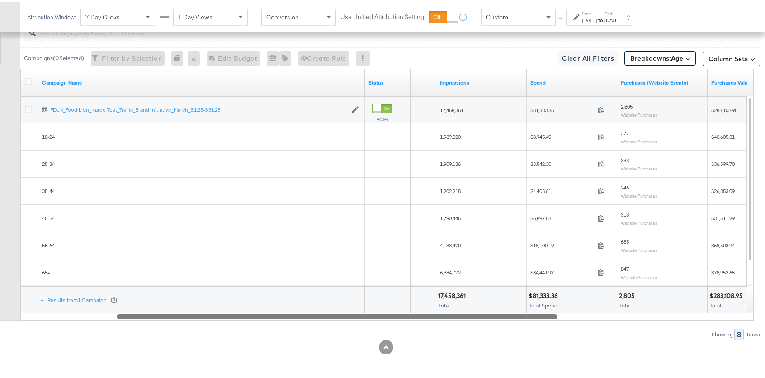
drag, startPoint x: 584, startPoint y: 314, endPoint x: 510, endPoint y: 312, distance: 73.7
click at [515, 290] on div "Campaign Name Status Reach Impressions Spend Purchases (Website Events) Purchas…" at bounding box center [386, 193] width 733 height 252
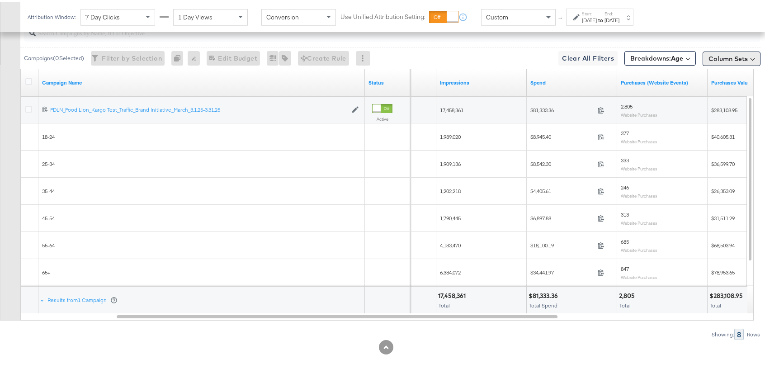
click at [732, 56] on button "Column Sets" at bounding box center [732, 57] width 58 height 14
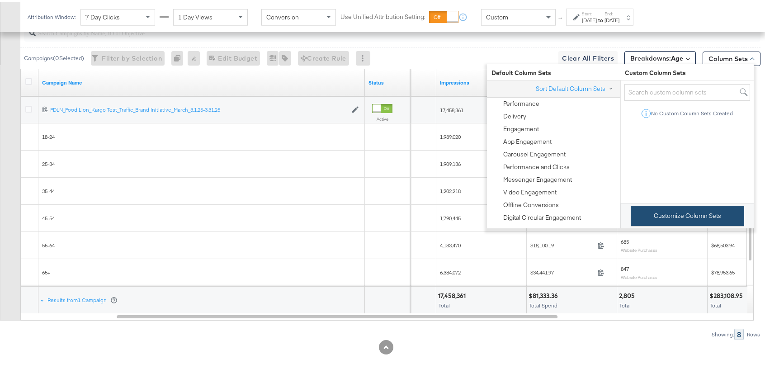
click at [697, 223] on button "Customize Column Sets" at bounding box center [687, 214] width 113 height 20
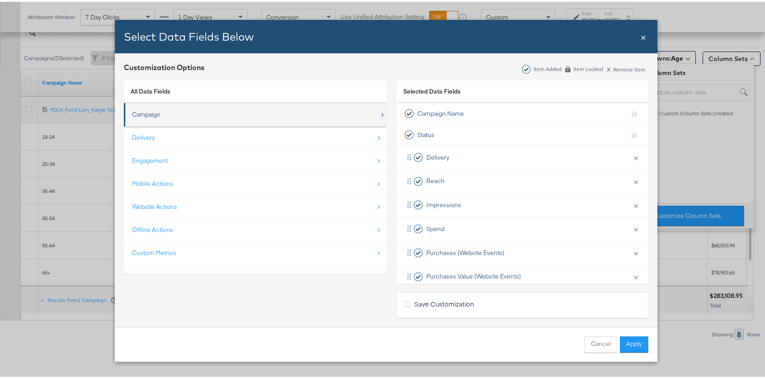
click at [172, 111] on div "Campaign" at bounding box center [255, 113] width 247 height 19
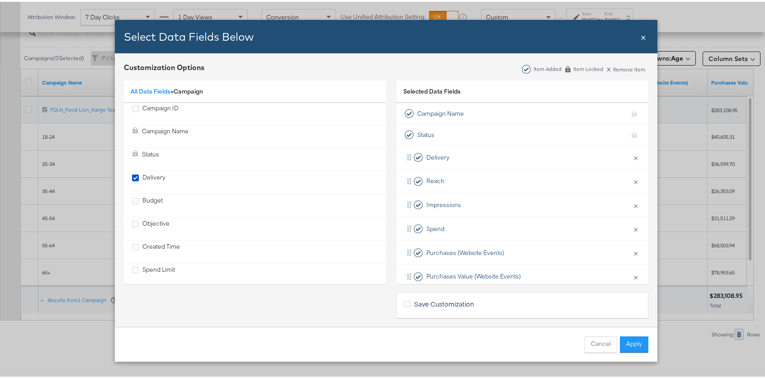
scroll to position [0, 0]
click at [153, 91] on link "All Data Fields" at bounding box center [151, 89] width 40 height 8
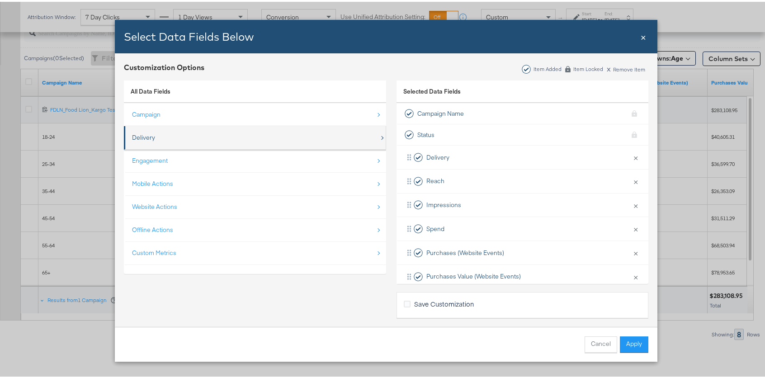
click at [159, 142] on div "Delivery" at bounding box center [255, 136] width 247 height 19
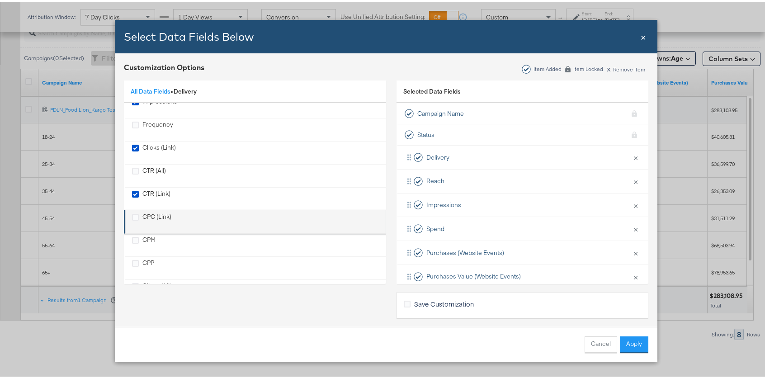
scroll to position [82, 0]
click at [132, 209] on icon "CPM" at bounding box center [135, 210] width 7 height 7
click at [0, 0] on input "CPM" at bounding box center [0, 0] width 0 height 0
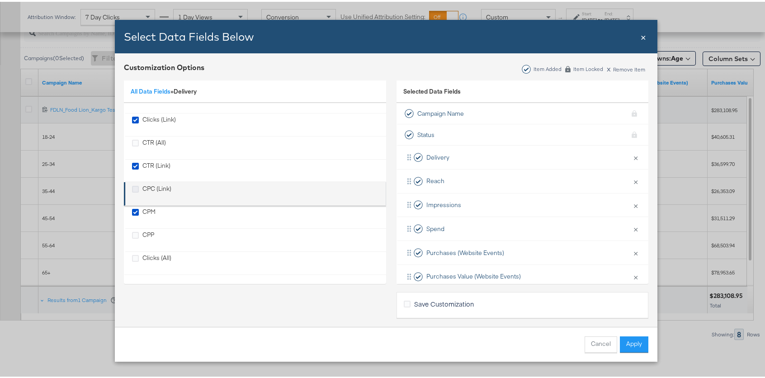
click at [132, 188] on icon "CPC (Link)" at bounding box center [135, 187] width 7 height 7
click at [0, 0] on input "CPC (Link)" at bounding box center [0, 0] width 0 height 0
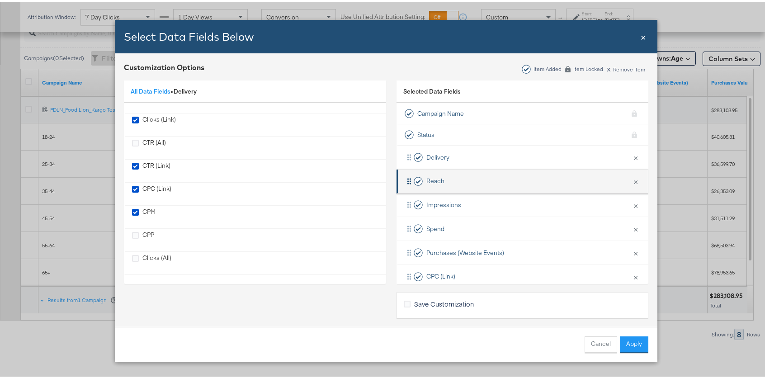
drag, startPoint x: 132, startPoint y: 142, endPoint x: 436, endPoint y: 188, distance: 307.7
click at [132, 142] on icon "CTR (All)" at bounding box center [135, 141] width 7 height 7
click at [0, 0] on input "CTR (All)" at bounding box center [0, 0] width 0 height 0
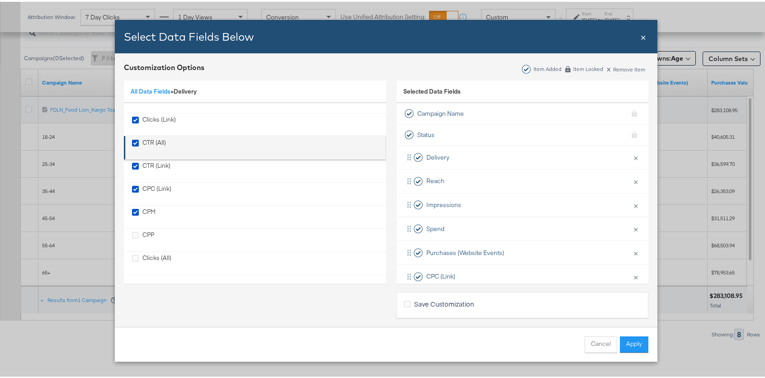
drag, startPoint x: 630, startPoint y: 345, endPoint x: 145, endPoint y: 154, distance: 521.3
click at [154, 174] on div "Select Data Fields Below Close × Customization Options Item Added Item Locked x…" at bounding box center [386, 189] width 543 height 342
click at [132, 142] on icon "CTR (All)" at bounding box center [135, 141] width 7 height 7
click at [0, 0] on input "CTR (All)" at bounding box center [0, 0] width 0 height 0
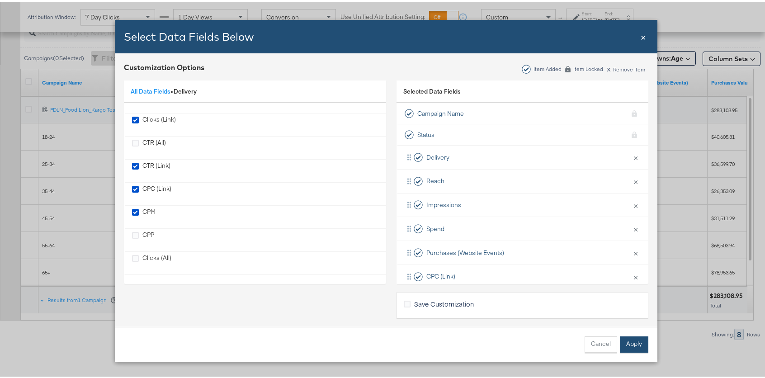
click at [622, 342] on button "Apply" at bounding box center [634, 343] width 28 height 16
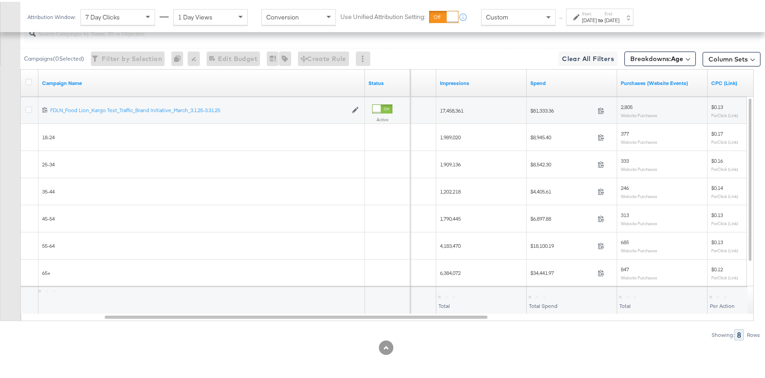
scroll to position [490, 0]
click at [434, 323] on div "Campaigns ( 0 Selected) Filter by Selection Filter 0 campaigns 0 Rename 0 campa…" at bounding box center [380, 177] width 760 height 321
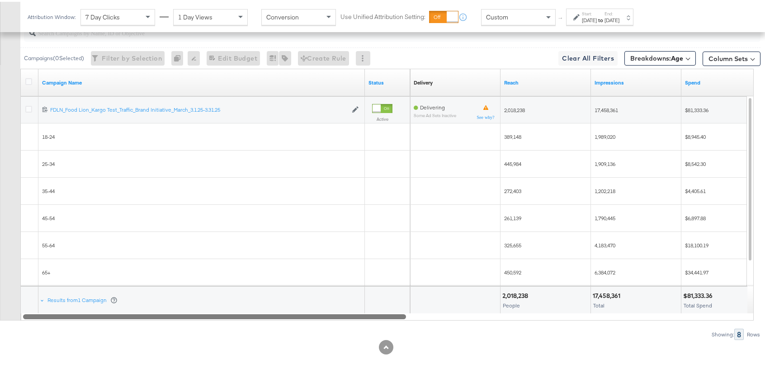
drag, startPoint x: 444, startPoint y: 312, endPoint x: 398, endPoint y: 281, distance: 55.3
click at [397, 279] on div "Campaign Name Status Delivery Sorting Unavailable Reach Impressions Spend 12021…" at bounding box center [386, 193] width 733 height 252
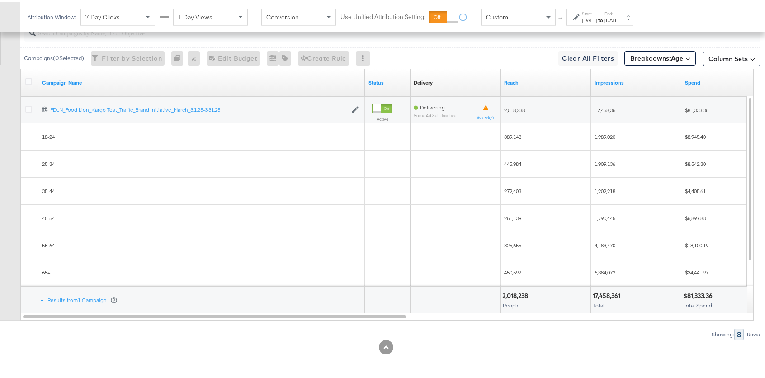
scroll to position [488, 0]
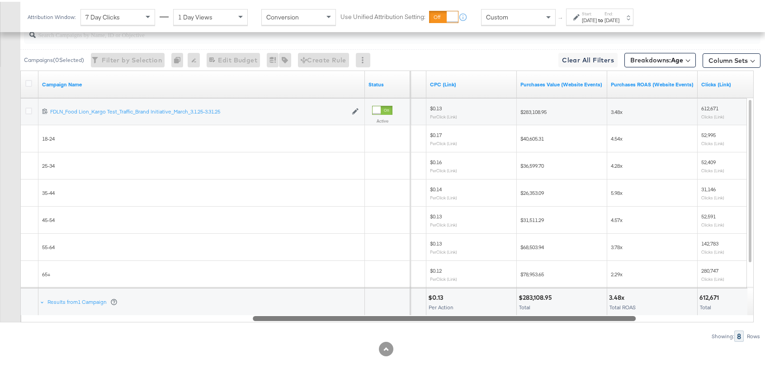
drag, startPoint x: 375, startPoint y: 318, endPoint x: 605, endPoint y: 310, distance: 229.8
click at [605, 310] on div "Campaign Name Status Purchases (Website Events) CPC (Link) Purchases Value (Web…" at bounding box center [386, 195] width 733 height 252
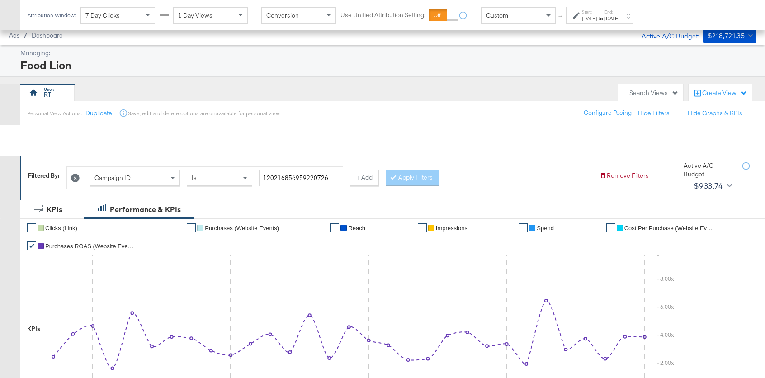
scroll to position [457, 0]
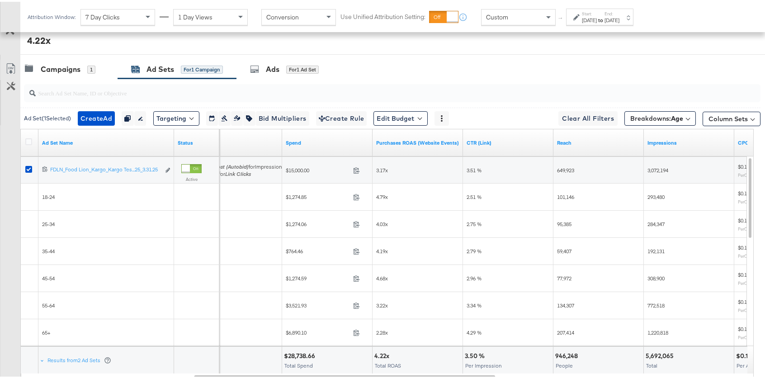
scroll to position [409, 0]
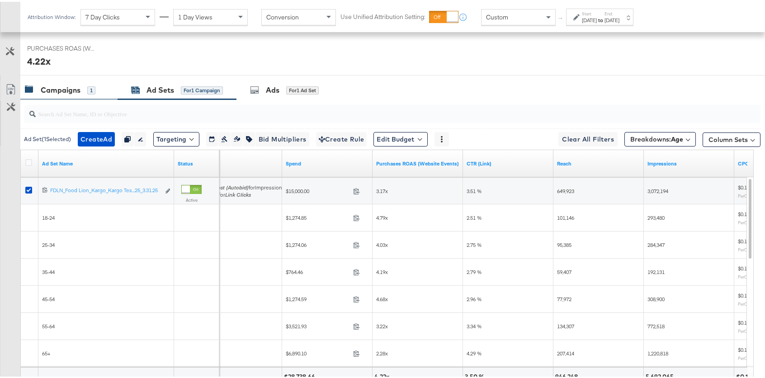
click at [73, 88] on div "Campaigns" at bounding box center [61, 88] width 40 height 10
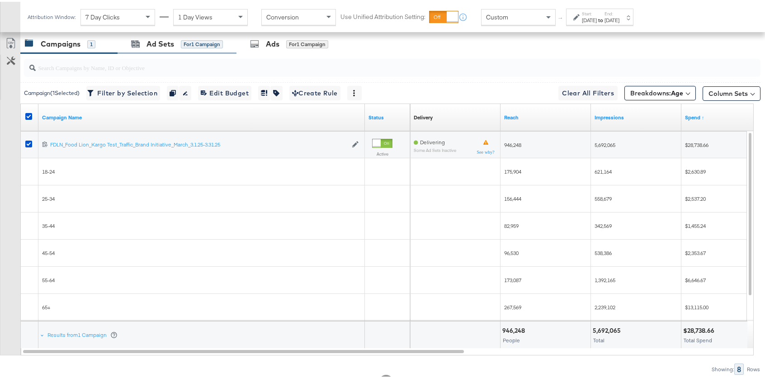
scroll to position [431, 0]
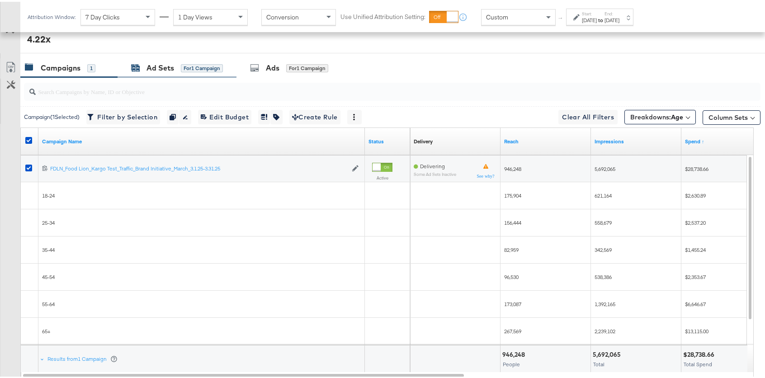
click at [173, 66] on div "Ad Sets" at bounding box center [160, 66] width 28 height 10
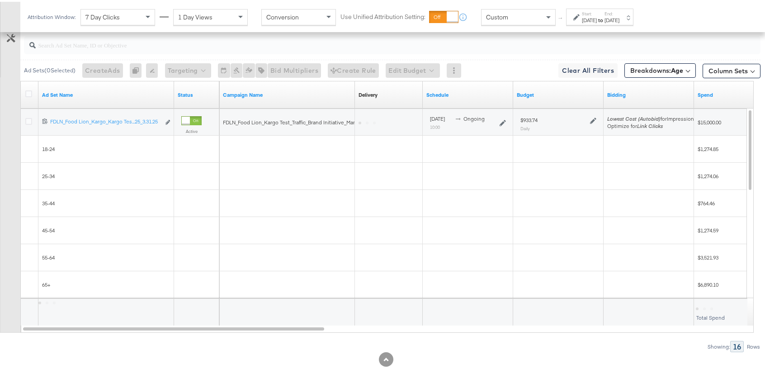
scroll to position [490, 0]
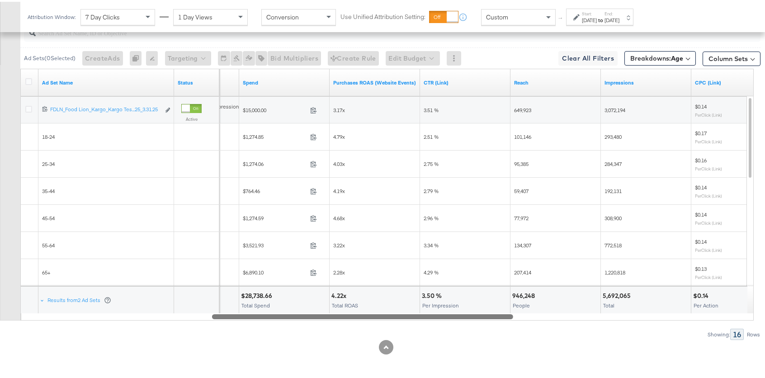
drag, startPoint x: 289, startPoint y: 315, endPoint x: 449, endPoint y: 274, distance: 164.6
click at [478, 309] on div "Ad Set Name Status Bidding Spend Purchases ROAS (Website Events) CTR (Link) Rea…" at bounding box center [386, 193] width 733 height 252
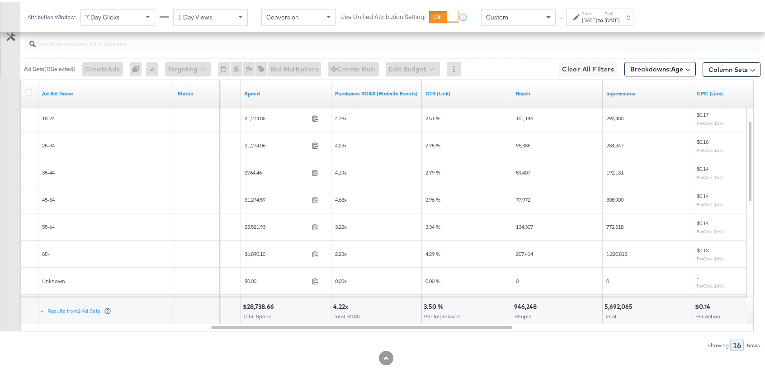
scroll to position [417, 0]
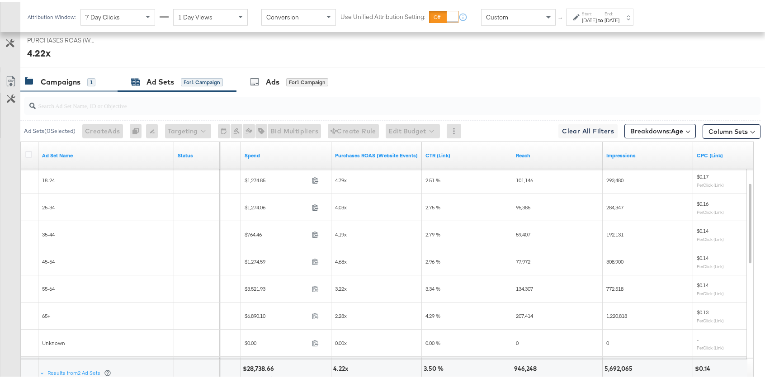
click at [54, 83] on div "Campaigns" at bounding box center [61, 80] width 40 height 10
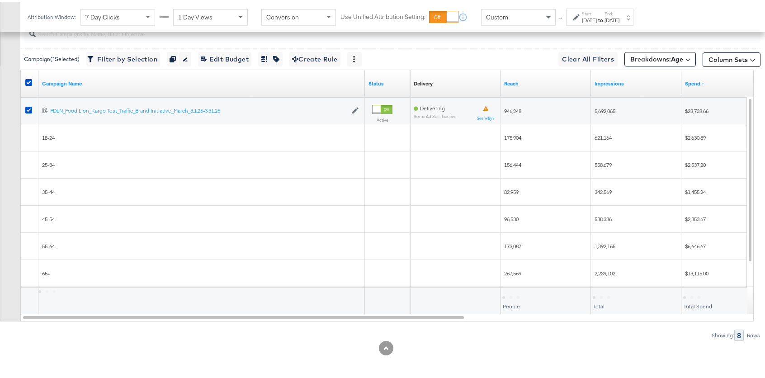
scroll to position [490, 0]
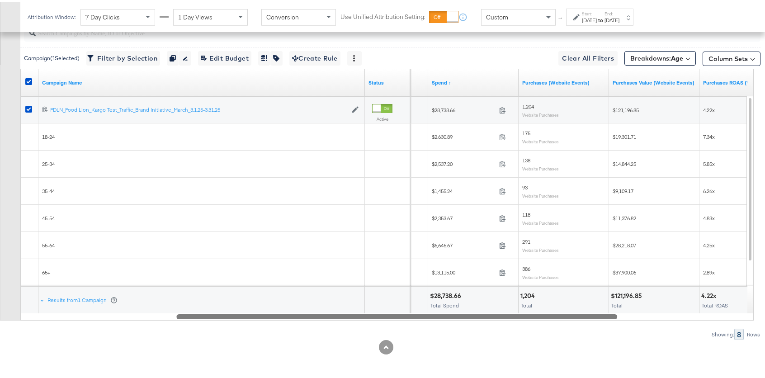
drag, startPoint x: 293, startPoint y: 313, endPoint x: 443, endPoint y: 316, distance: 150.1
click at [443, 316] on div at bounding box center [396, 315] width 441 height 8
